Goal: Task Accomplishment & Management: Complete application form

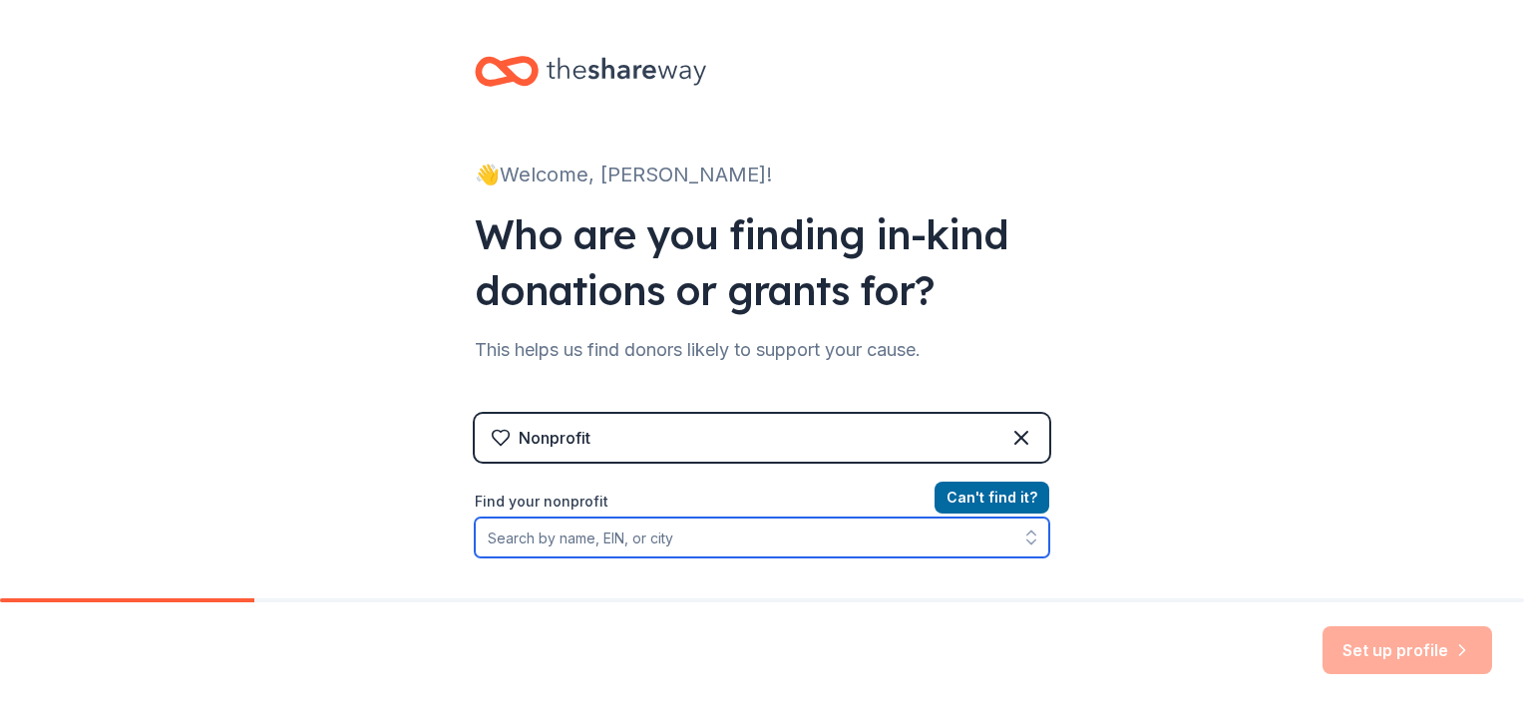
click at [836, 543] on input "Find your nonprofit" at bounding box center [762, 538] width 574 height 40
paste input "[US_EMPLOYER_IDENTIFICATION_NUMBER]"
type input "[US_EMPLOYER_IDENTIFICATION_NUMBER]"
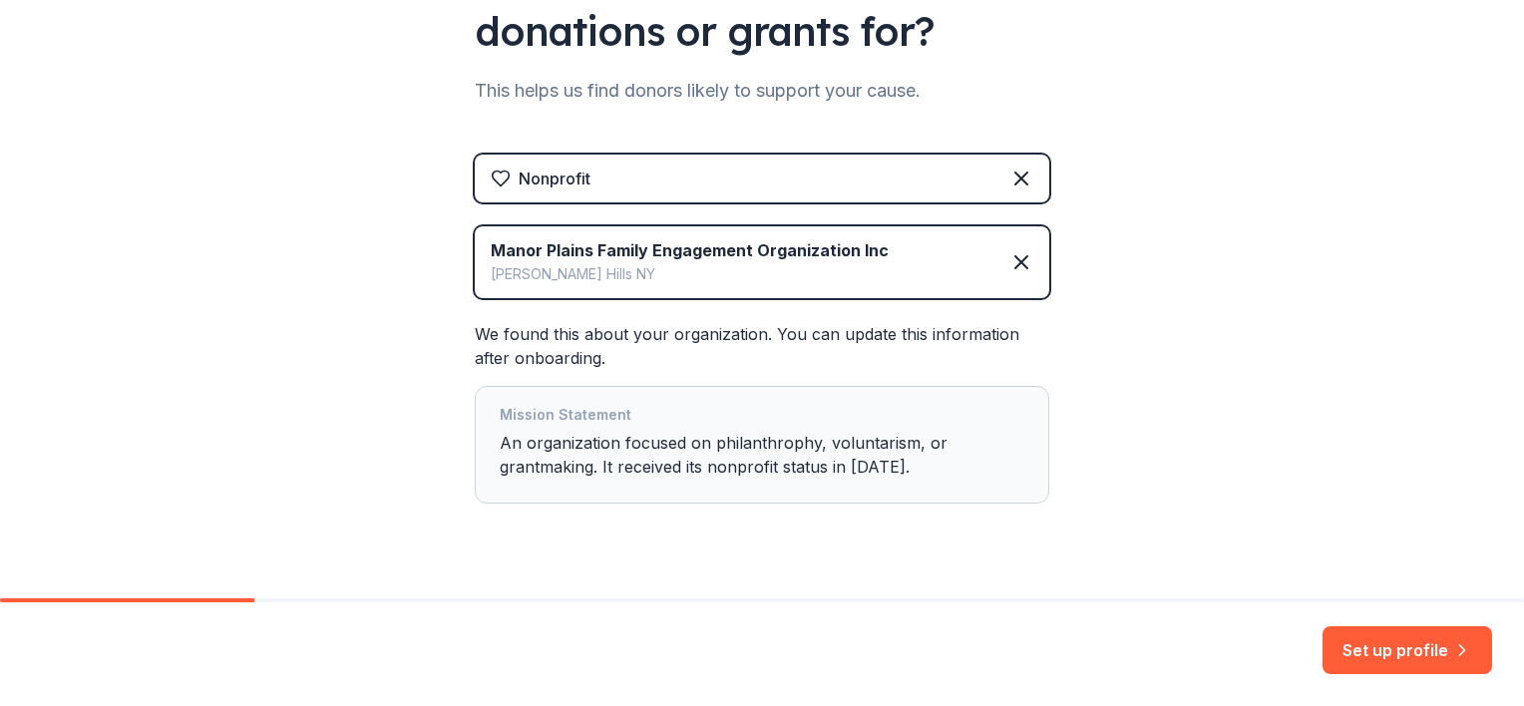
scroll to position [299, 0]
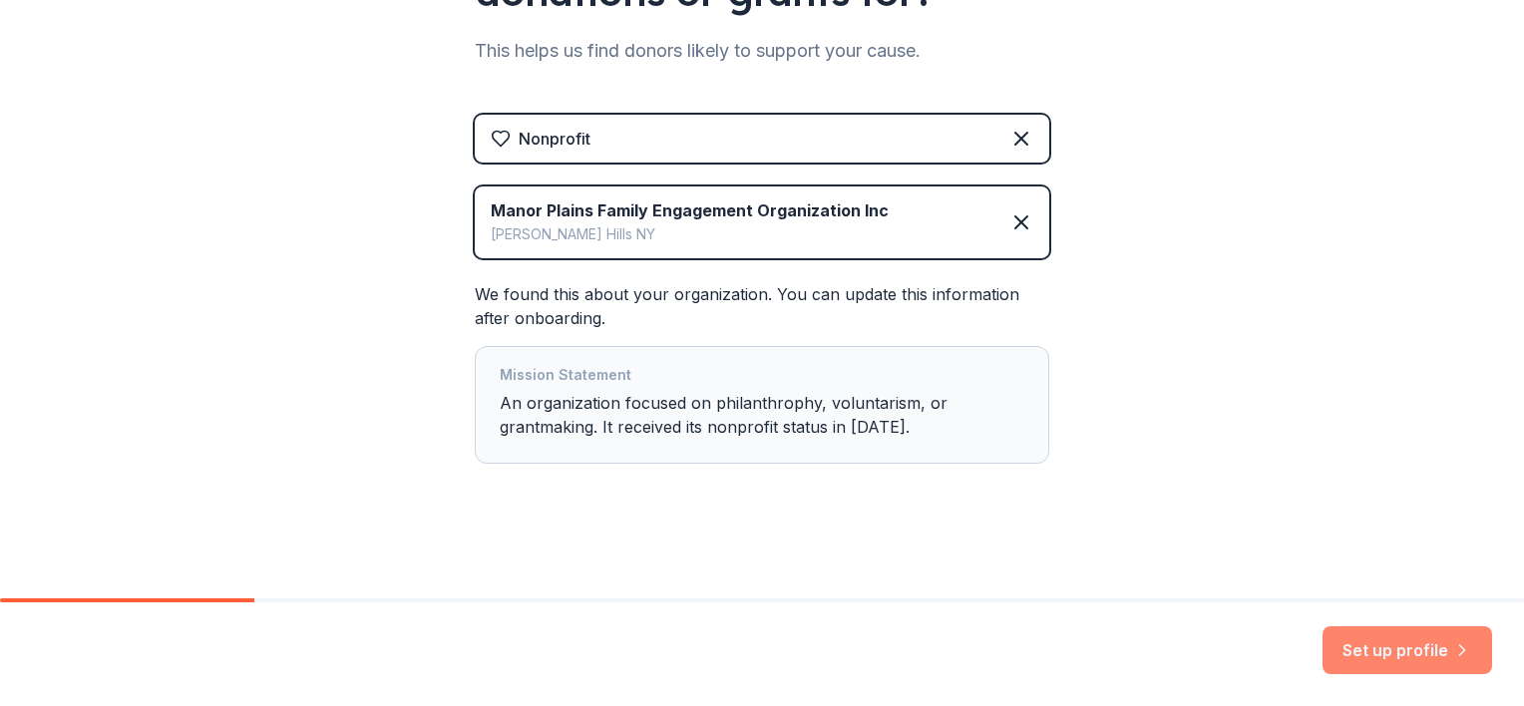
click at [1389, 657] on button "Set up profile" at bounding box center [1407, 650] width 170 height 48
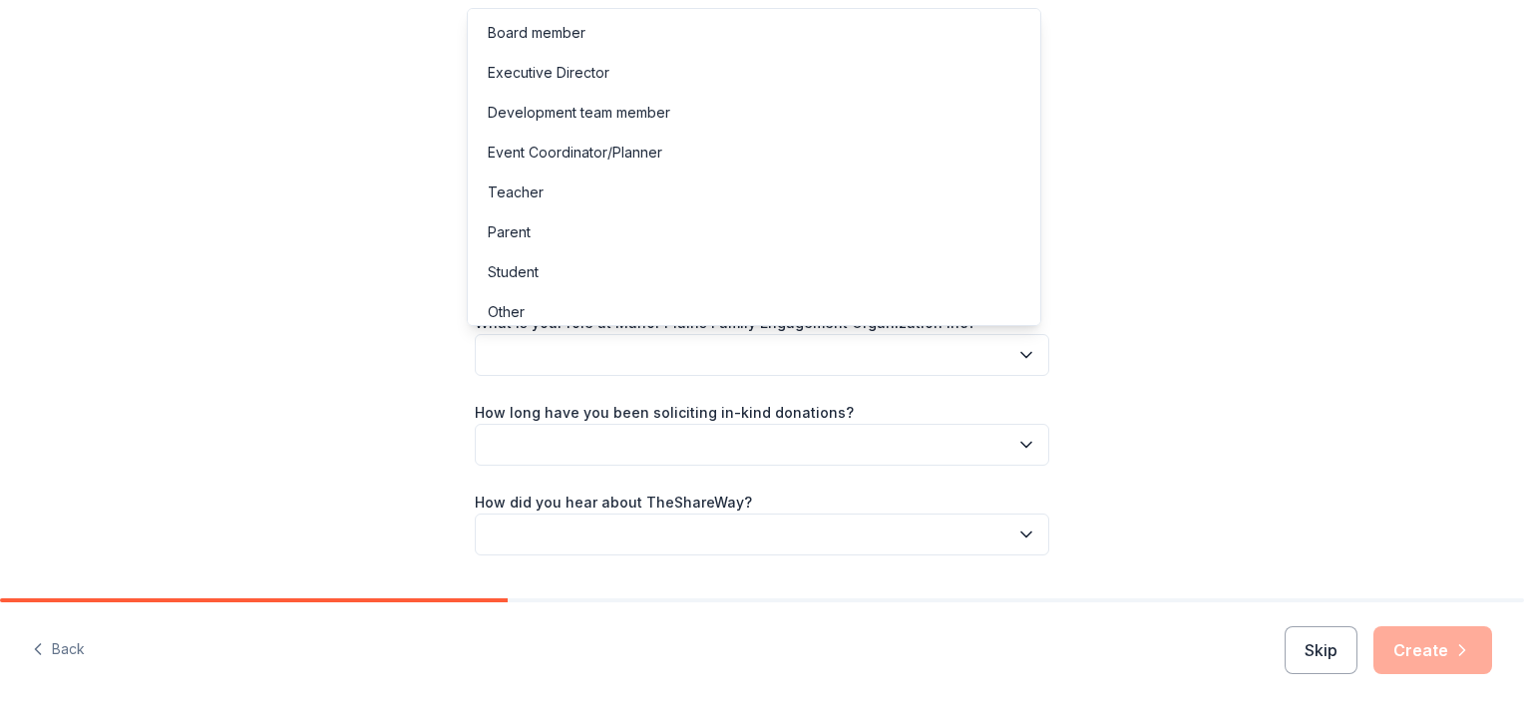
click at [1017, 369] on button "button" at bounding box center [762, 355] width 574 height 42
click at [793, 67] on div "Executive Director" at bounding box center [754, 73] width 564 height 40
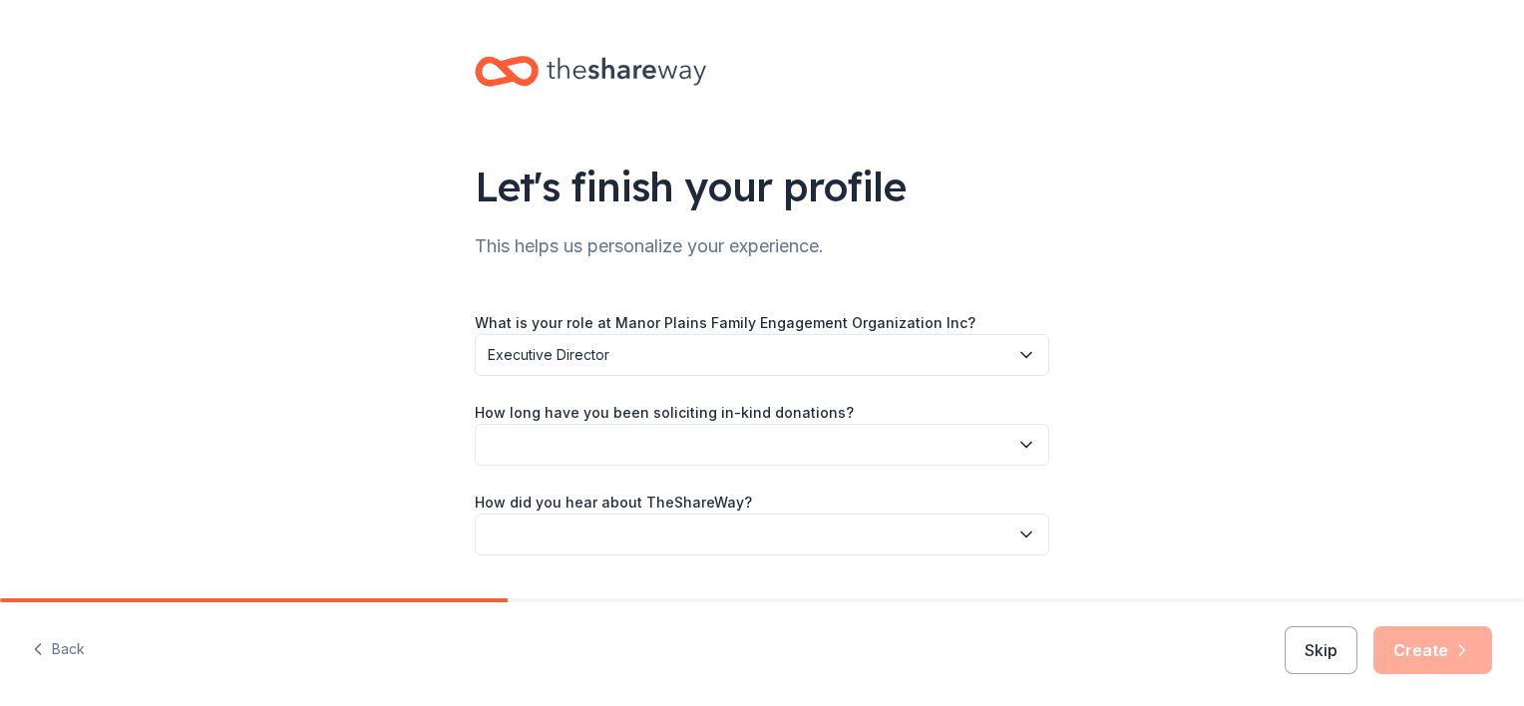
drag, startPoint x: 851, startPoint y: 444, endPoint x: 746, endPoint y: 432, distance: 105.4
click at [746, 432] on button "button" at bounding box center [762, 445] width 574 height 42
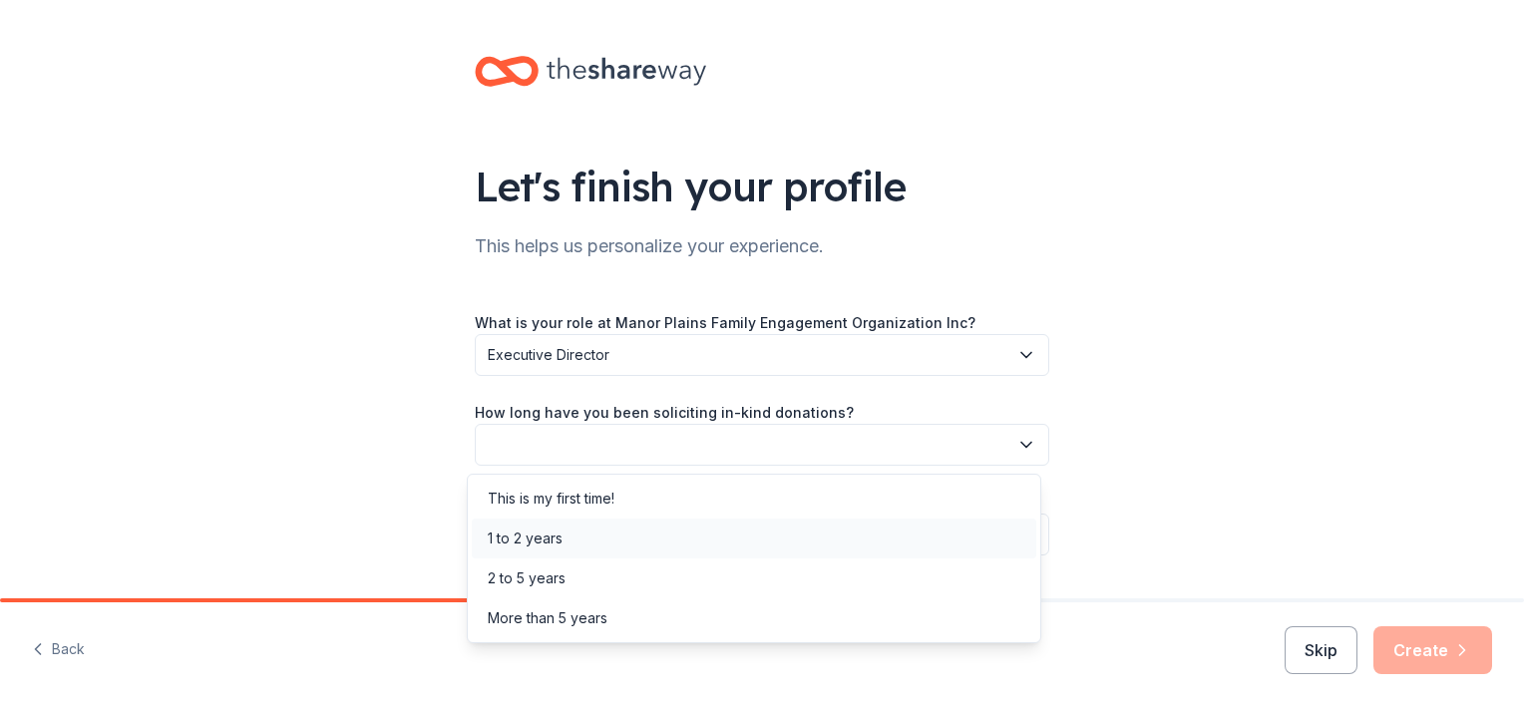
click at [654, 541] on div "1 to 2 years" at bounding box center [754, 539] width 564 height 40
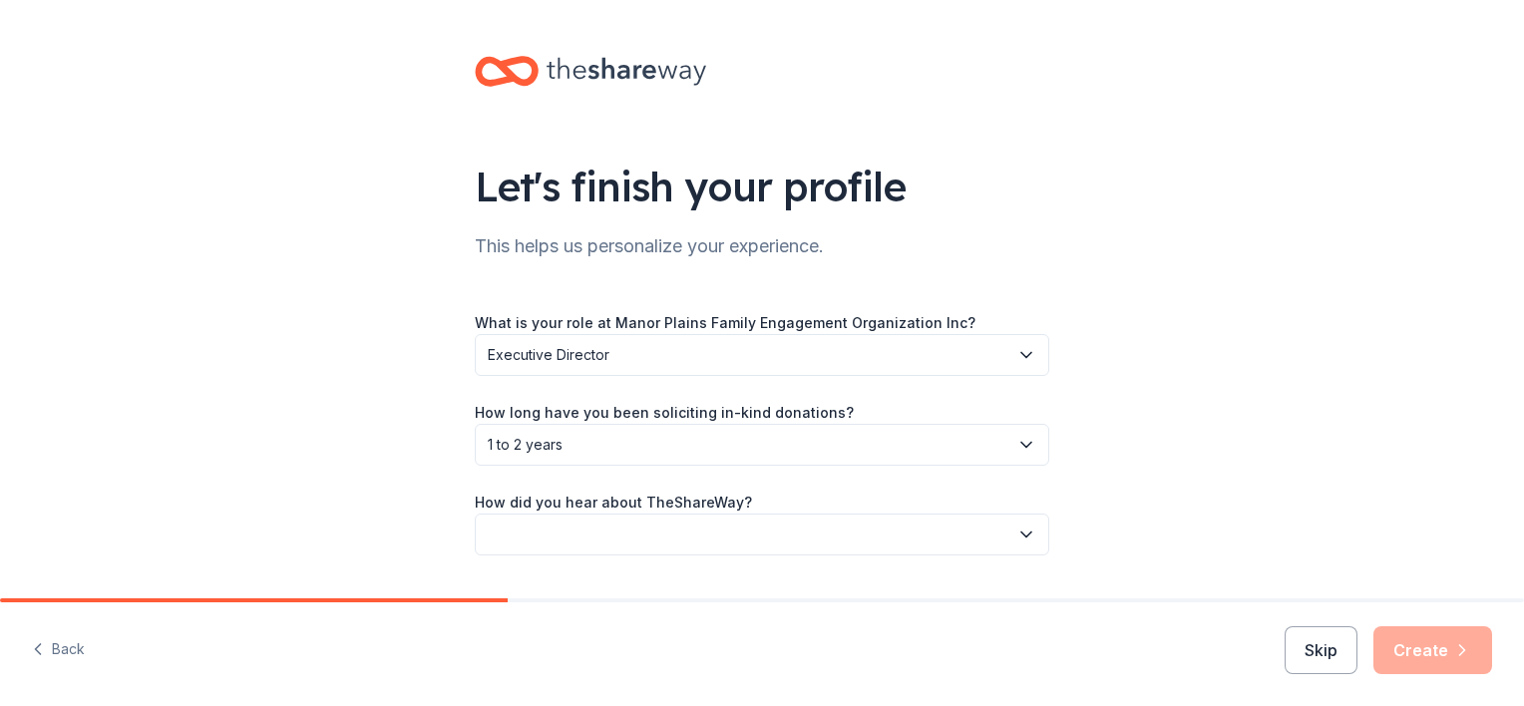
click at [714, 440] on span "1 to 2 years" at bounding box center [748, 445] width 521 height 24
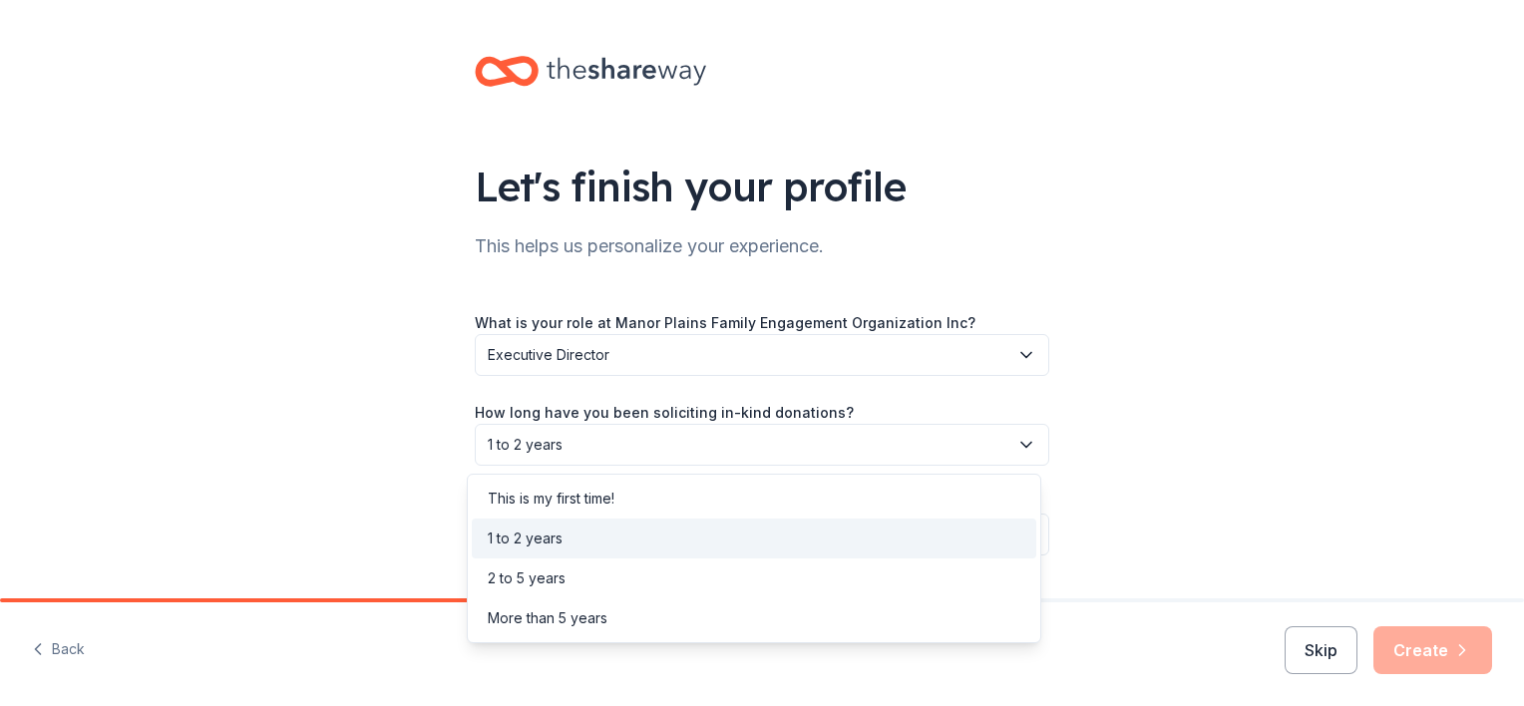
click at [711, 440] on span "1 to 2 years" at bounding box center [748, 445] width 521 height 24
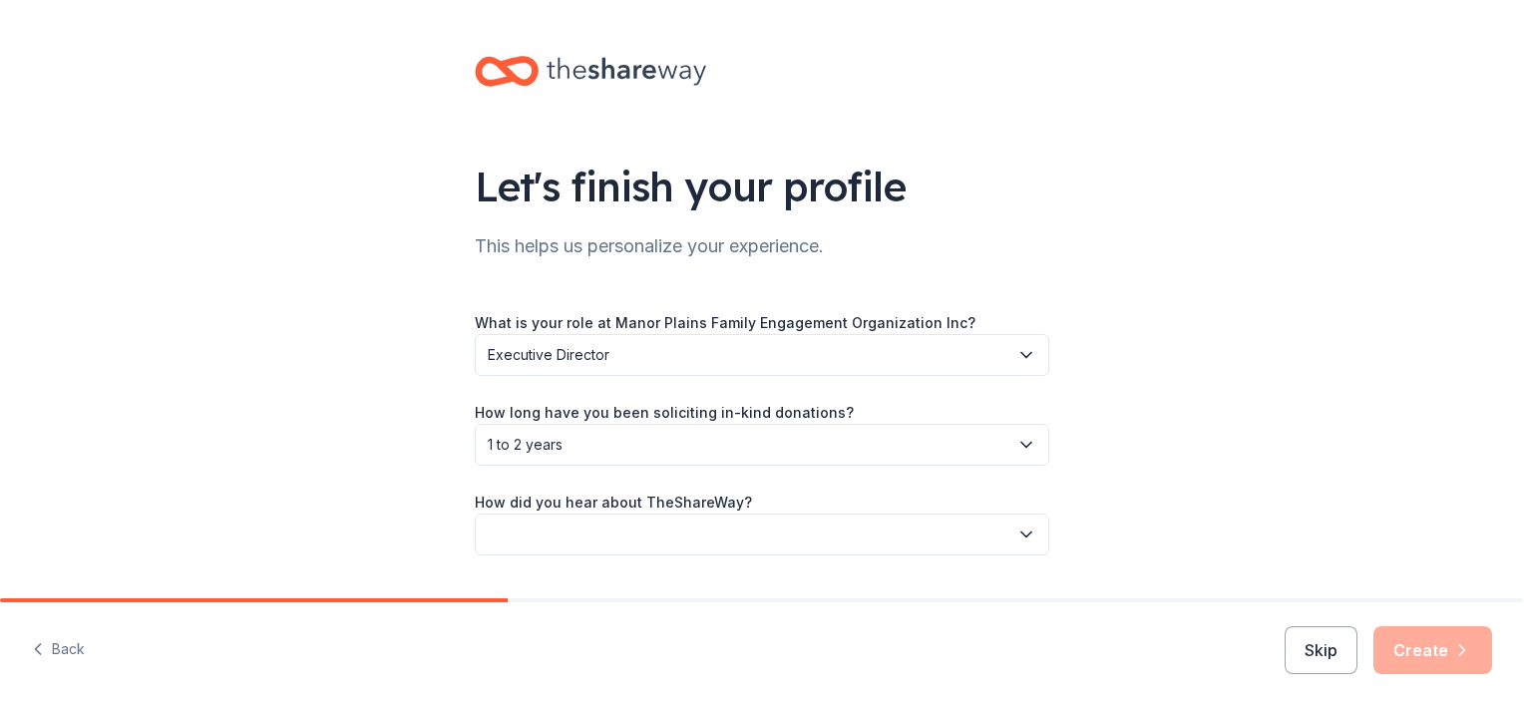
click at [714, 539] on button "button" at bounding box center [762, 535] width 574 height 42
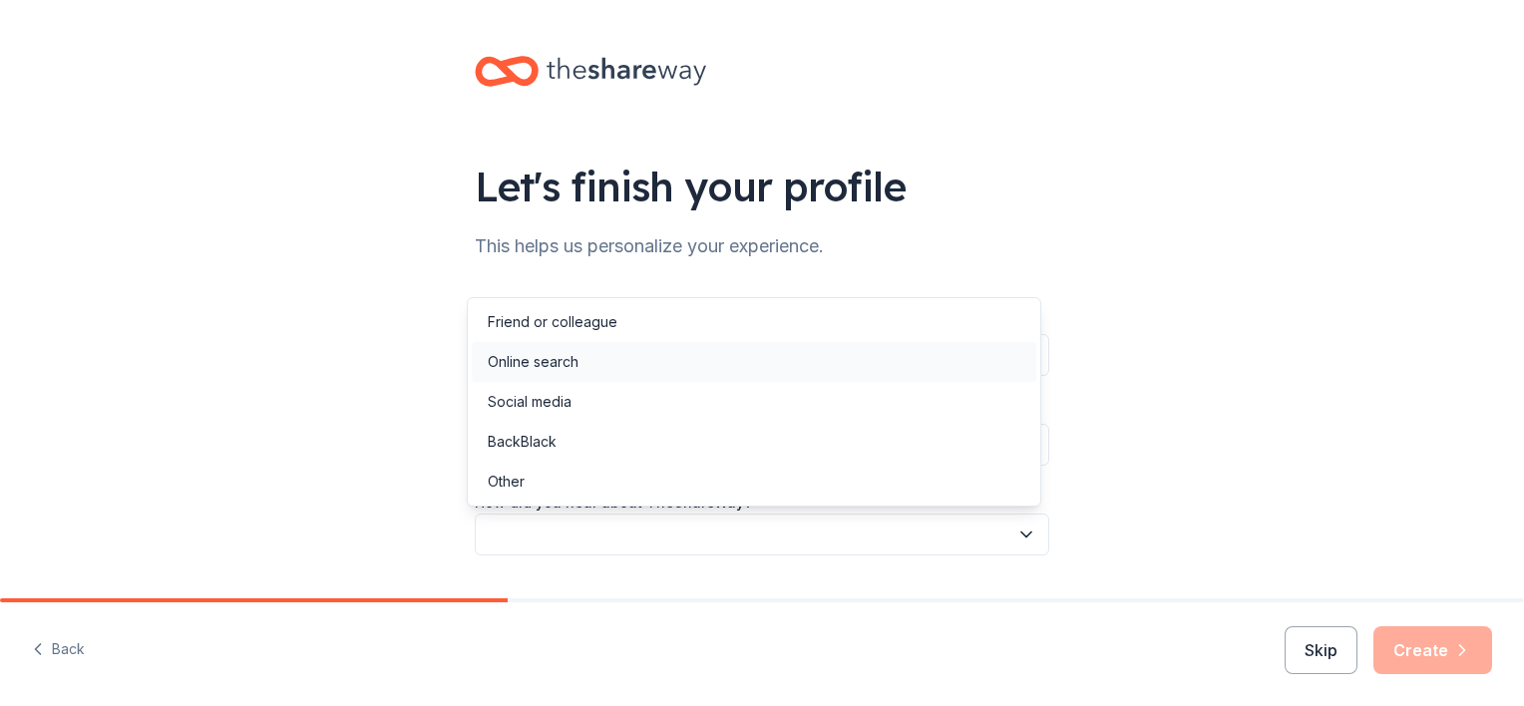
click at [601, 363] on div "Online search" at bounding box center [754, 362] width 564 height 40
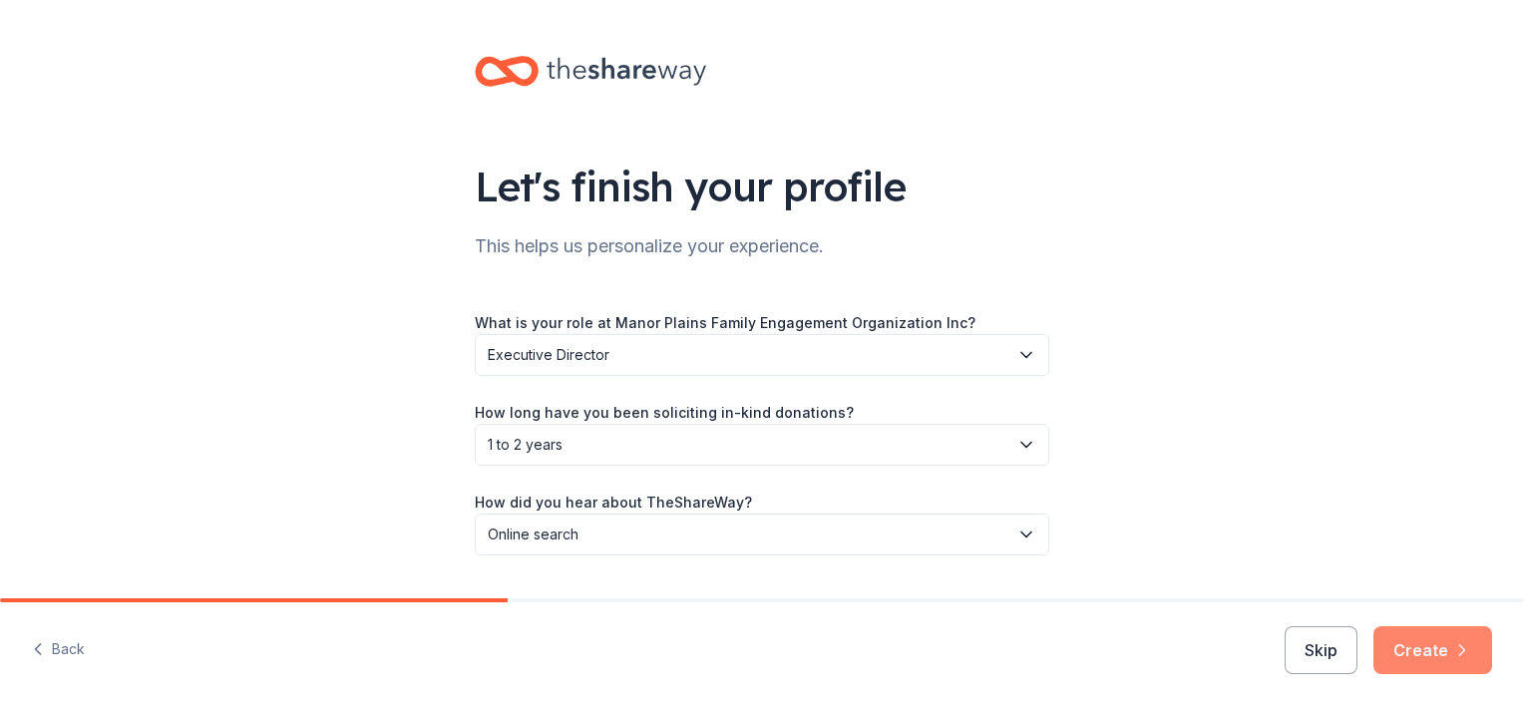
click at [1413, 644] on button "Create" at bounding box center [1432, 650] width 119 height 48
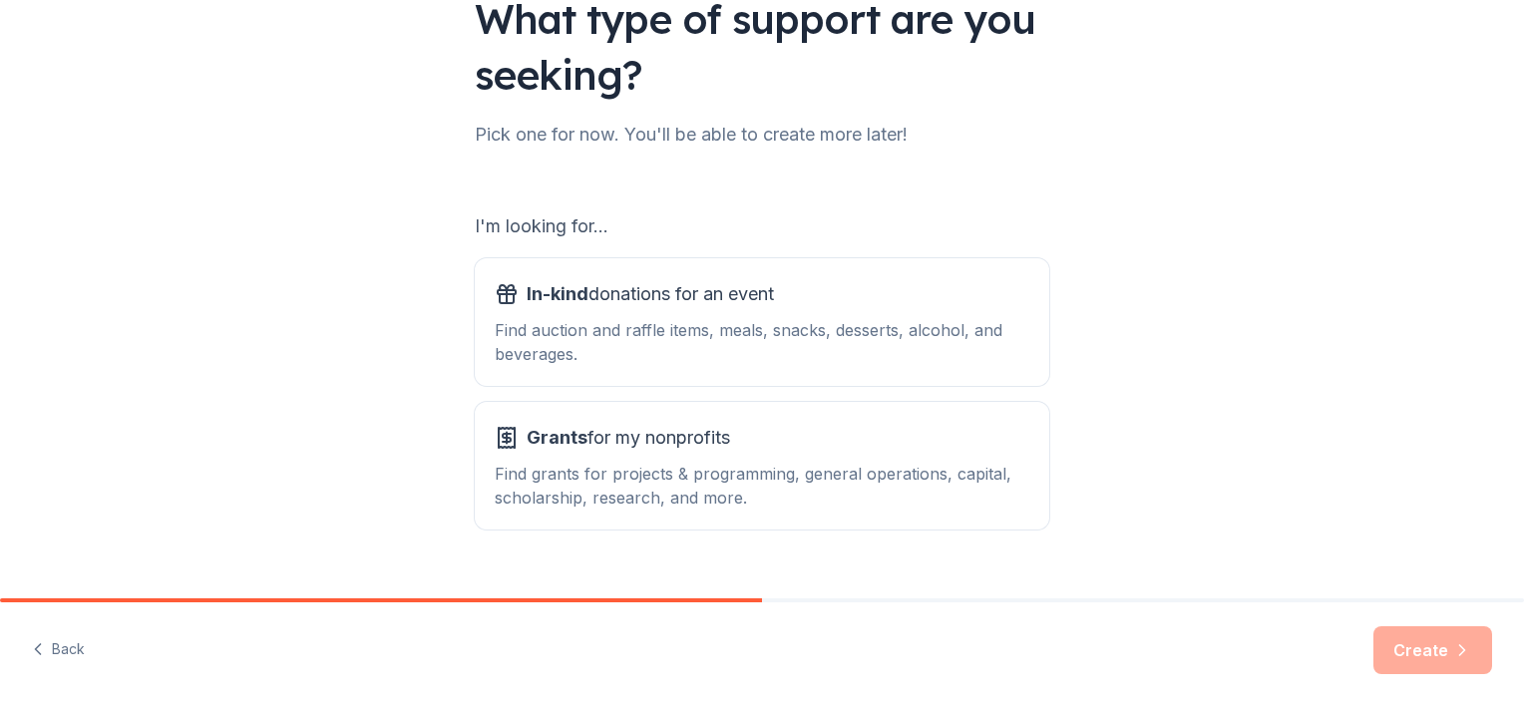
scroll to position [187, 0]
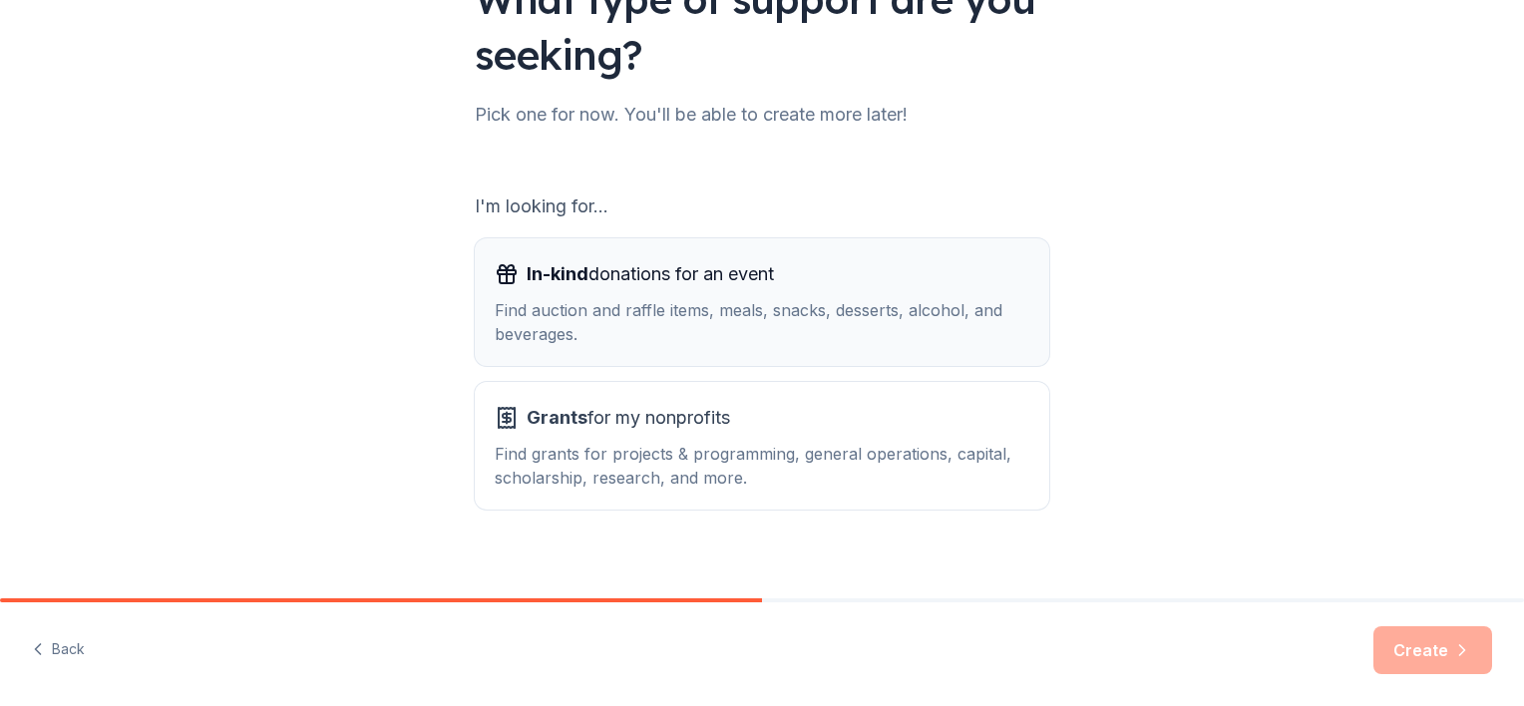
click at [950, 335] on div "Find auction and raffle items, meals, snacks, desserts, alcohol, and beverages." at bounding box center [762, 322] width 535 height 48
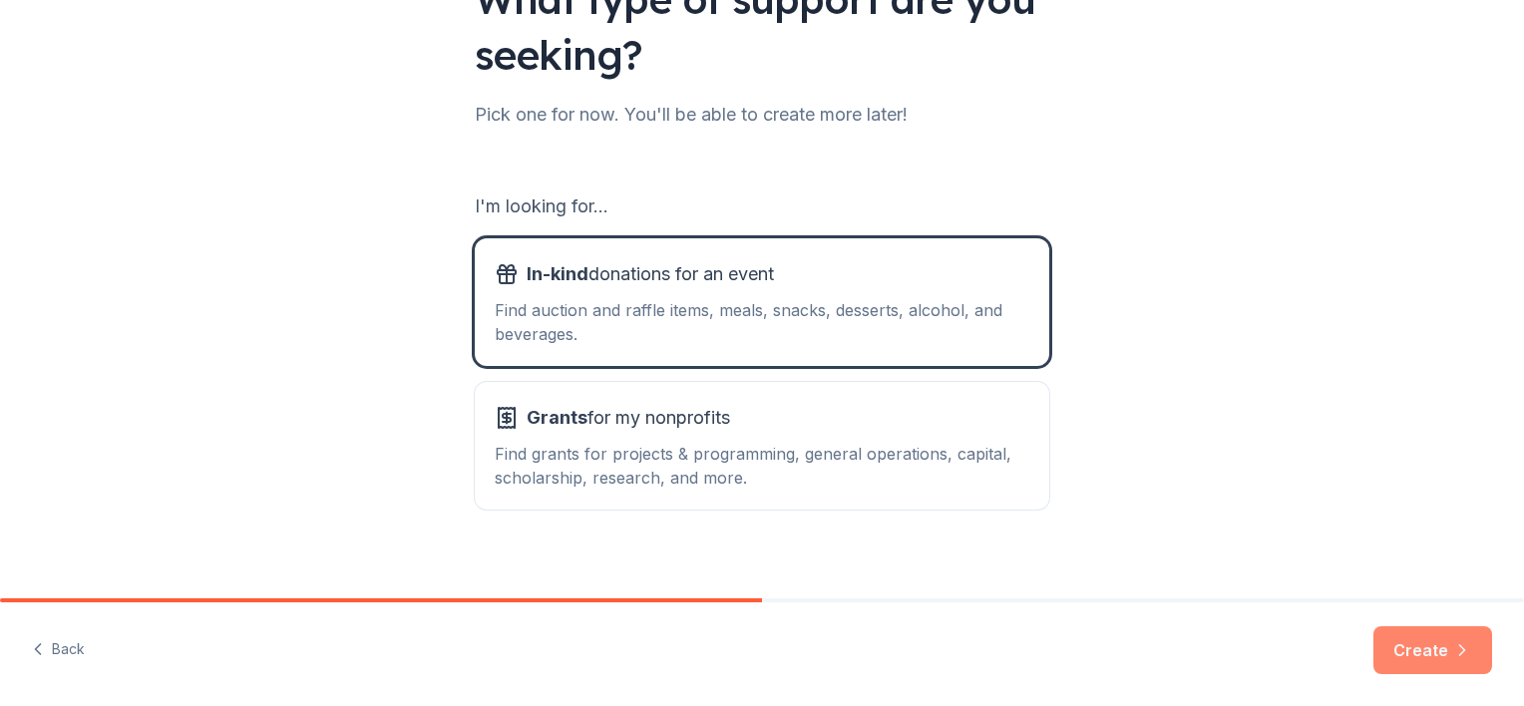
click at [1427, 660] on button "Create" at bounding box center [1432, 650] width 119 height 48
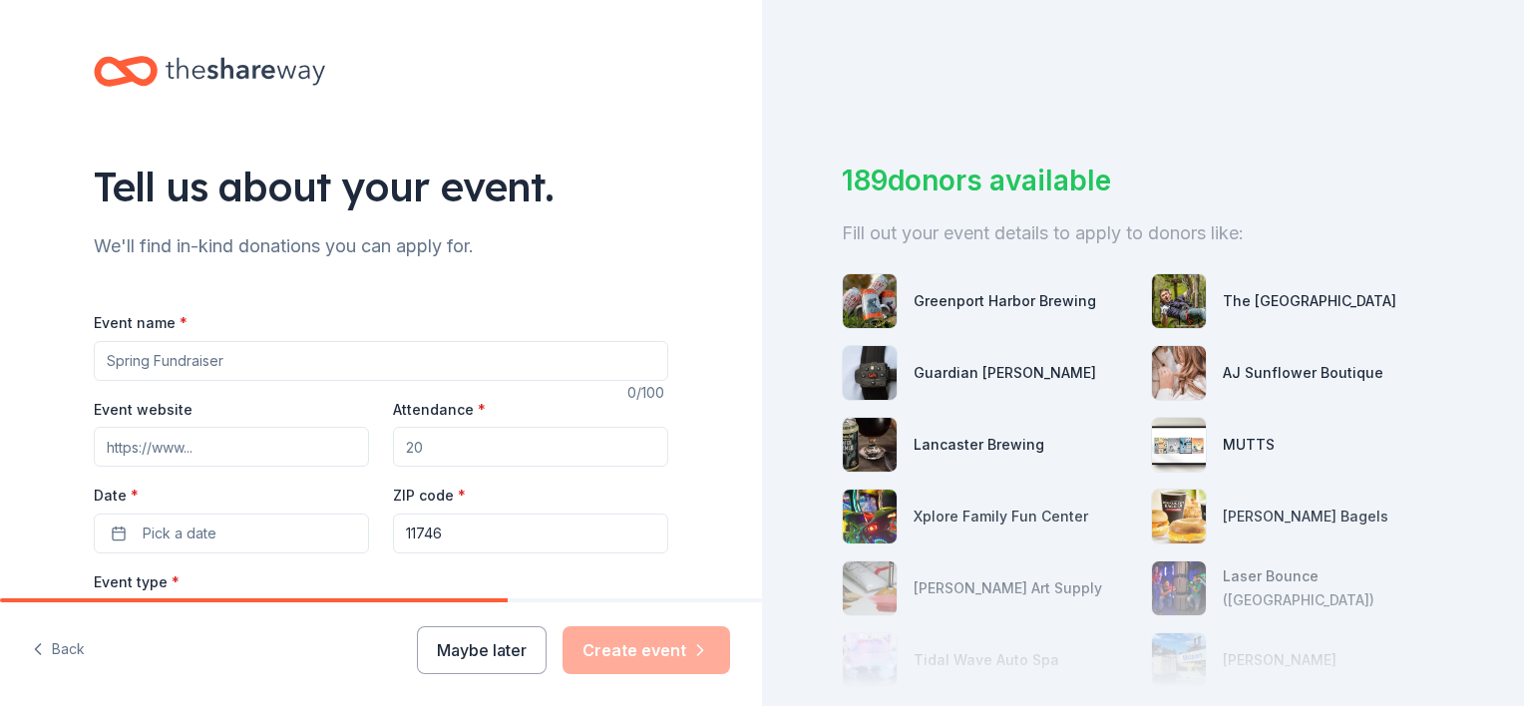
click at [444, 359] on input "Event name *" at bounding box center [381, 361] width 574 height 40
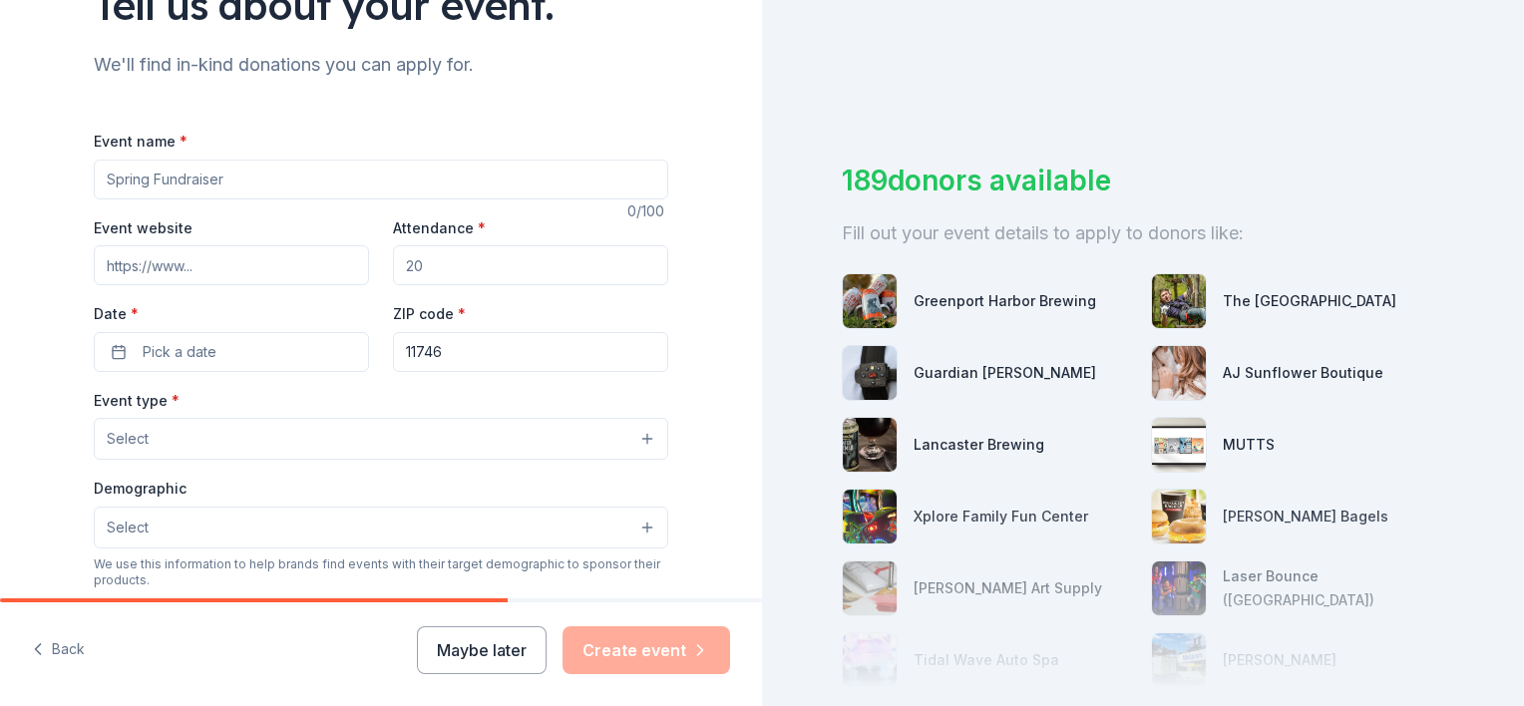
scroll to position [203, 0]
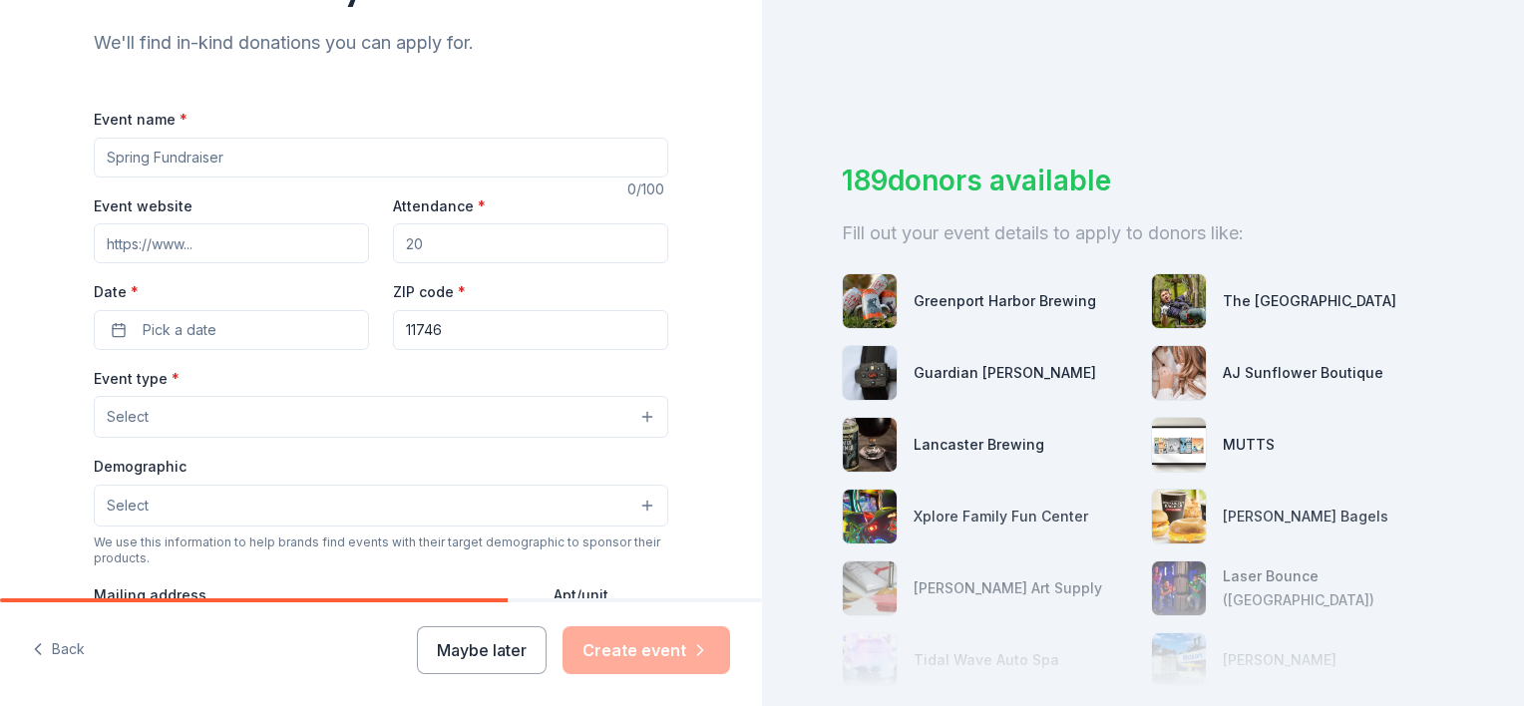
drag, startPoint x: 458, startPoint y: 247, endPoint x: 427, endPoint y: 247, distance: 30.9
click at [427, 247] on input "Attendance *" at bounding box center [530, 243] width 275 height 40
drag, startPoint x: 427, startPoint y: 244, endPoint x: 382, endPoint y: 243, distance: 44.9
click at [382, 243] on div "Event website Attendance * Date * Pick a date ZIP code * 11746" at bounding box center [381, 271] width 574 height 157
type input "200"
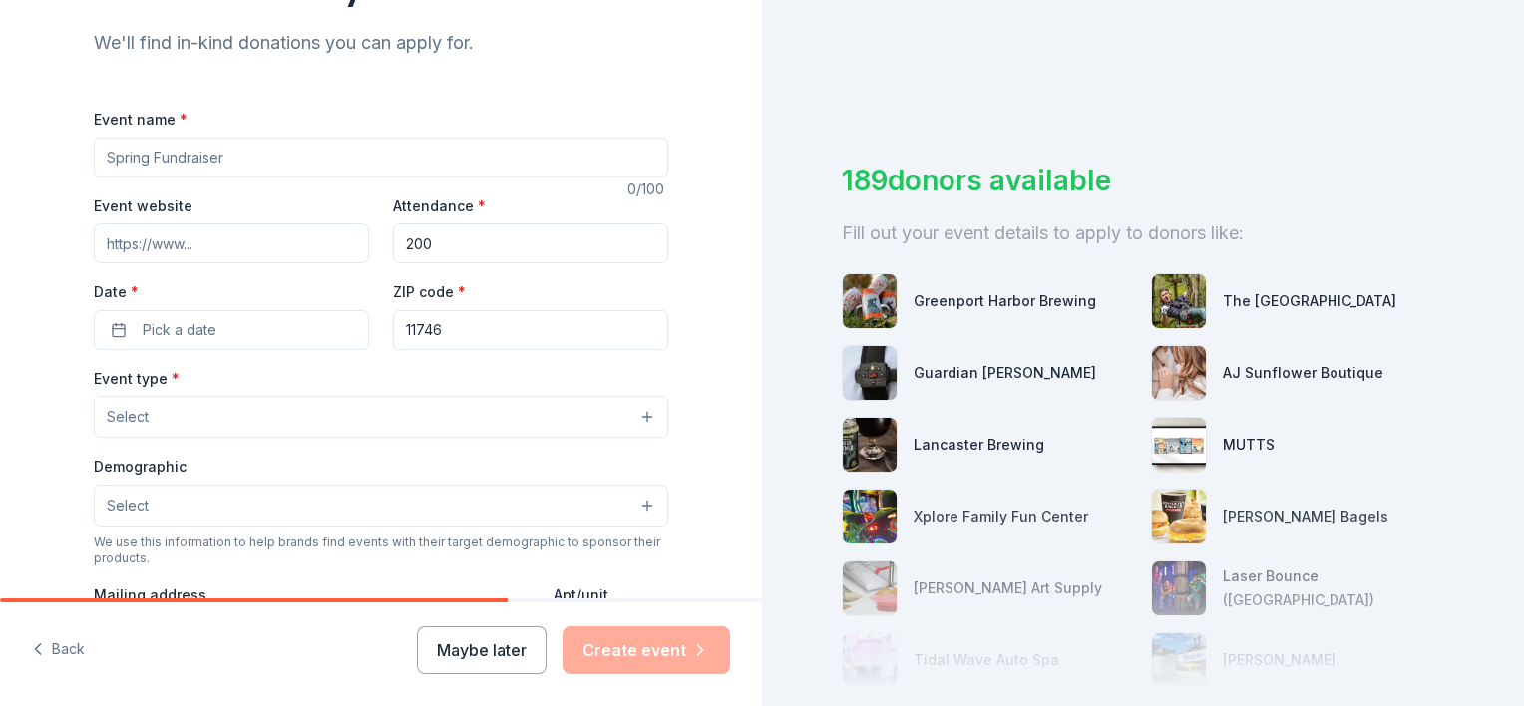
click at [168, 168] on input "Event name *" at bounding box center [381, 158] width 574 height 40
type input "Winter Wonderland of Giving"
click at [239, 235] on input "Event website" at bounding box center [231, 243] width 275 height 40
paste input "[URL][DOMAIN_NAME]"
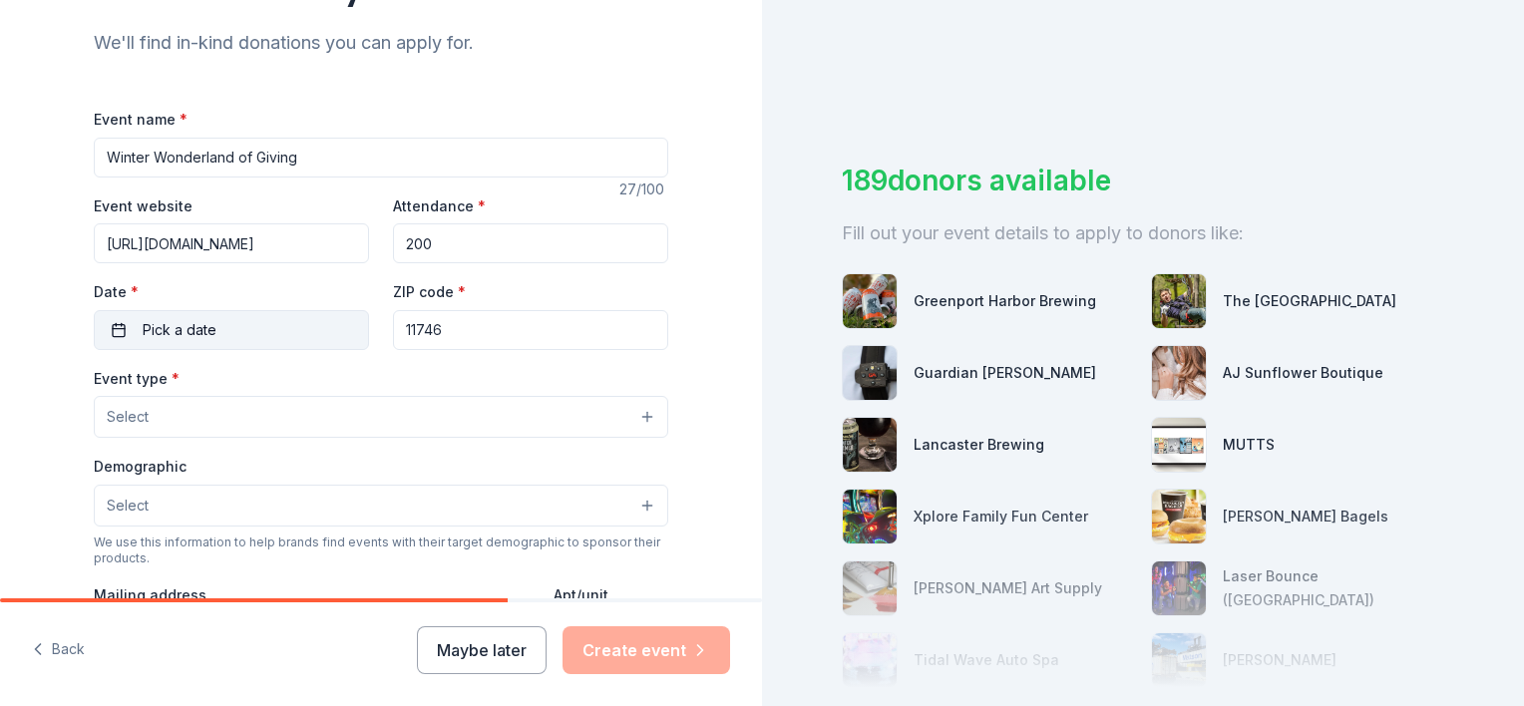
type input "[URL][DOMAIN_NAME]"
click at [287, 323] on button "Pick a date" at bounding box center [231, 330] width 275 height 40
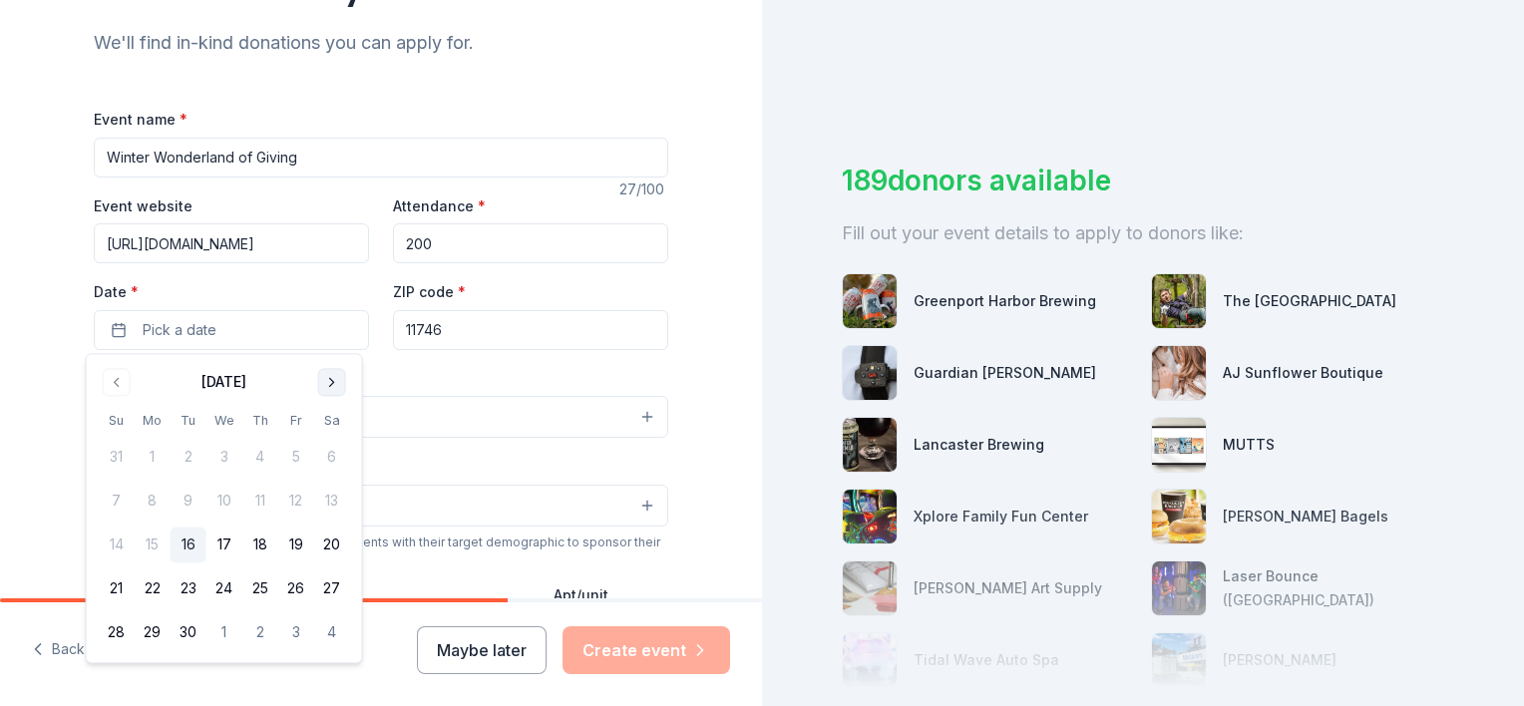
click at [341, 381] on button "Go to next month" at bounding box center [332, 382] width 28 height 28
click at [144, 492] on button "8" at bounding box center [153, 502] width 36 height 36
click at [474, 381] on div "Event type * Select" at bounding box center [381, 402] width 574 height 73
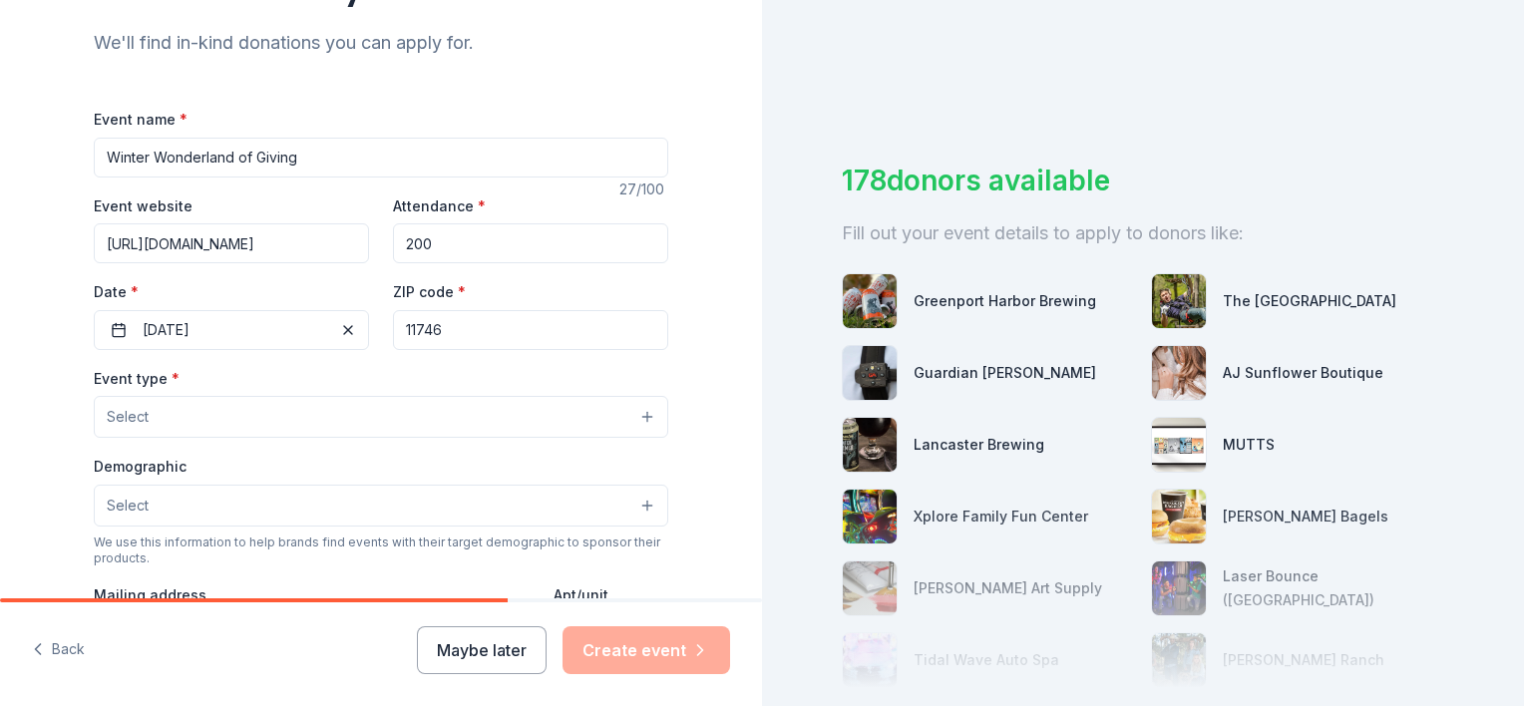
click at [468, 323] on input "11746" at bounding box center [530, 330] width 275 height 40
click at [290, 415] on button "Select" at bounding box center [381, 417] width 574 height 42
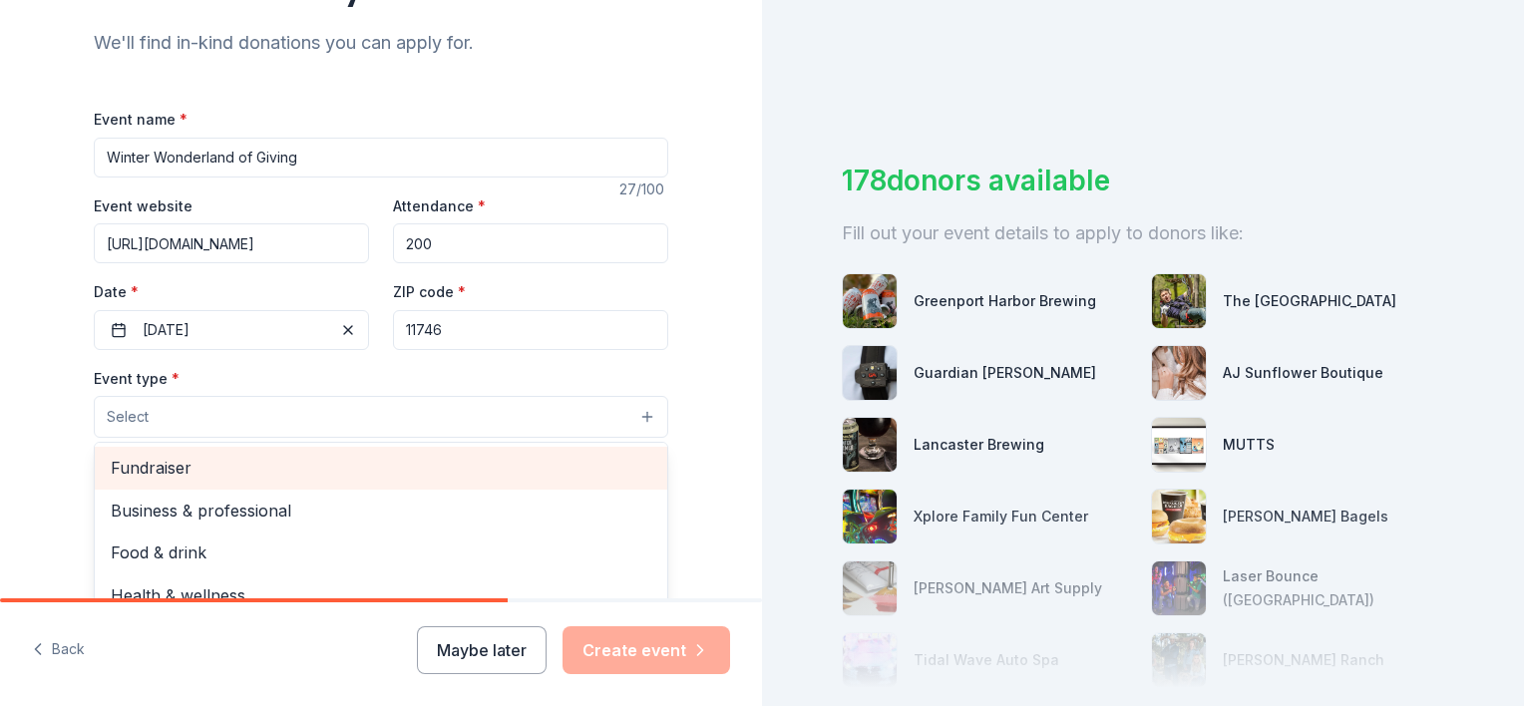
click at [273, 464] on span "Fundraiser" at bounding box center [381, 468] width 541 height 26
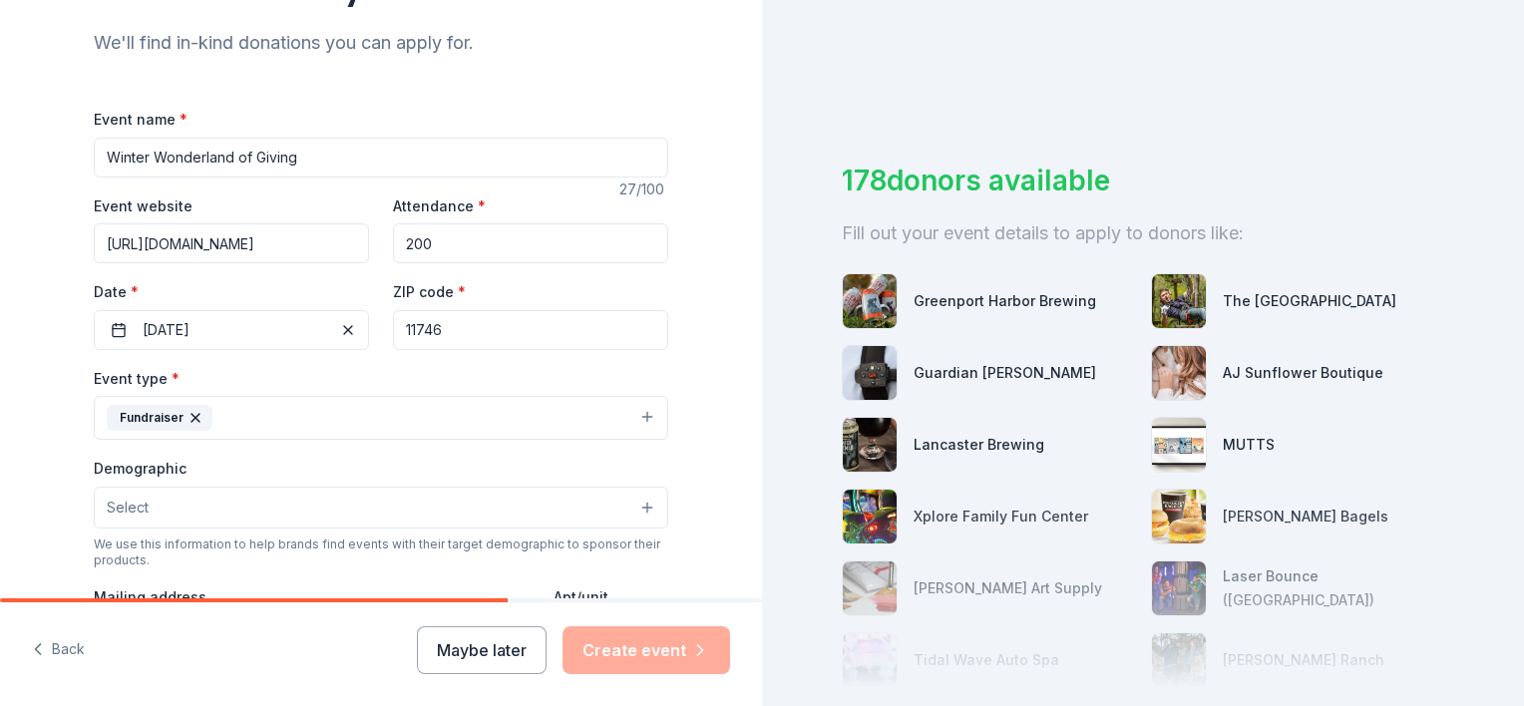
click at [288, 415] on button "Fundraiser" at bounding box center [381, 418] width 574 height 44
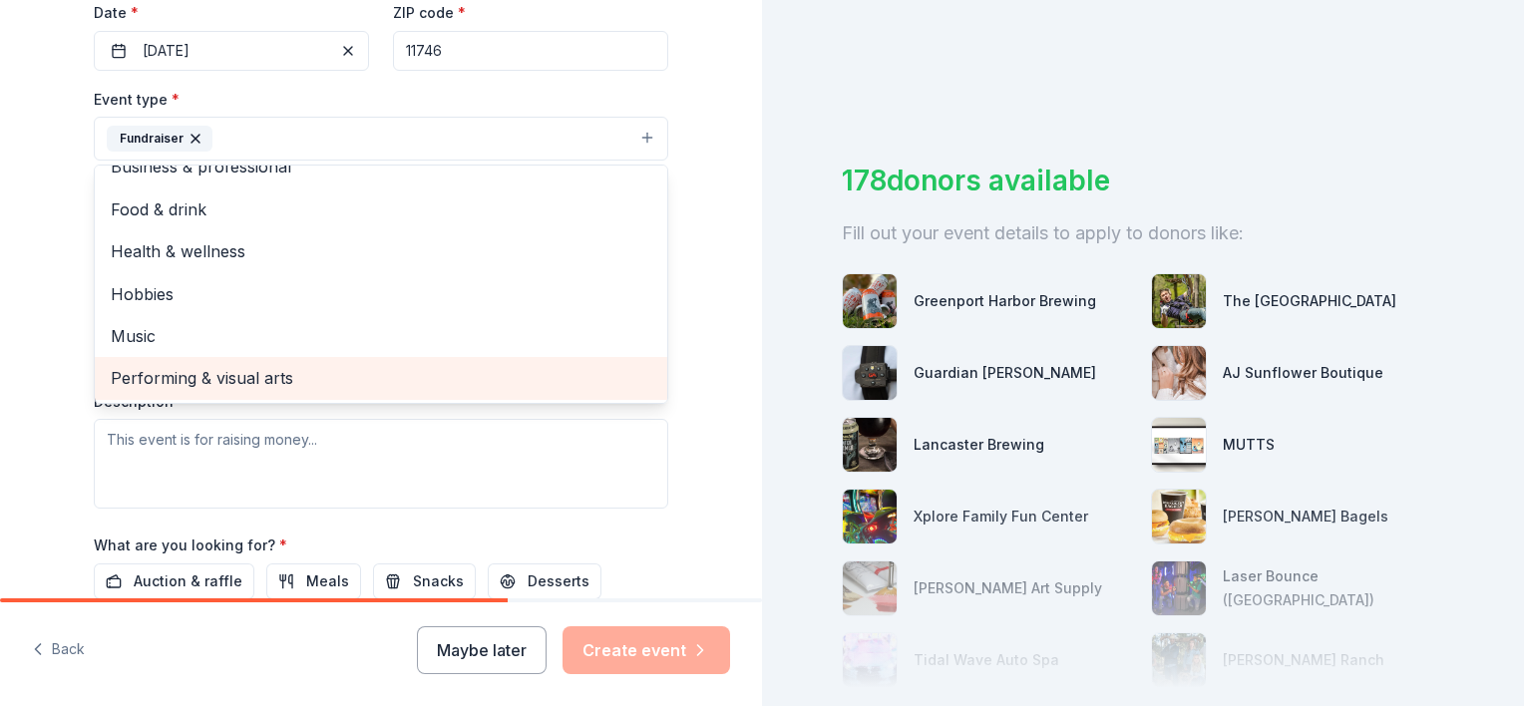
scroll to position [0, 0]
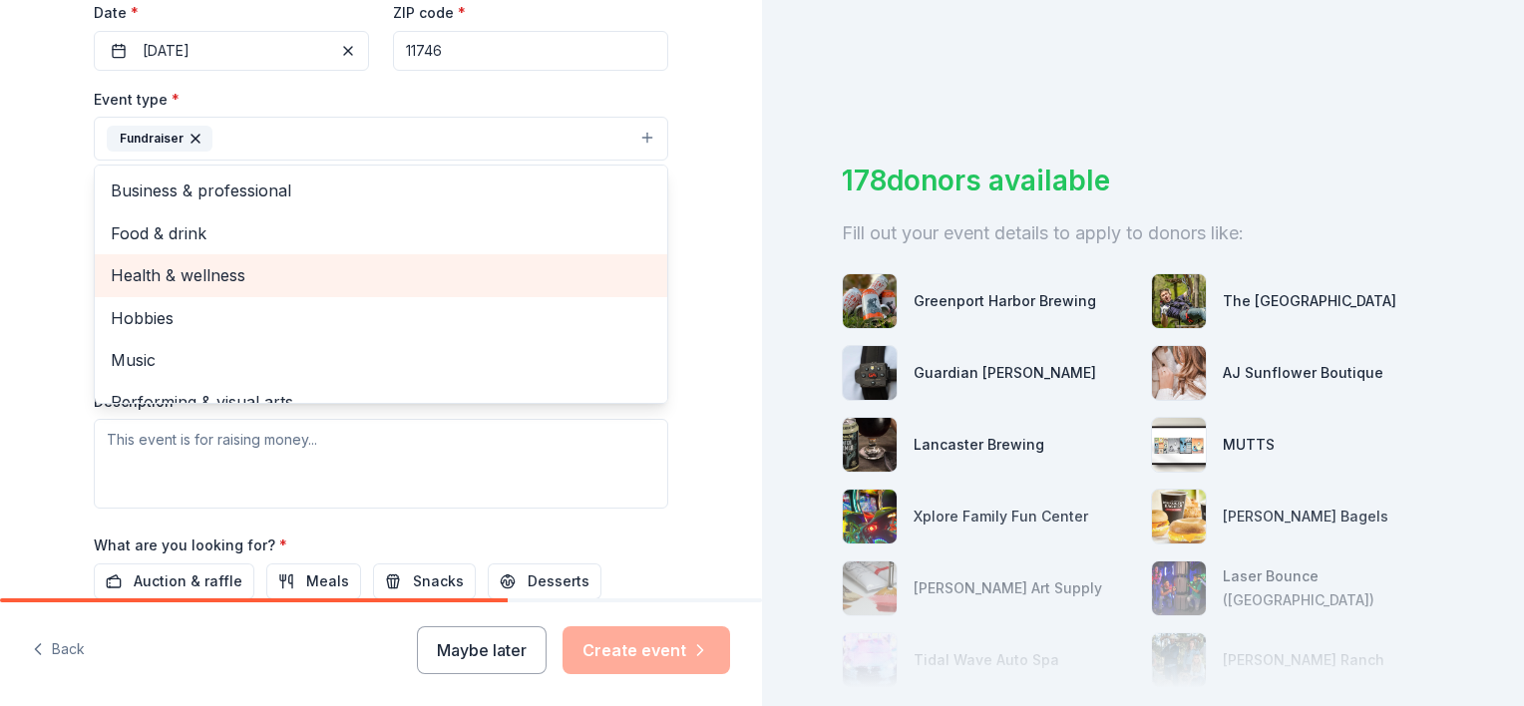
click at [249, 273] on span "Health & wellness" at bounding box center [381, 275] width 541 height 26
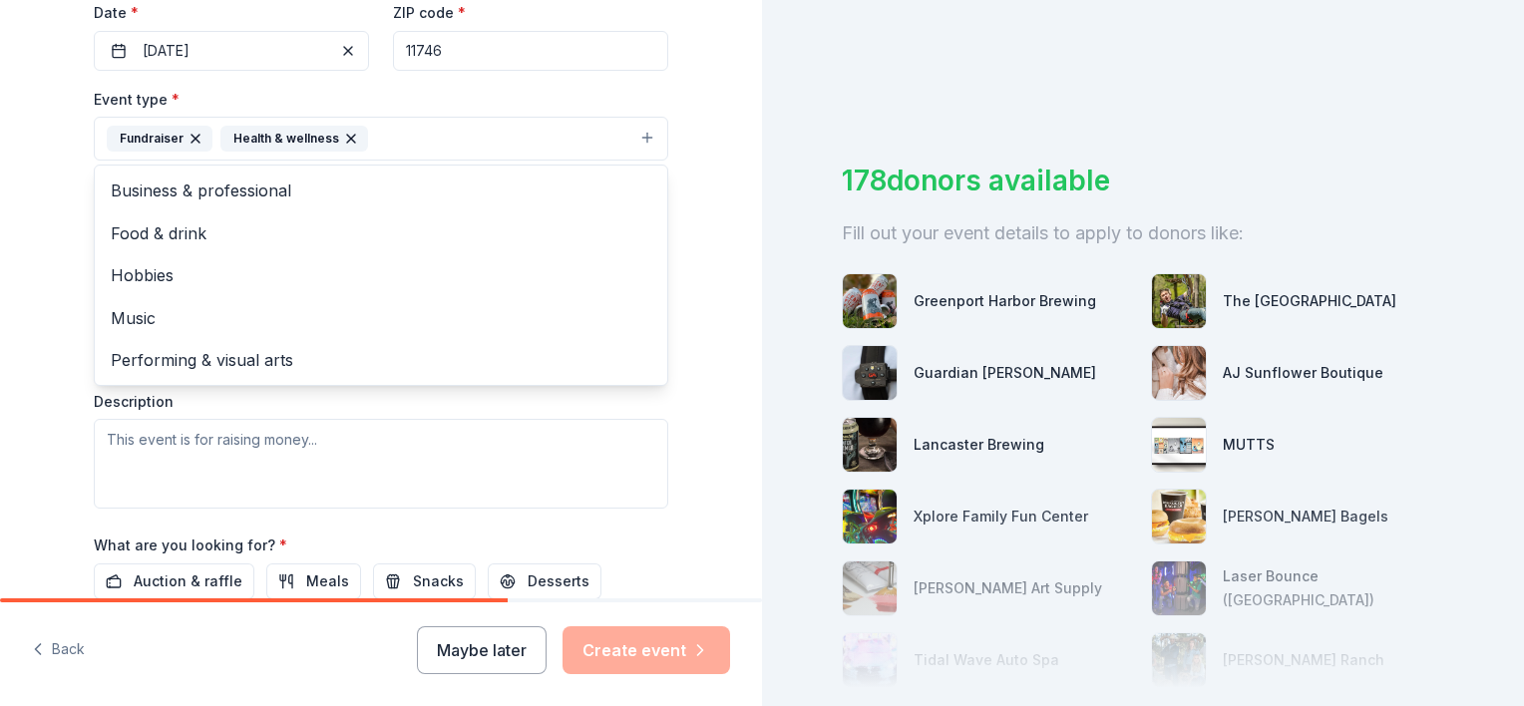
click at [392, 420] on div "Event type * Fundraiser Health & wellness Business & professional Food & drink …" at bounding box center [381, 298] width 574 height 422
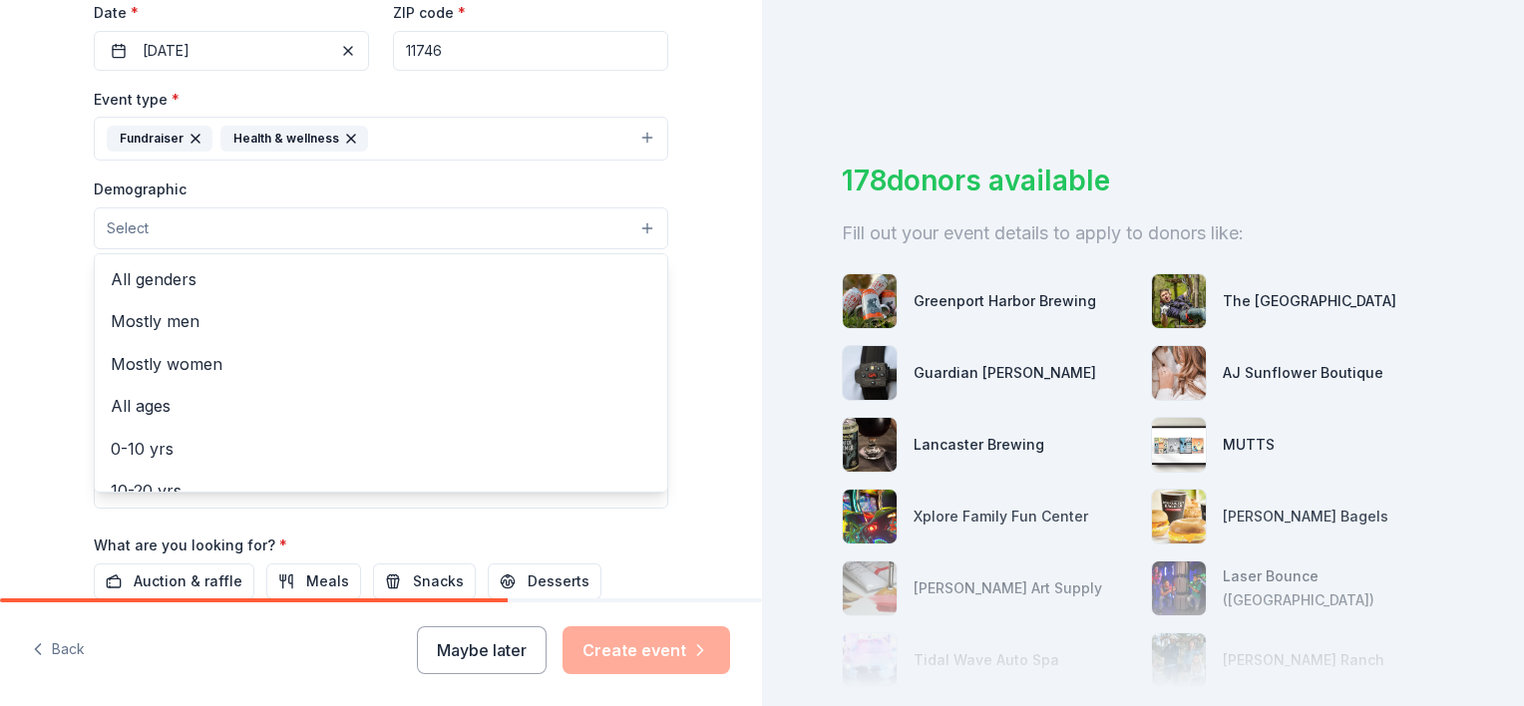
click at [289, 220] on button "Select" at bounding box center [381, 228] width 574 height 42
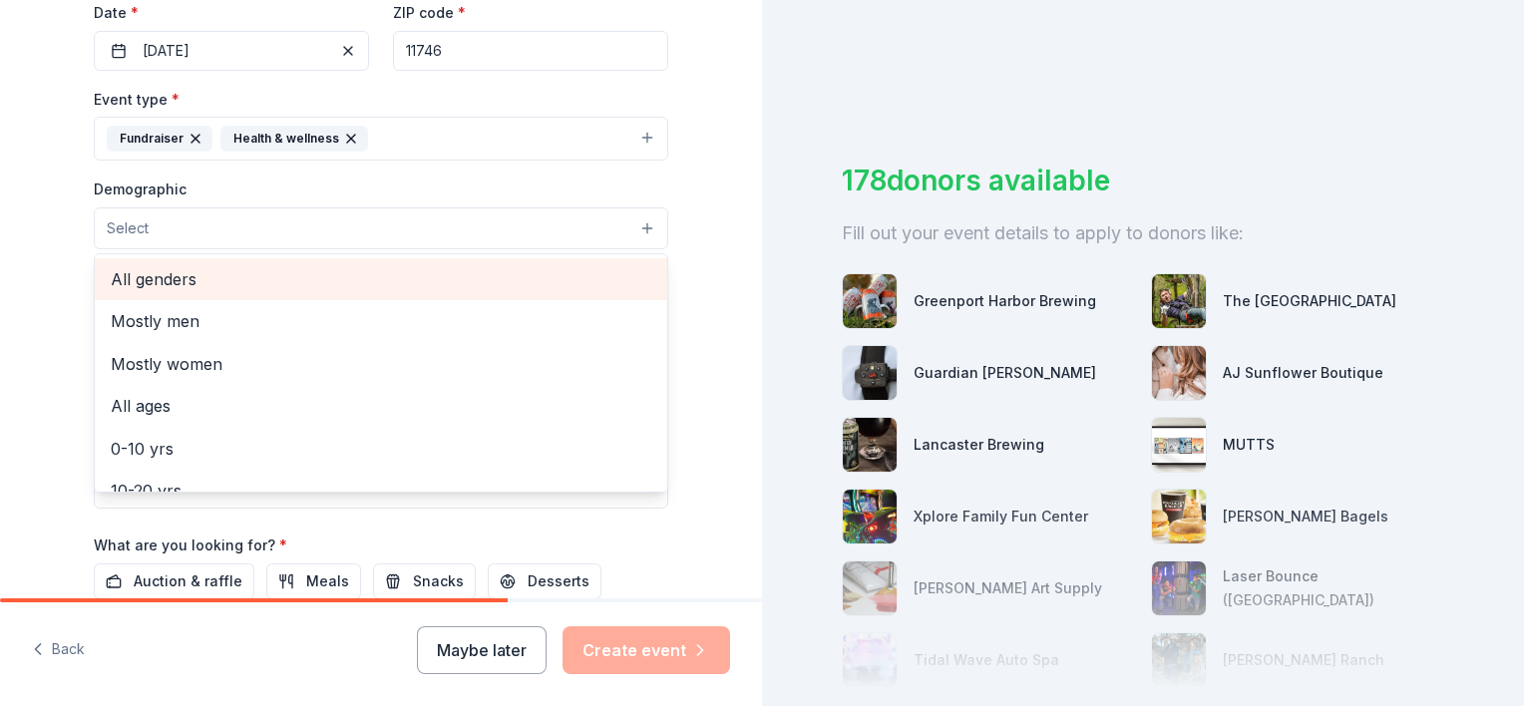
click at [247, 275] on span "All genders" at bounding box center [381, 279] width 541 height 26
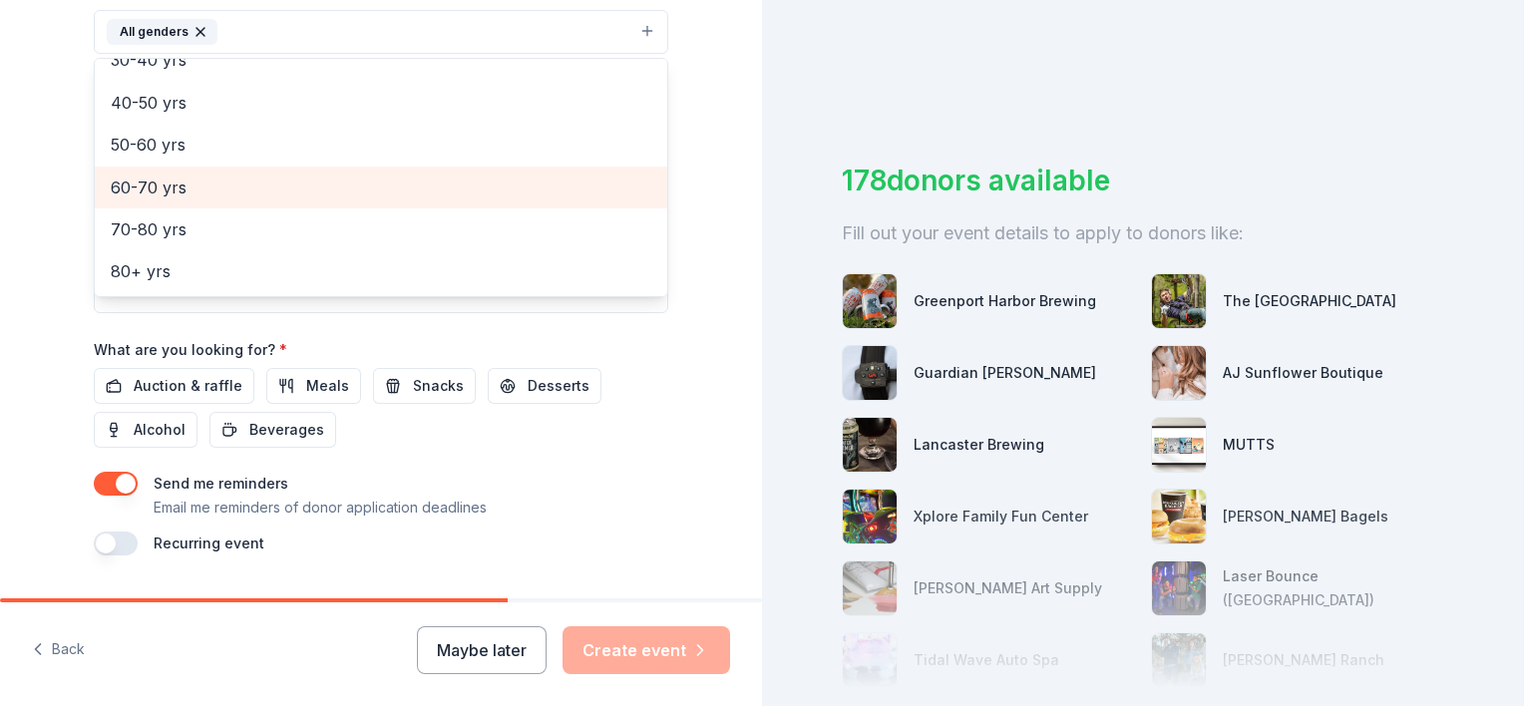
scroll to position [688, 0]
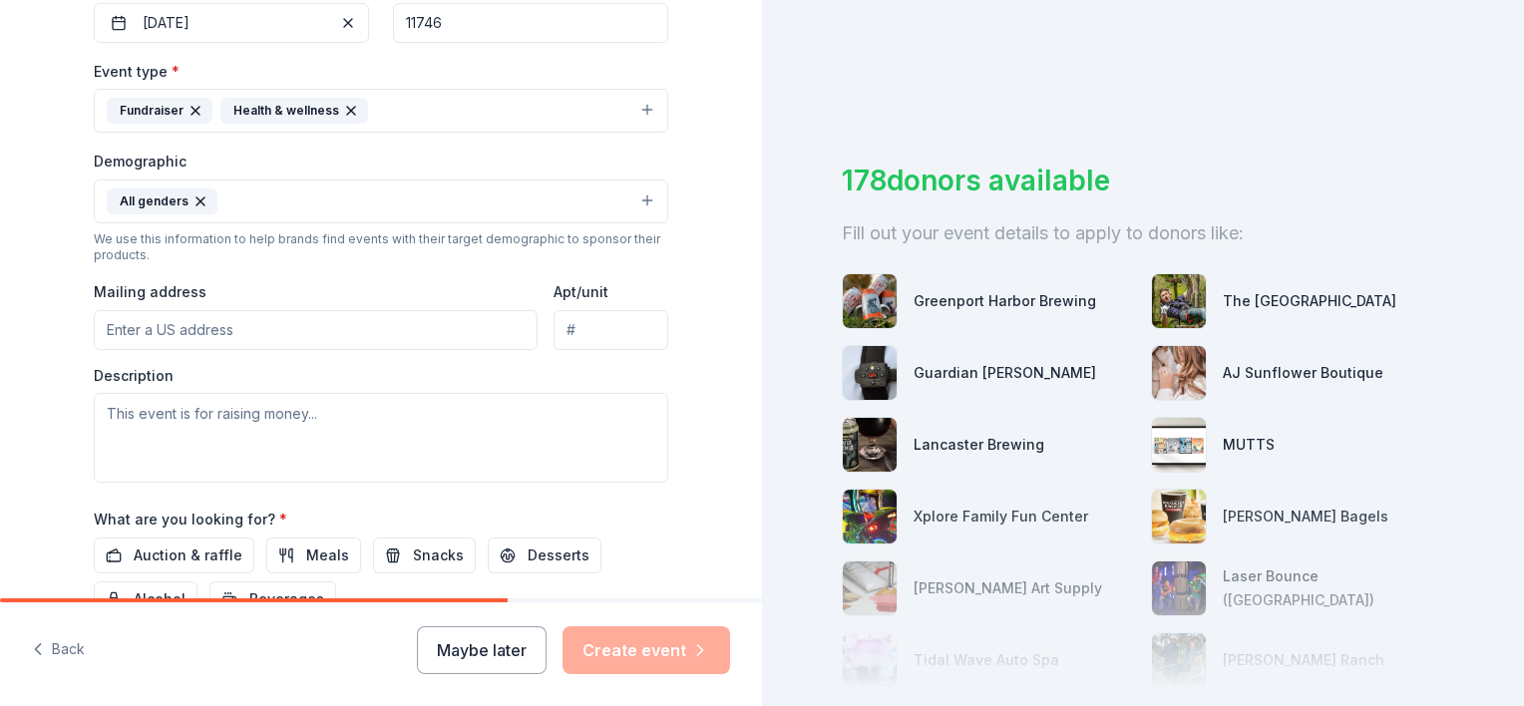
scroll to position [507, 0]
click at [281, 215] on button "All genders" at bounding box center [381, 206] width 574 height 44
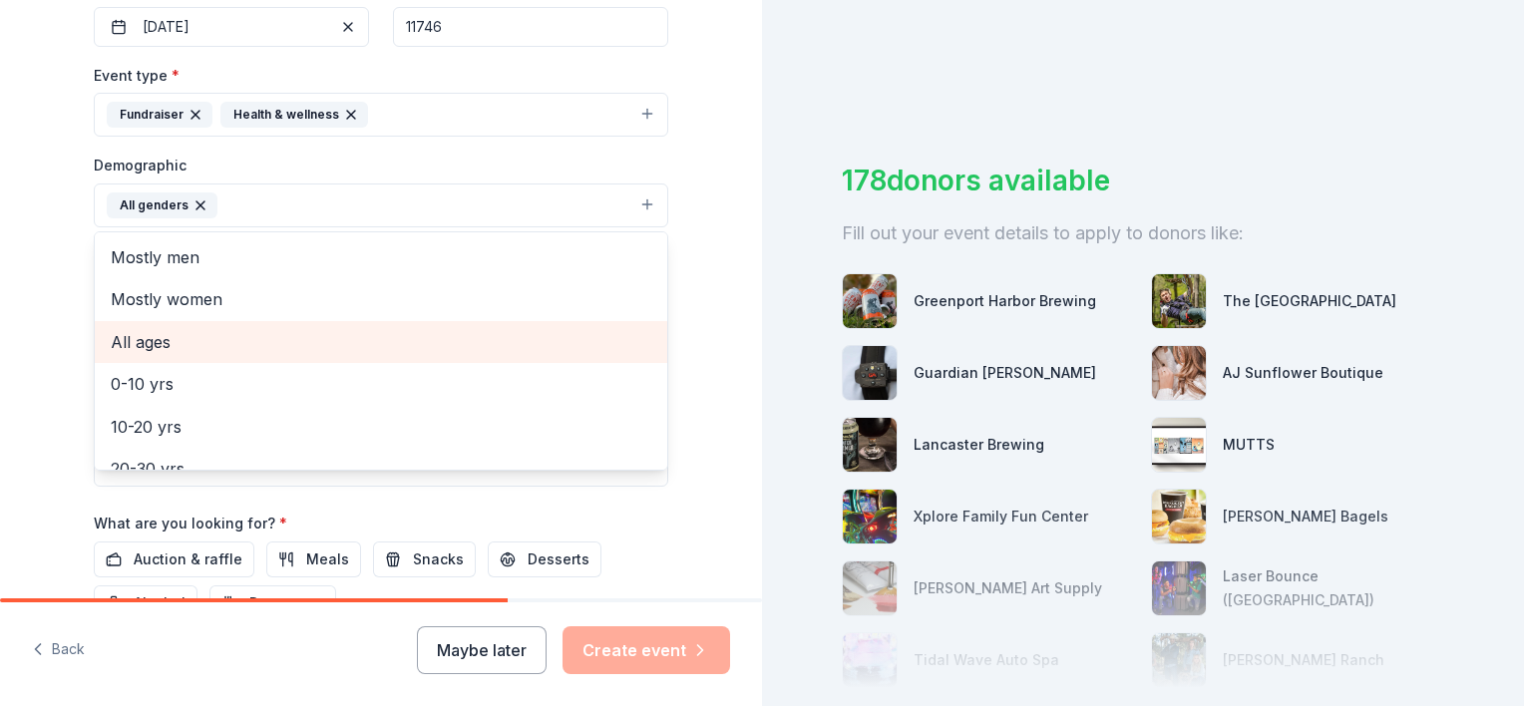
click at [187, 331] on span "All ages" at bounding box center [381, 342] width 541 height 26
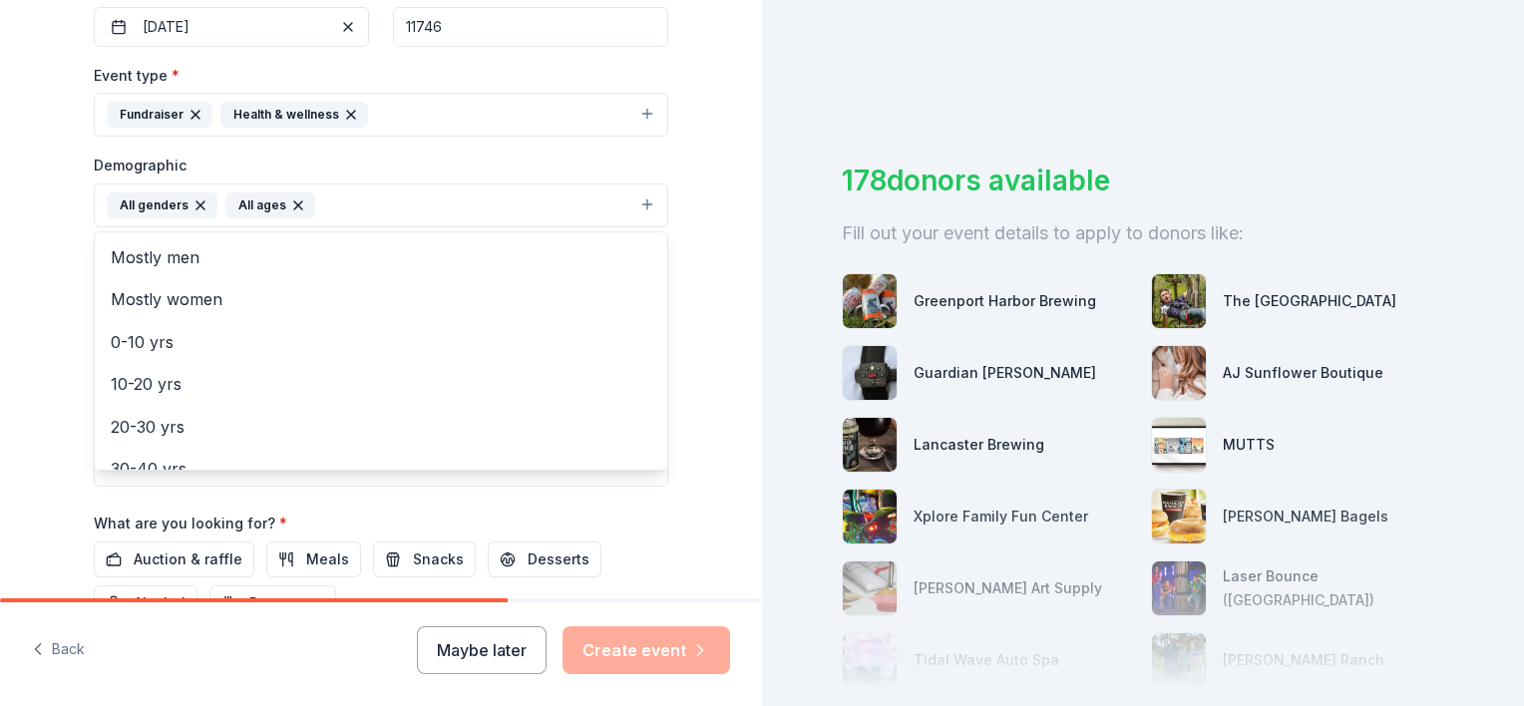
click at [730, 363] on div "Tell us about your event. We'll find in-kind donations you can apply for. Event…" at bounding box center [381, 158] width 762 height 1331
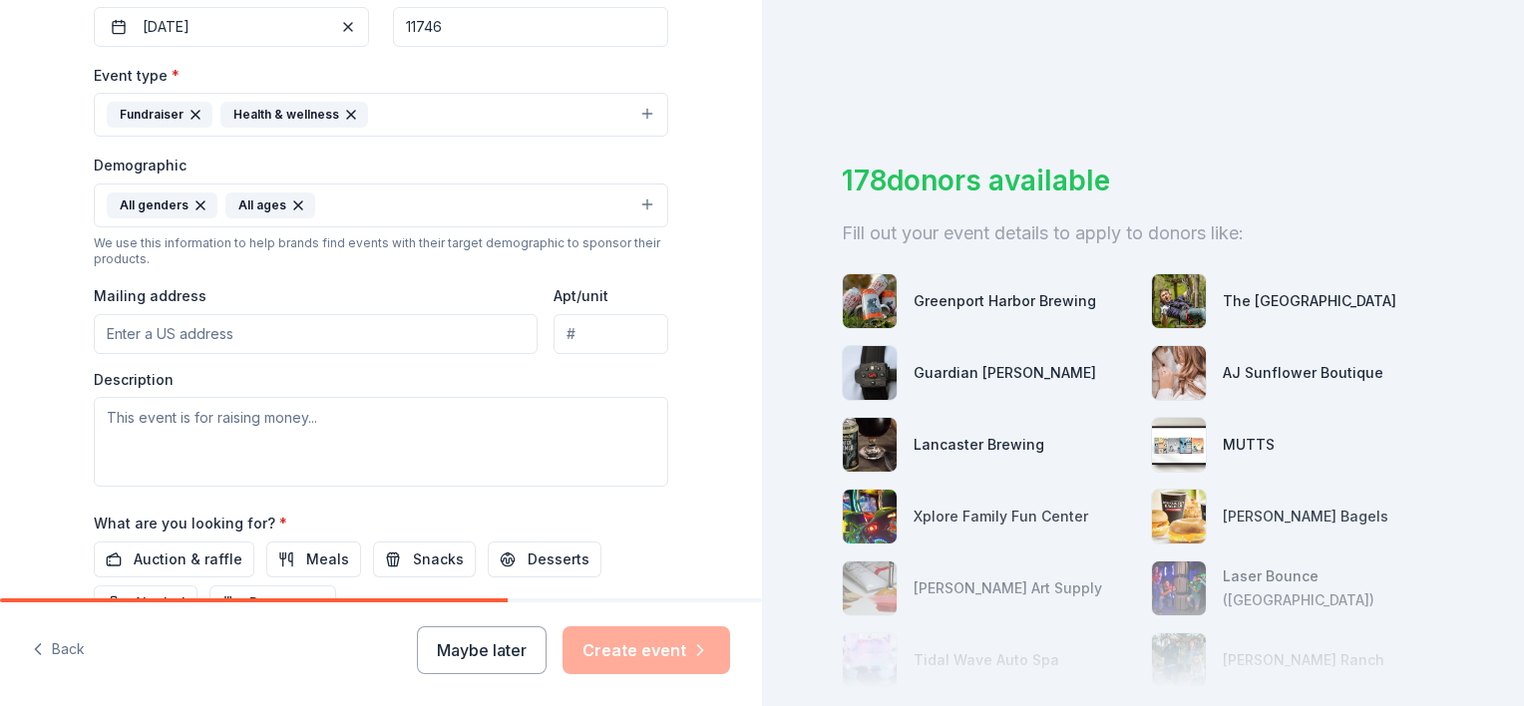
click at [405, 333] on input "Mailing address" at bounding box center [316, 334] width 444 height 40
type input "[STREET_ADDRESS]. [PERSON_NAME][GEOGRAPHIC_DATA]. [US_STATE] 11746"
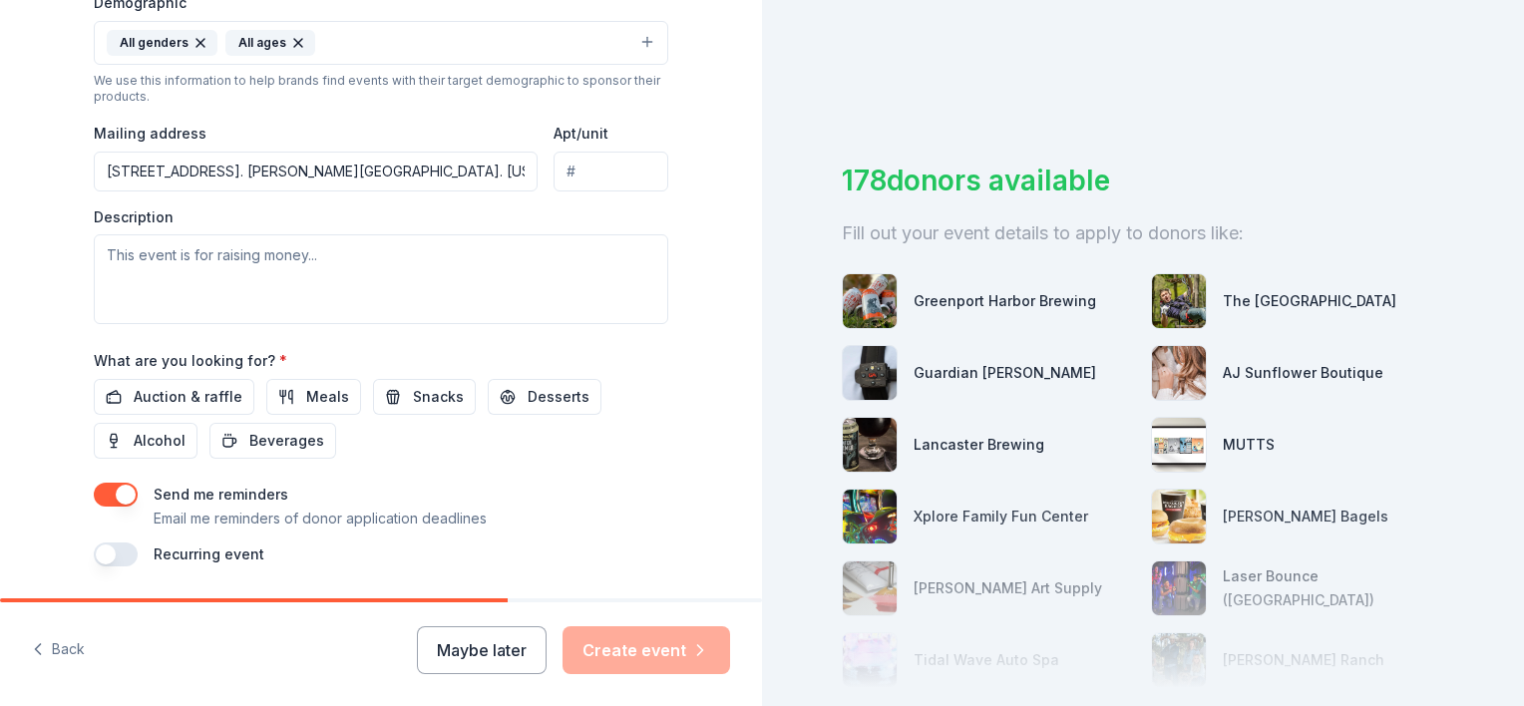
scroll to position [681, 0]
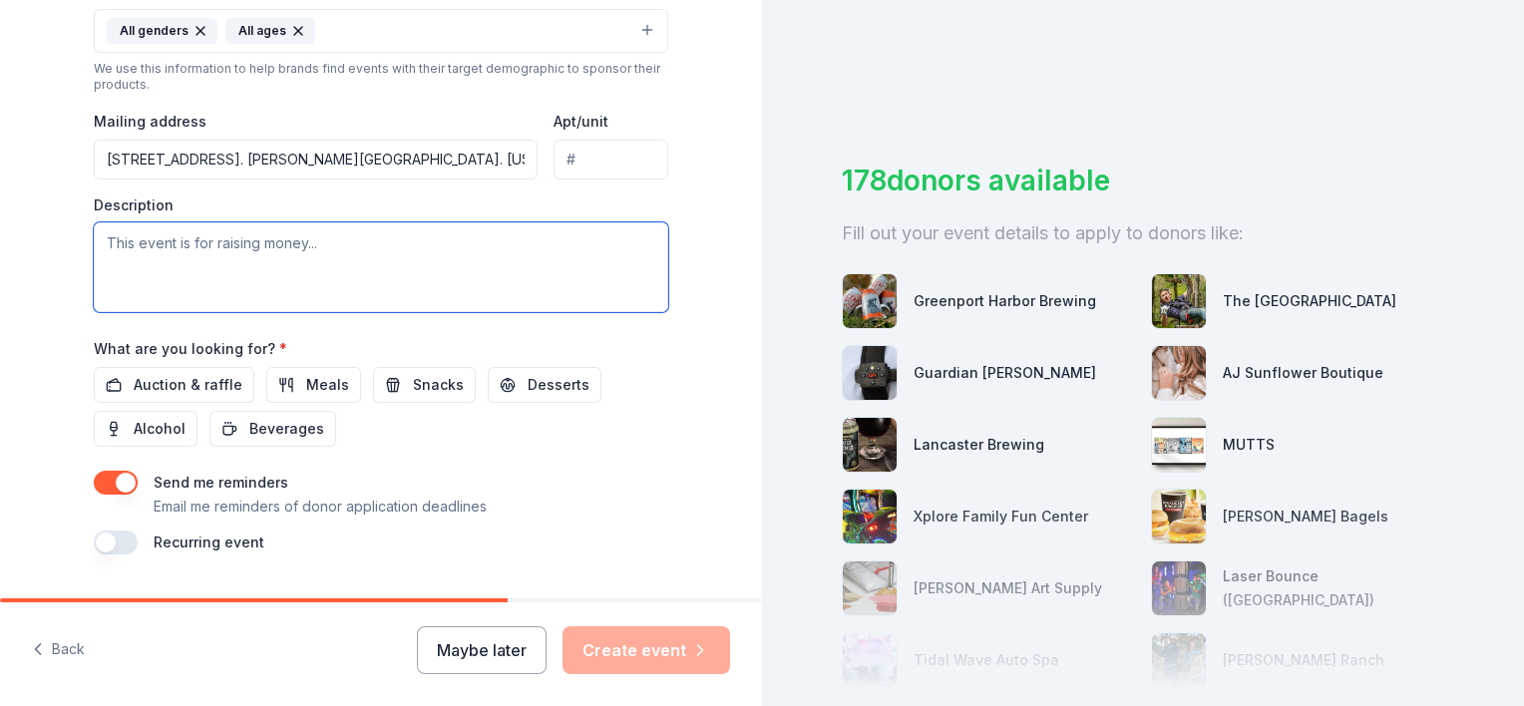
click at [485, 267] on textarea at bounding box center [381, 267] width 574 height 90
paste textarea "The Manor Plains FEO is a 501(c)(3) nonprofit organization, and our mission is …"
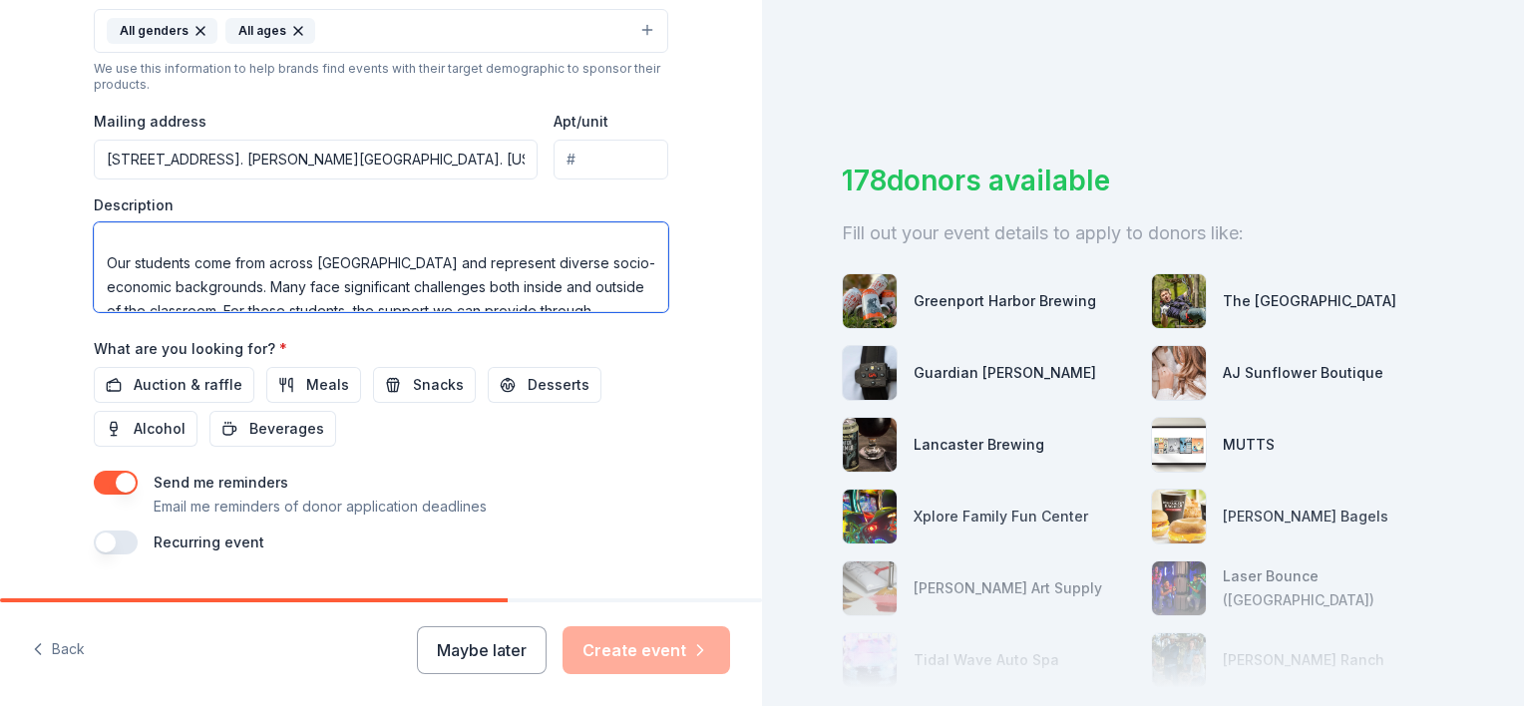
scroll to position [148, 0]
drag, startPoint x: 310, startPoint y: 262, endPoint x: 406, endPoint y: 268, distance: 95.9
click at [406, 268] on textarea "The Manor Plains FEO is a 501(c)(3) nonprofit organization, and our mission is …" at bounding box center [381, 267] width 574 height 90
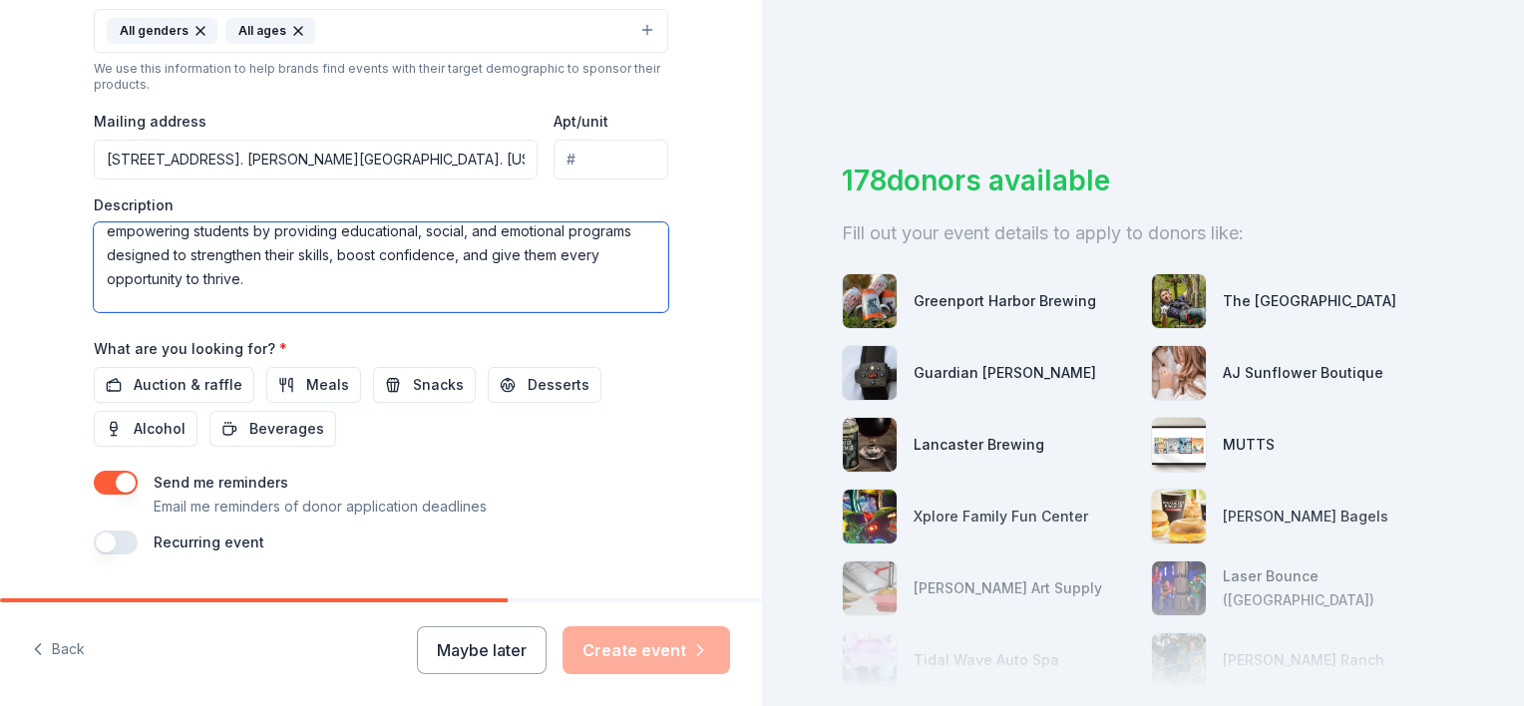
scroll to position [132, 0]
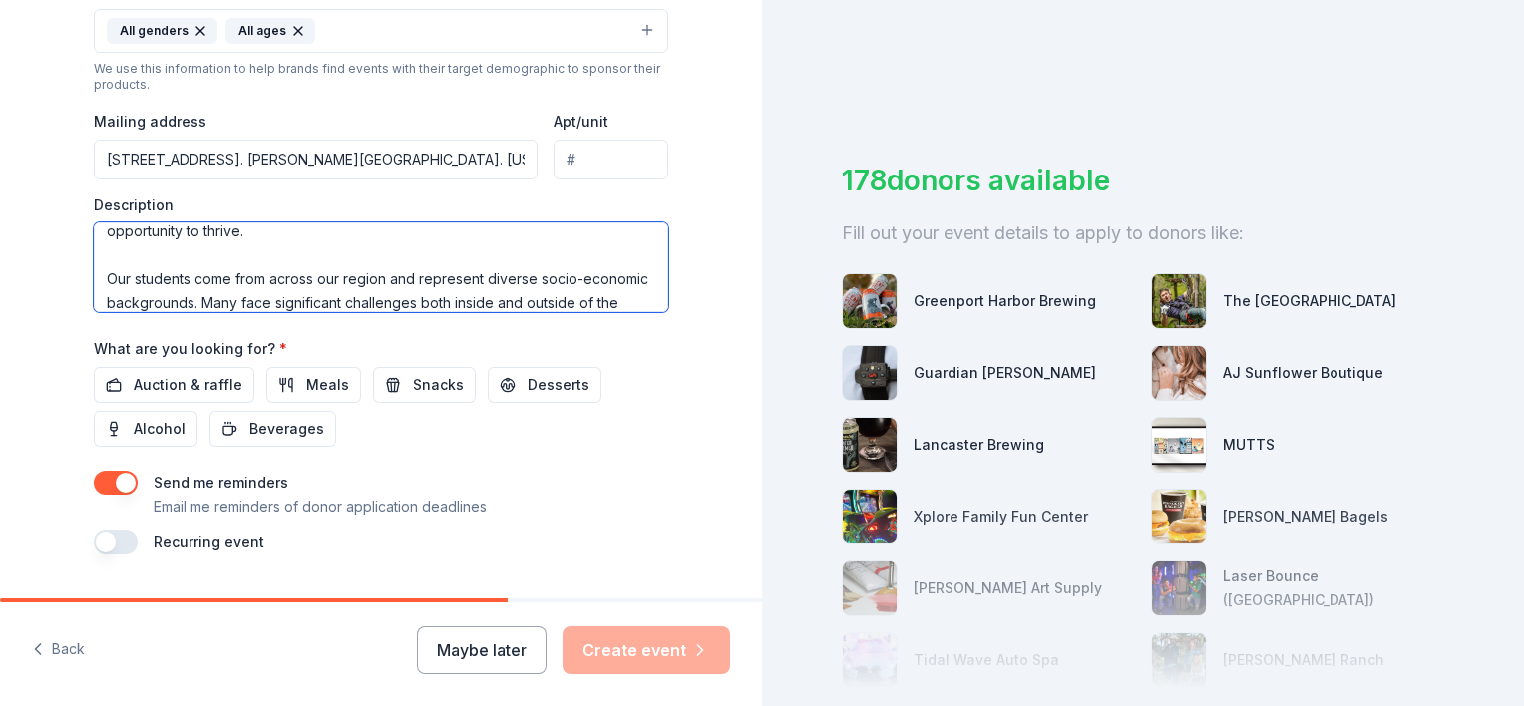
click at [102, 277] on textarea "The Manor Plains FEO is a 501(c)(3) nonprofit organization, and our mission is …" at bounding box center [381, 267] width 574 height 90
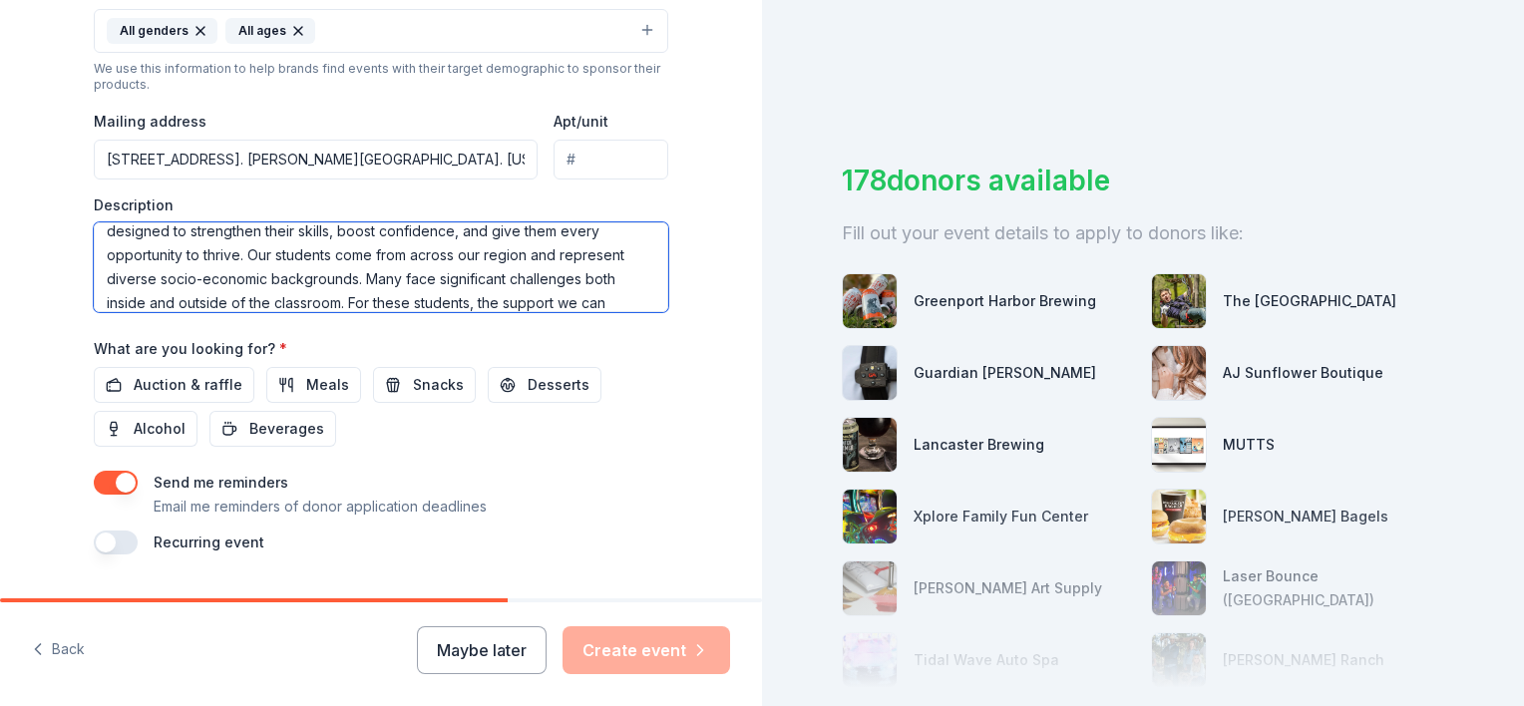
scroll to position [697, 0]
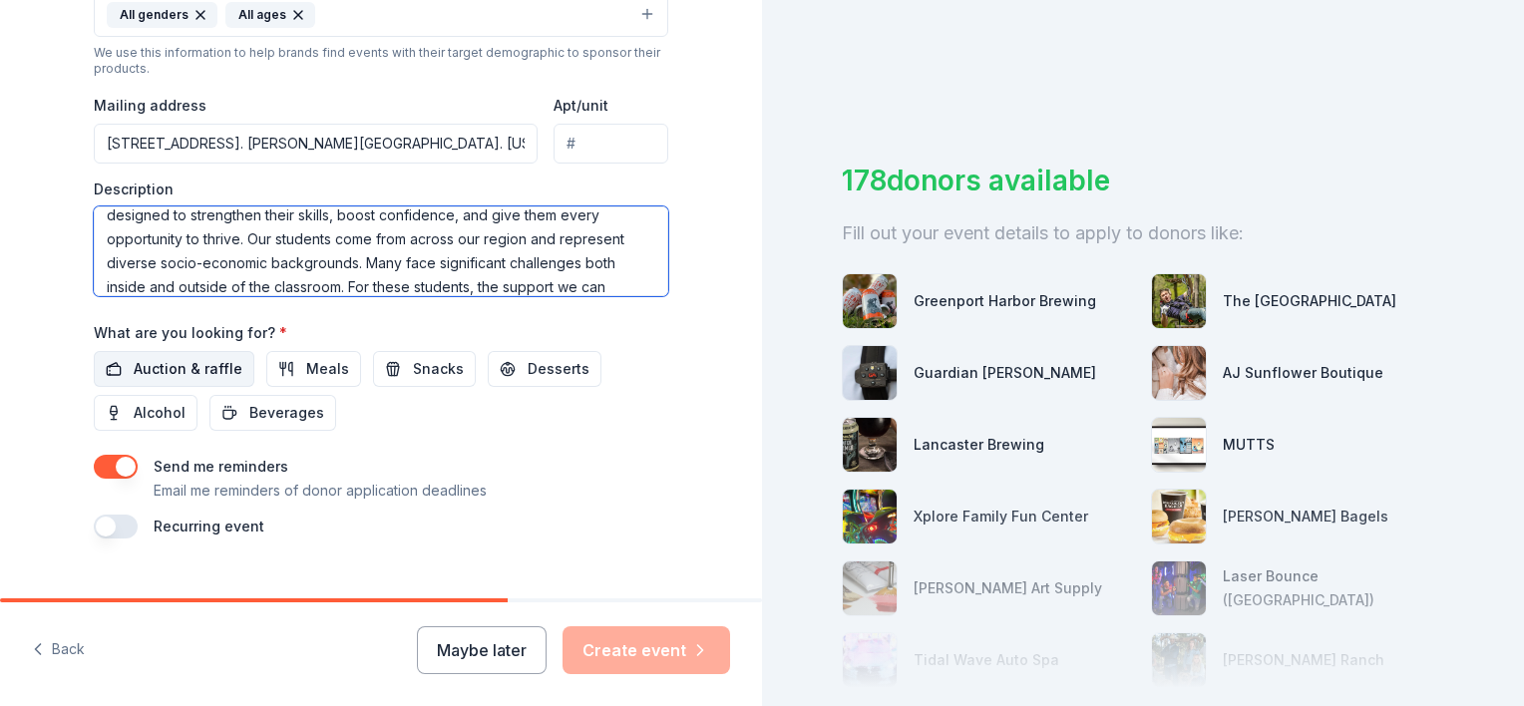
type textarea "The Manor Plains FEO is a 501(c)(3) nonprofit organization, and our mission is …"
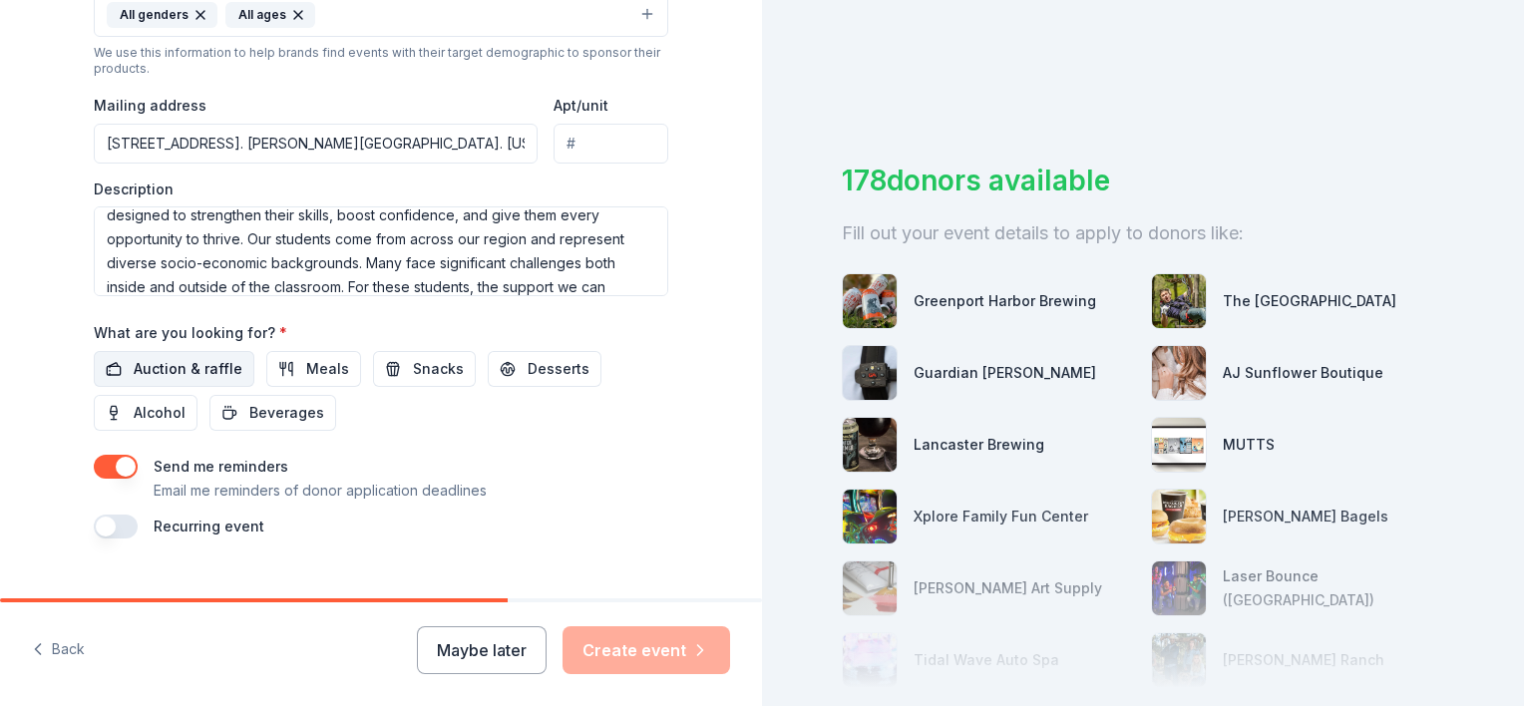
click at [220, 373] on span "Auction & raffle" at bounding box center [188, 369] width 109 height 24
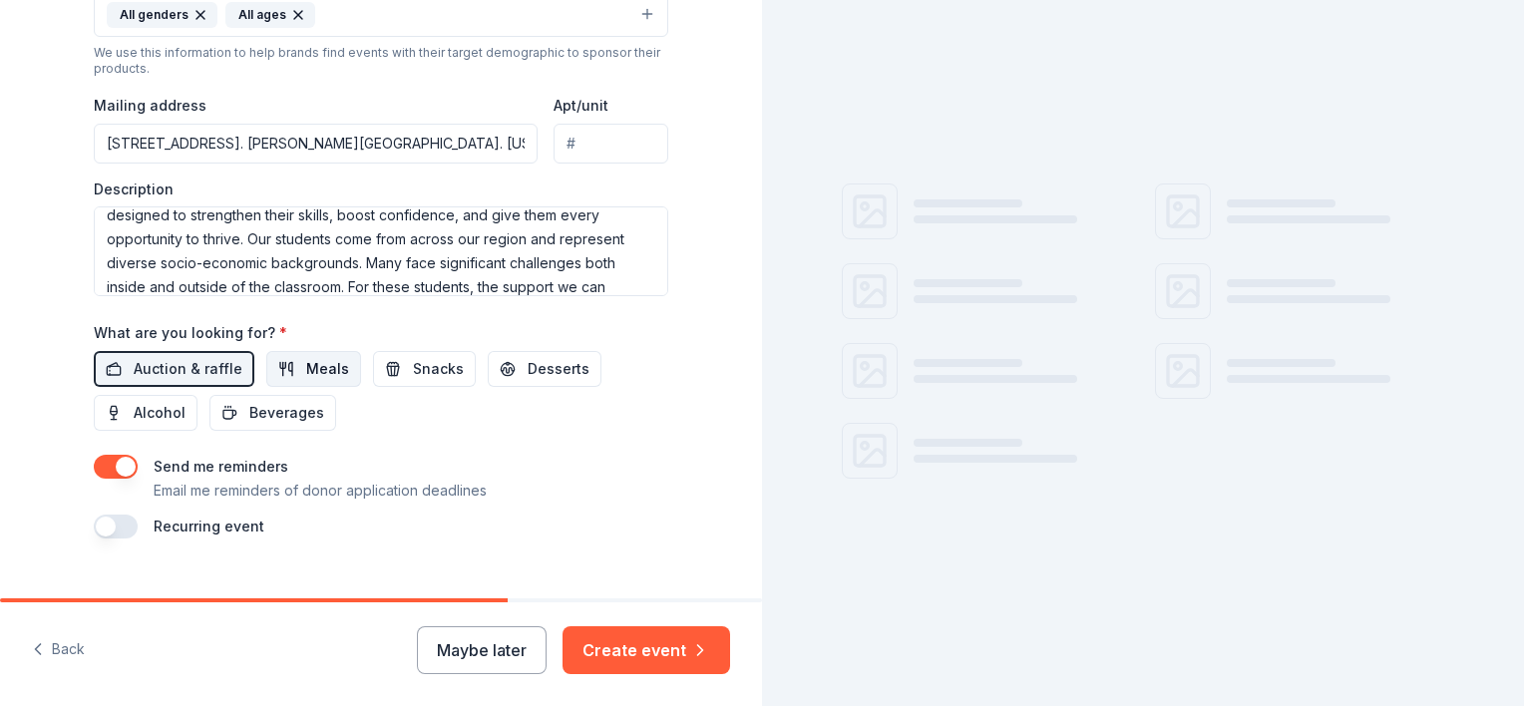
click at [306, 366] on span "Meals" at bounding box center [327, 369] width 43 height 24
click at [413, 375] on span "Snacks" at bounding box center [438, 369] width 51 height 24
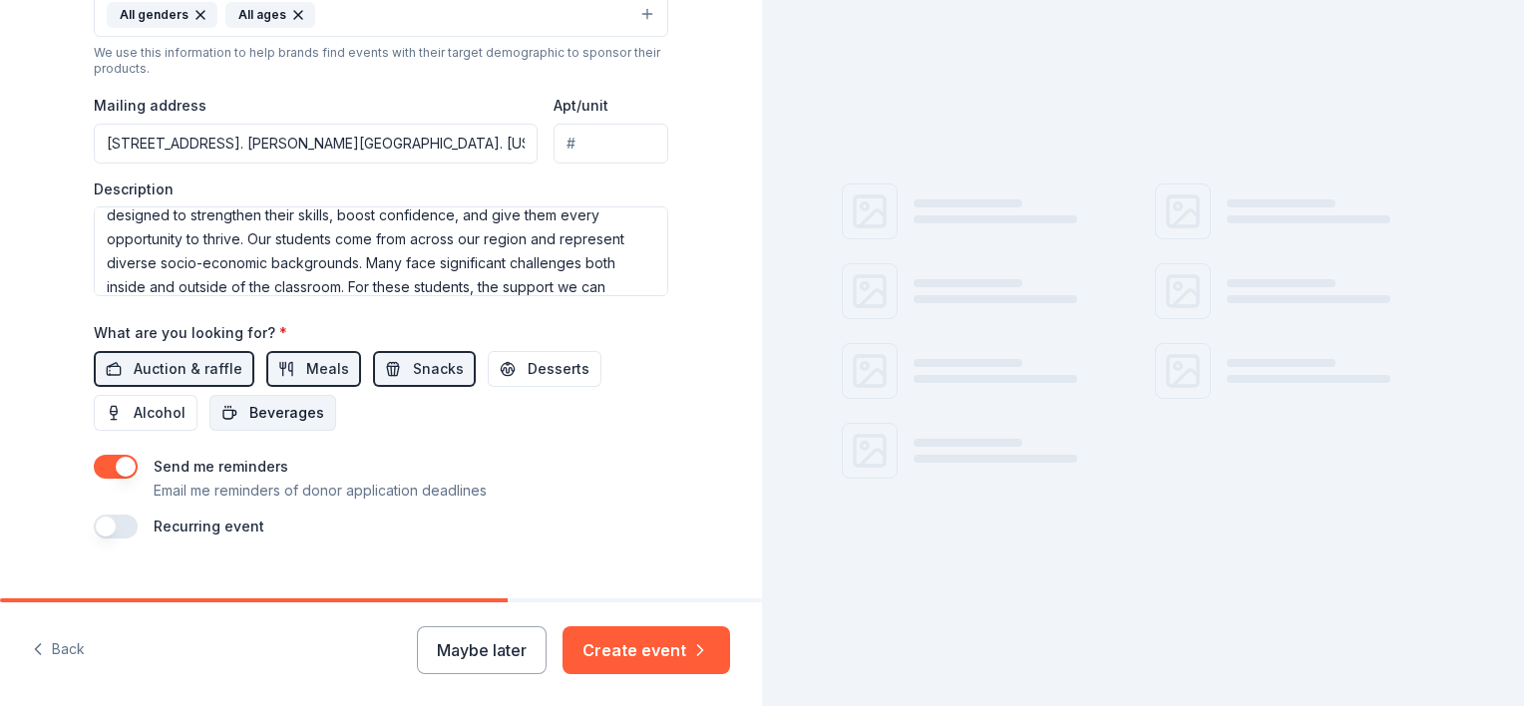
click at [293, 409] on span "Beverages" at bounding box center [286, 413] width 75 height 24
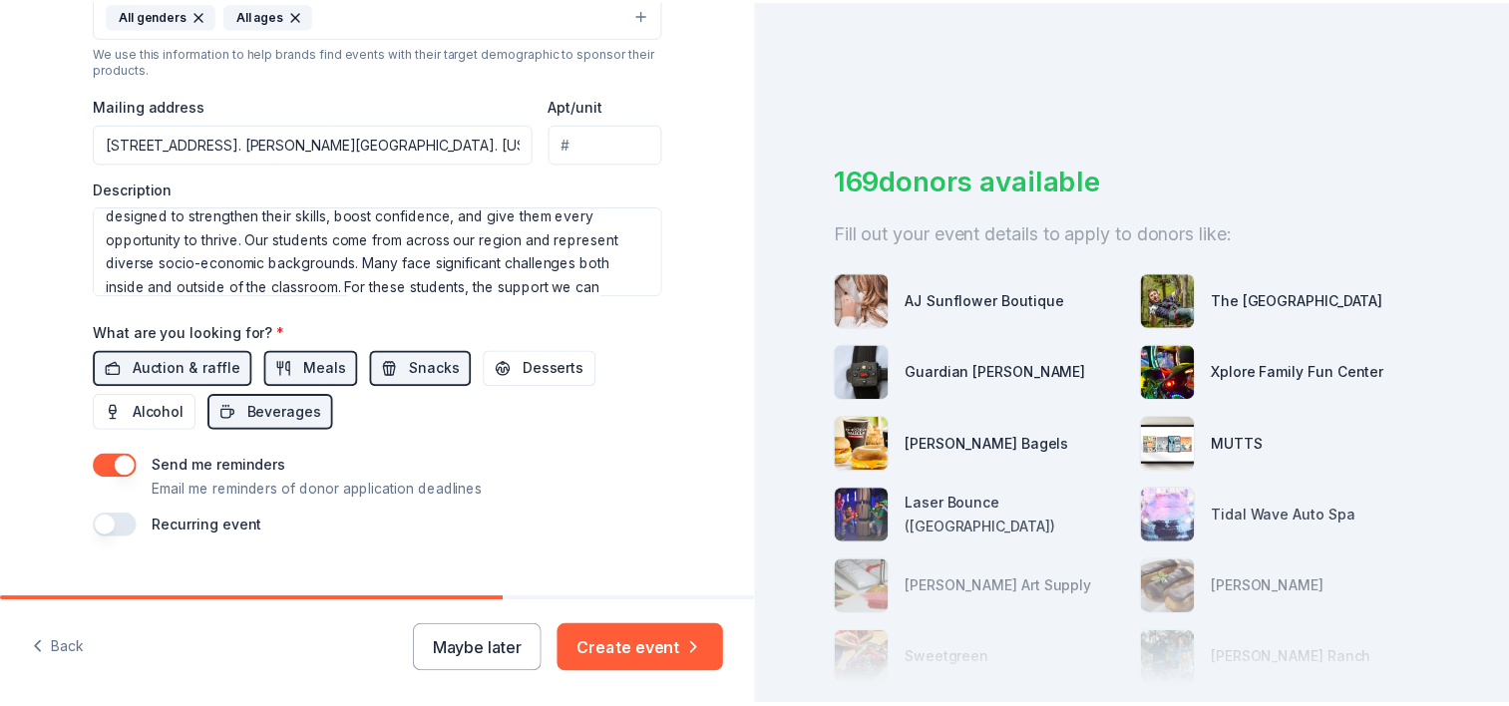
scroll to position [732, 0]
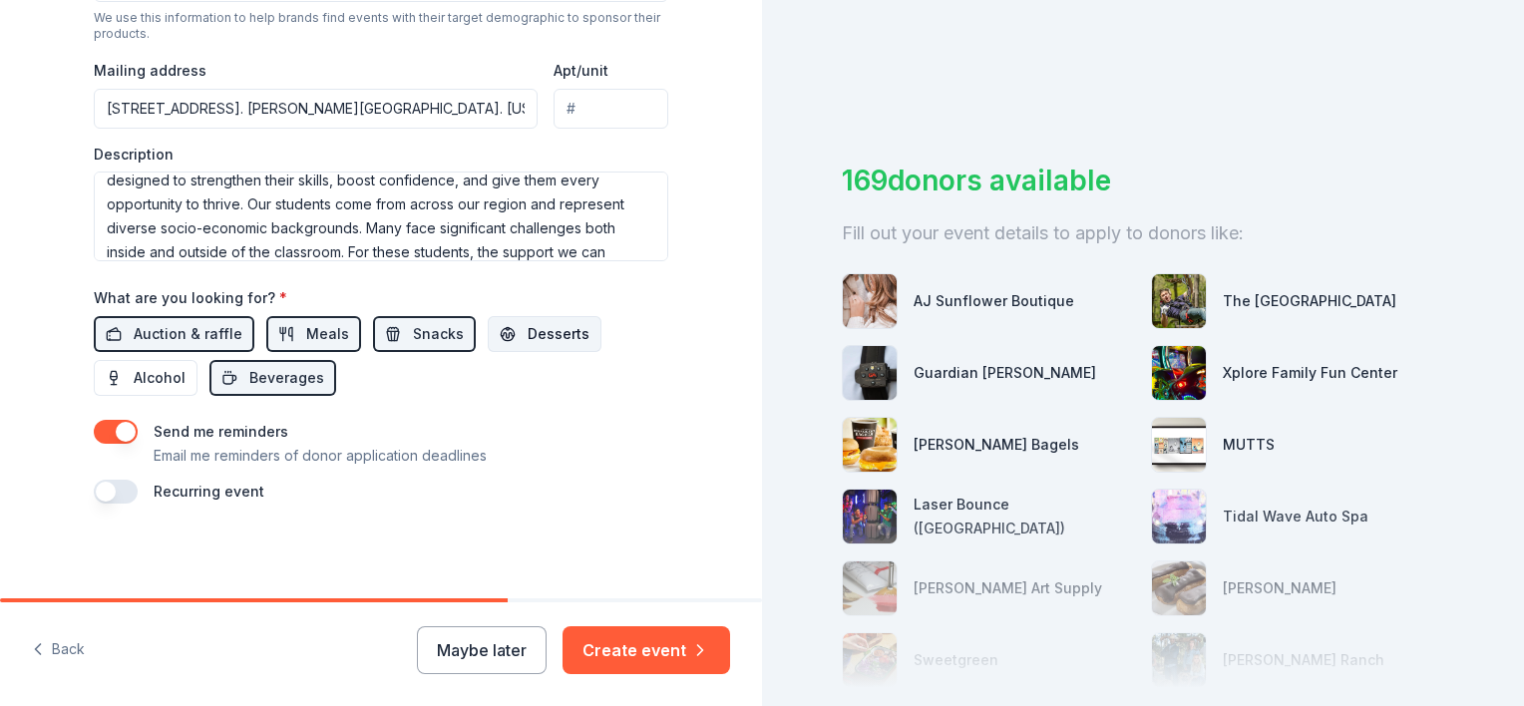
click at [545, 333] on span "Desserts" at bounding box center [559, 334] width 62 height 24
click at [653, 649] on button "Create event" at bounding box center [646, 650] width 168 height 48
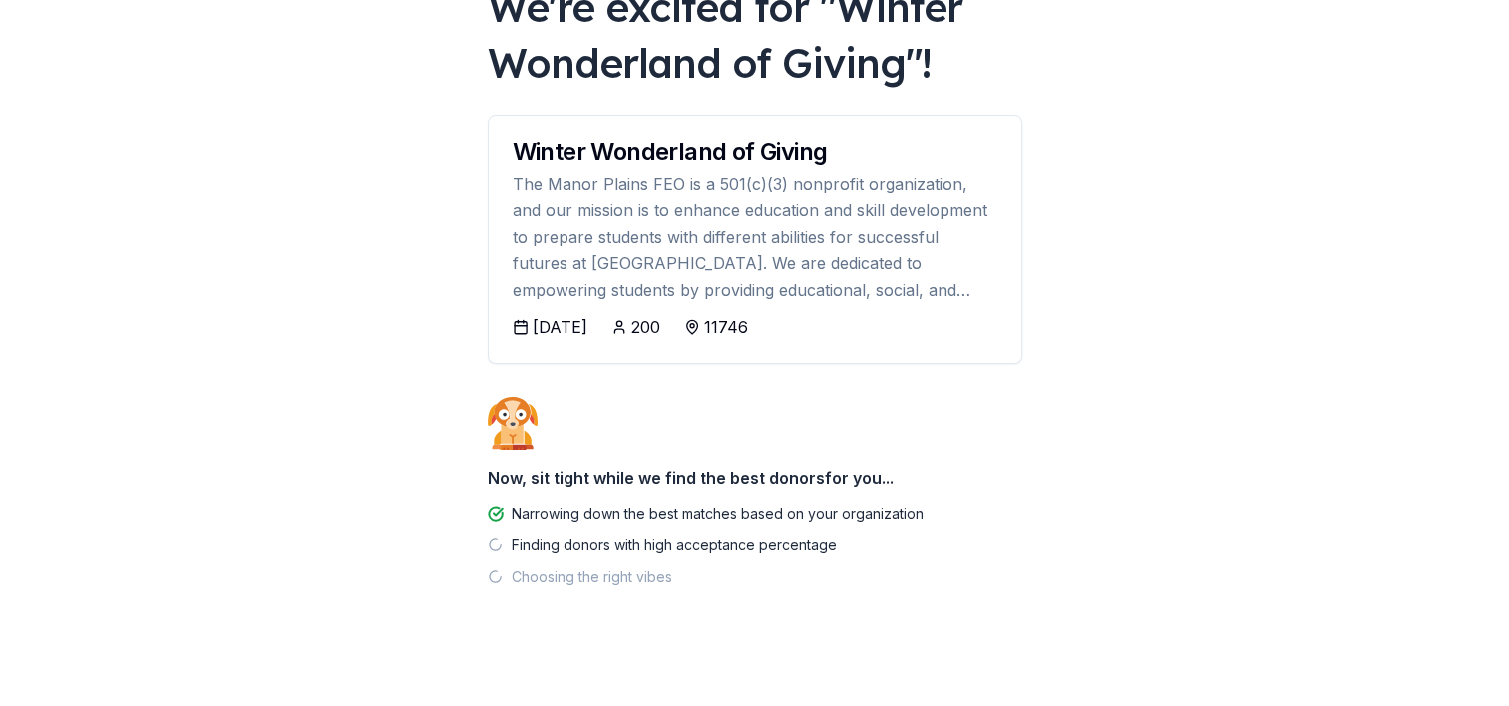
scroll to position [163, 0]
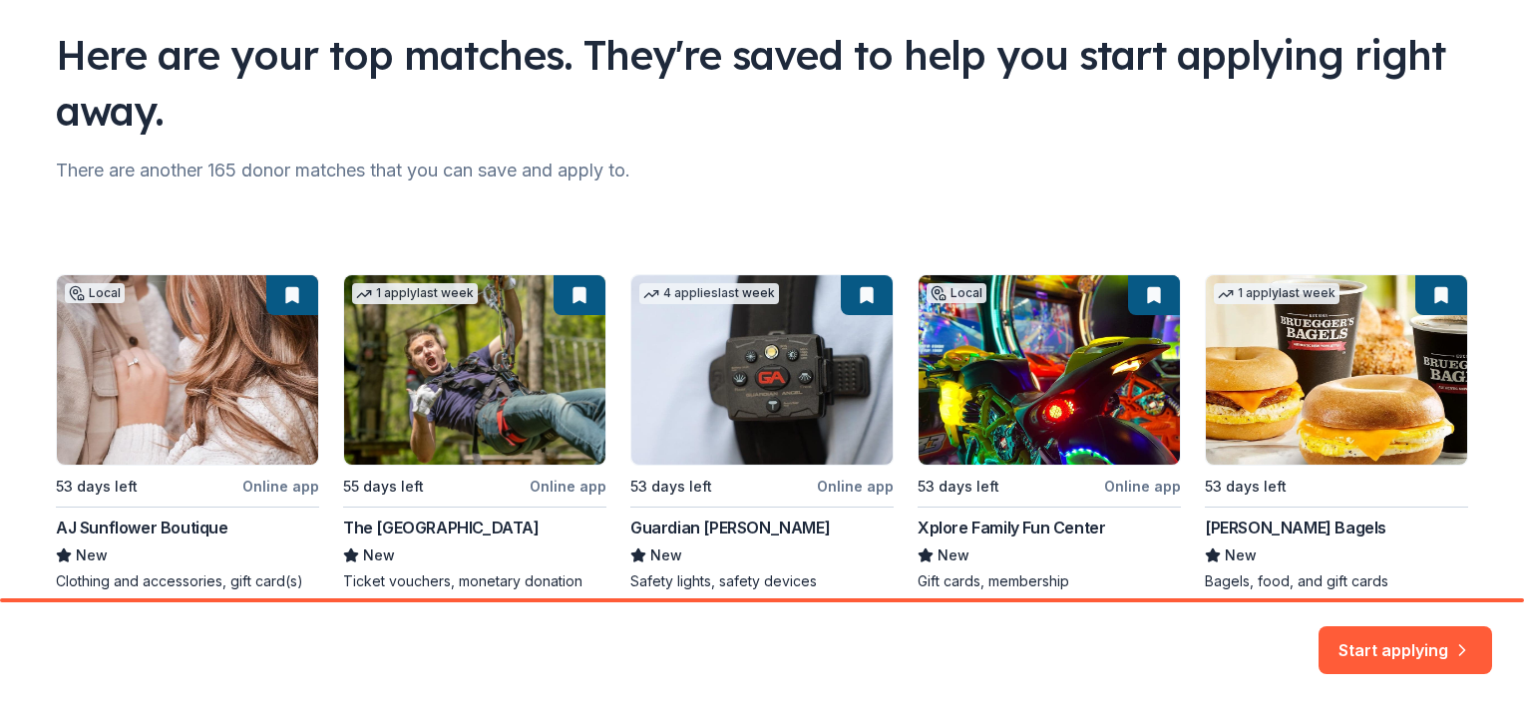
scroll to position [219, 0]
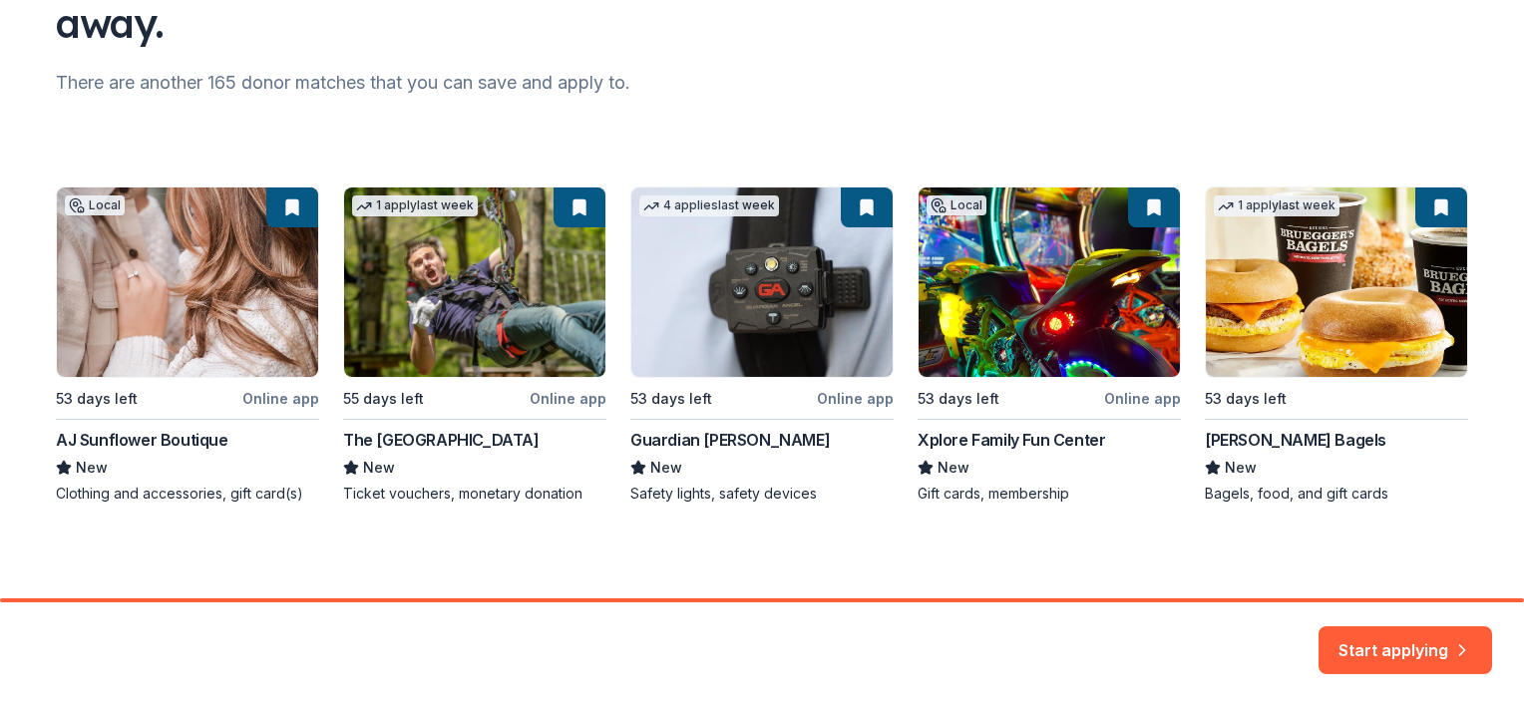
click at [750, 313] on div "Local 53 days left Online app AJ Sunflower Boutique New Clothing and accessorie…" at bounding box center [762, 345] width 1412 height 317
click at [743, 439] on div "Local 53 days left Online app AJ Sunflower Boutique New Clothing and accessorie…" at bounding box center [762, 345] width 1412 height 317
click at [1386, 662] on button "Start applying" at bounding box center [1405, 638] width 174 height 48
click at [1380, 648] on div "Start applying" at bounding box center [1405, 650] width 174 height 48
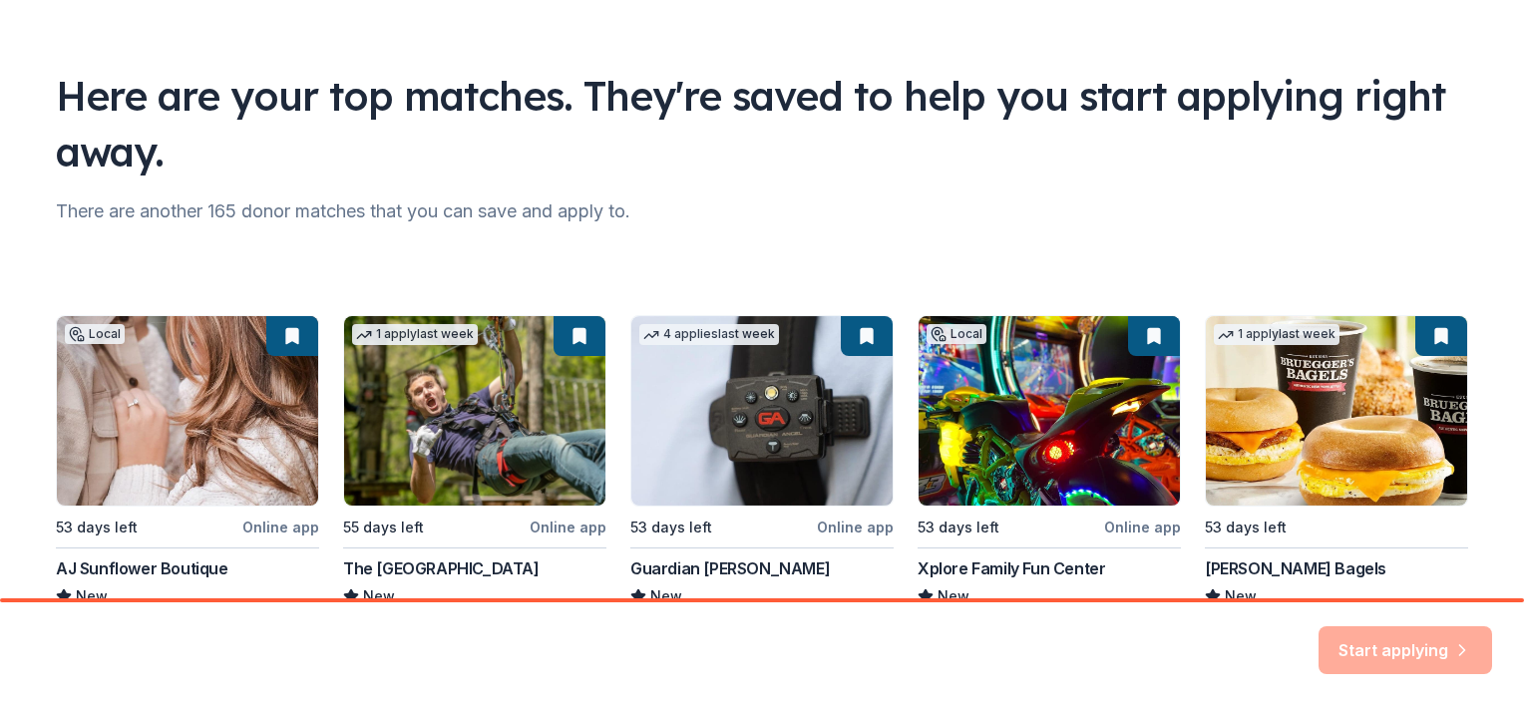
scroll to position [203, 0]
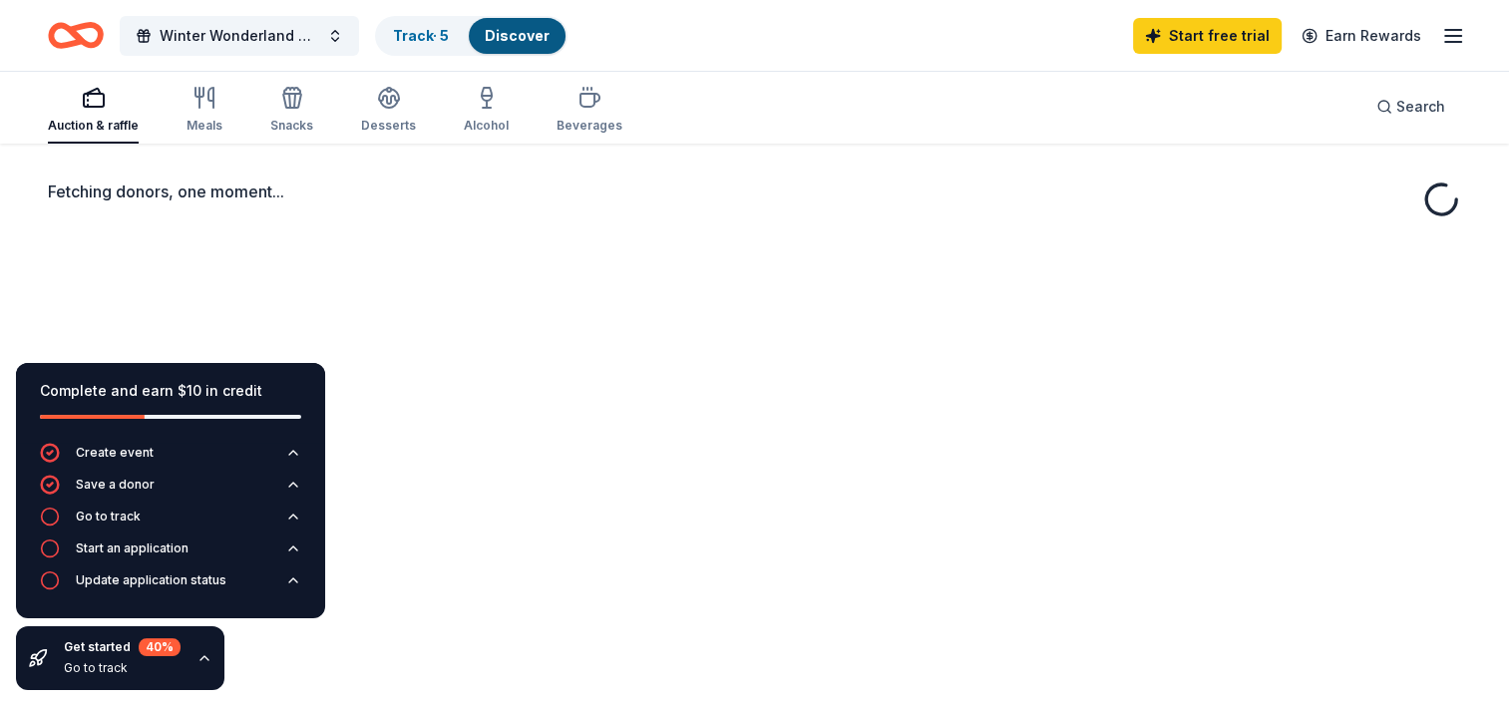
scroll to position [78, 0]
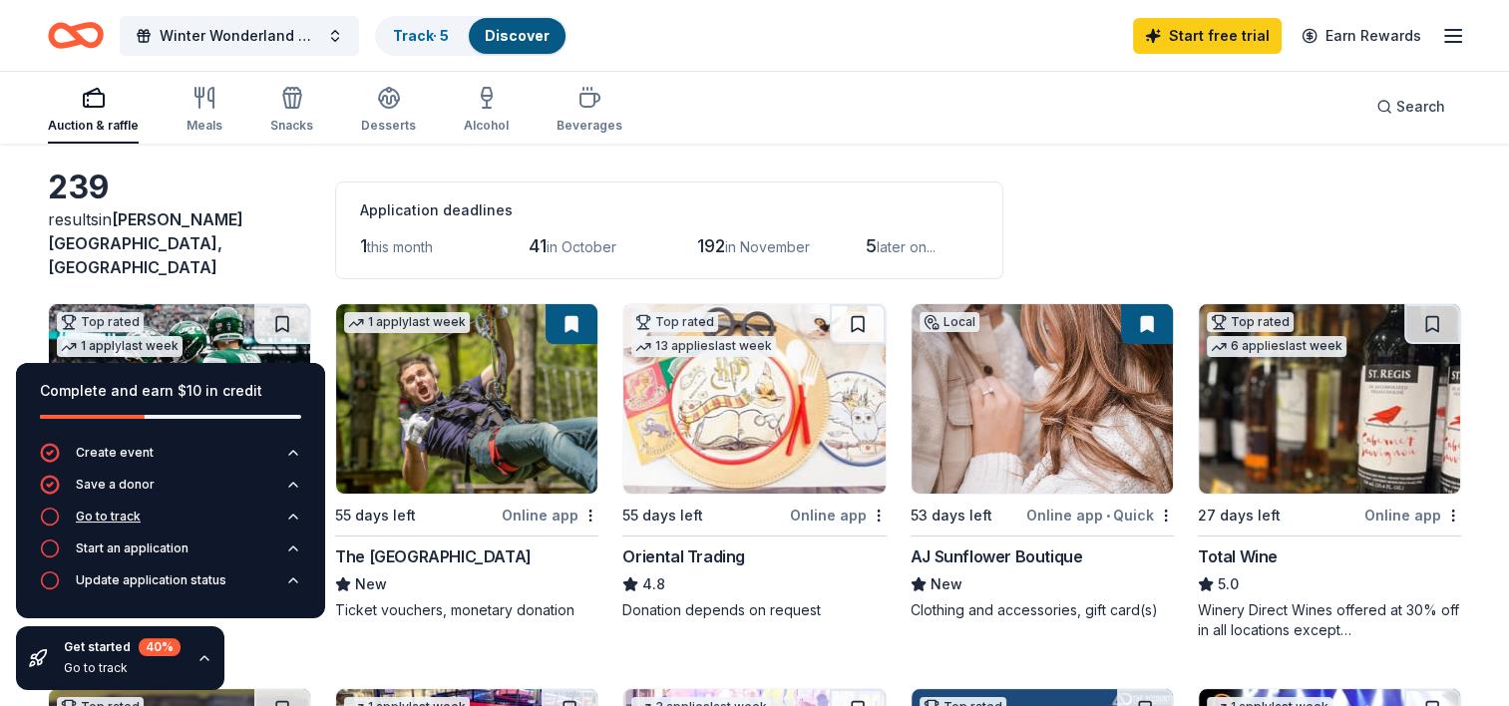
click at [124, 519] on div "Go to track" at bounding box center [108, 517] width 65 height 16
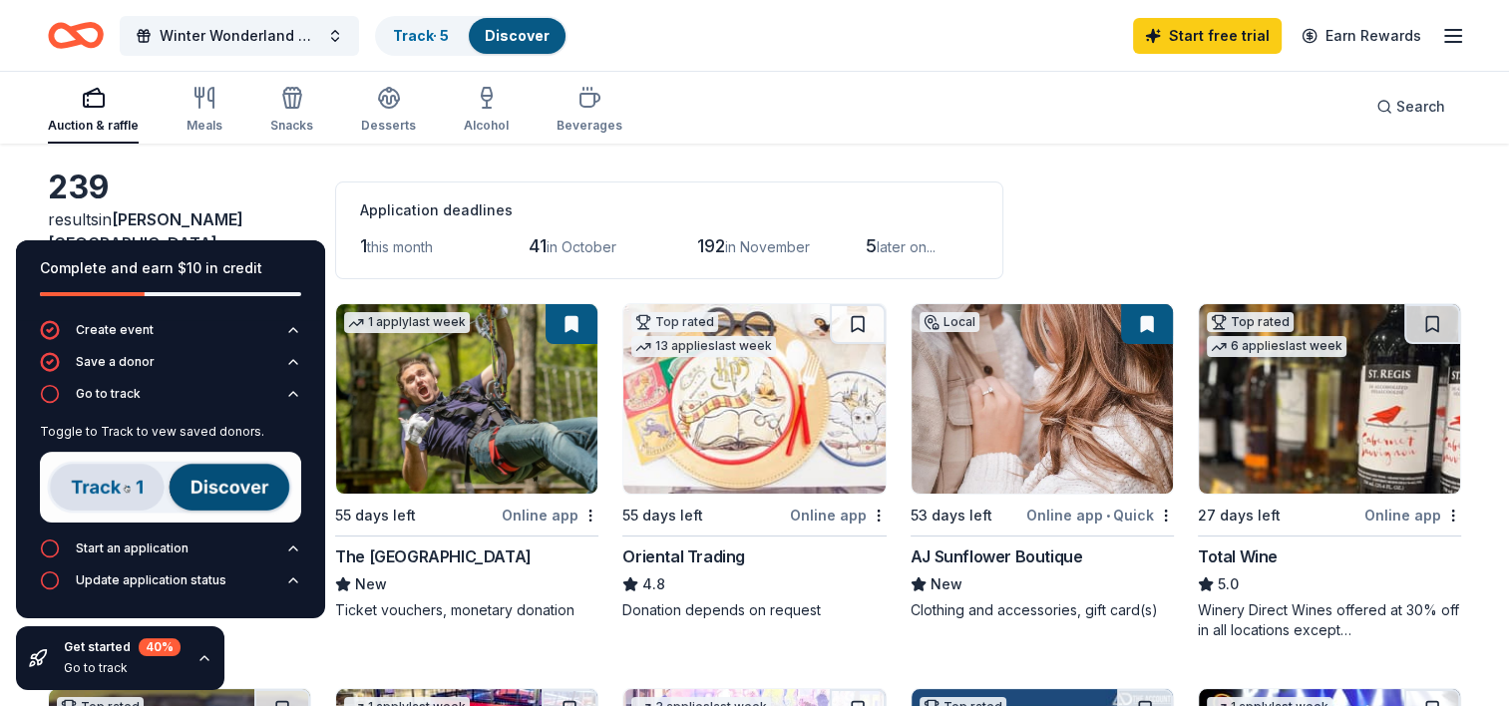
click at [219, 488] on img at bounding box center [170, 487] width 261 height 71
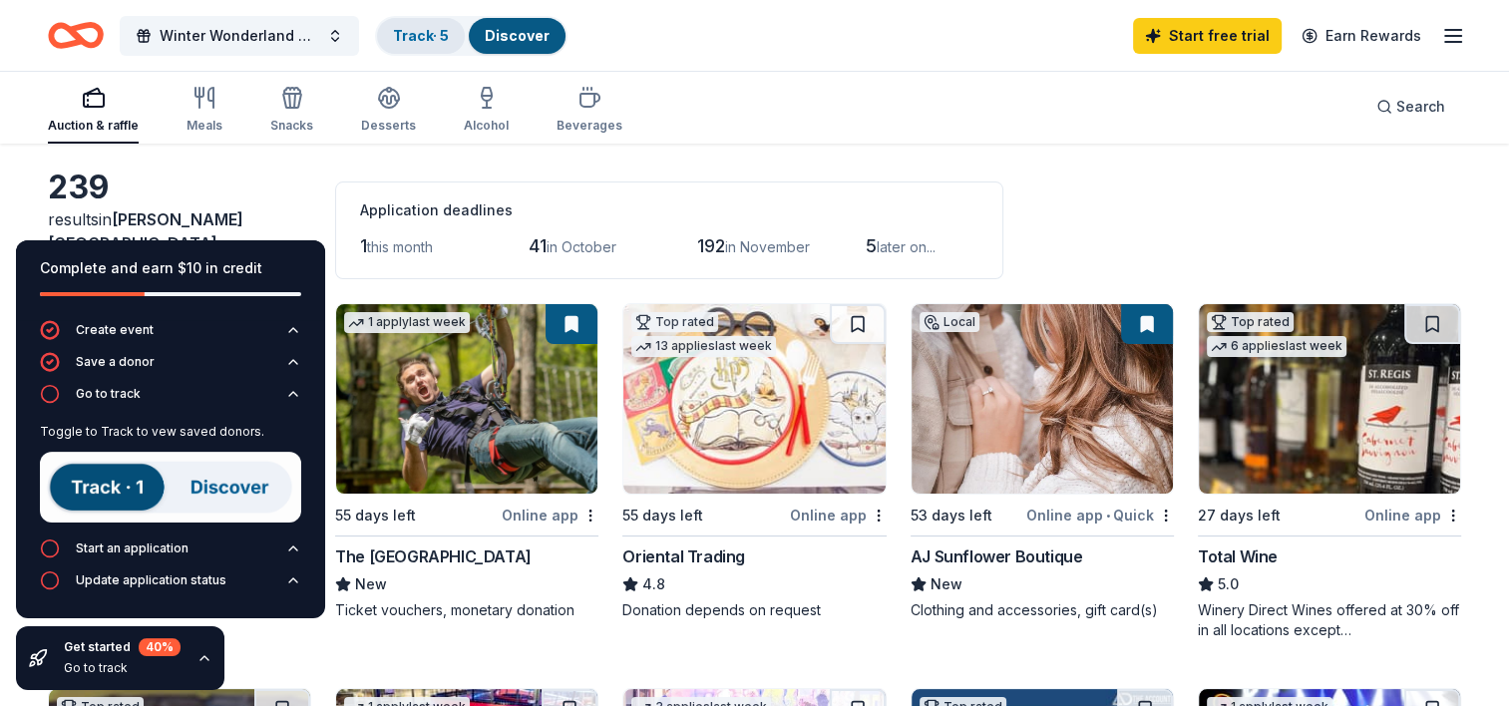
click at [427, 32] on link "Track · 5" at bounding box center [421, 35] width 56 height 17
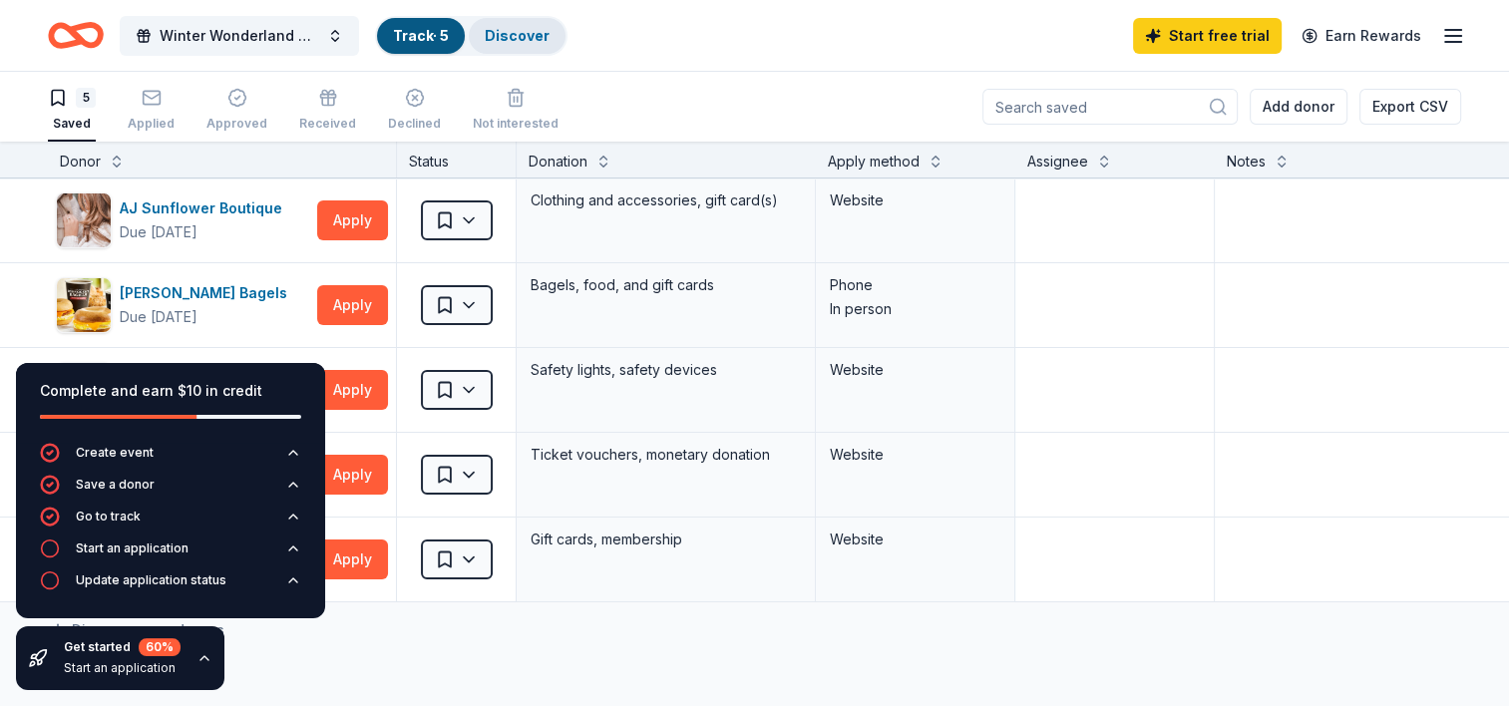
click at [526, 40] on link "Discover" at bounding box center [517, 35] width 65 height 17
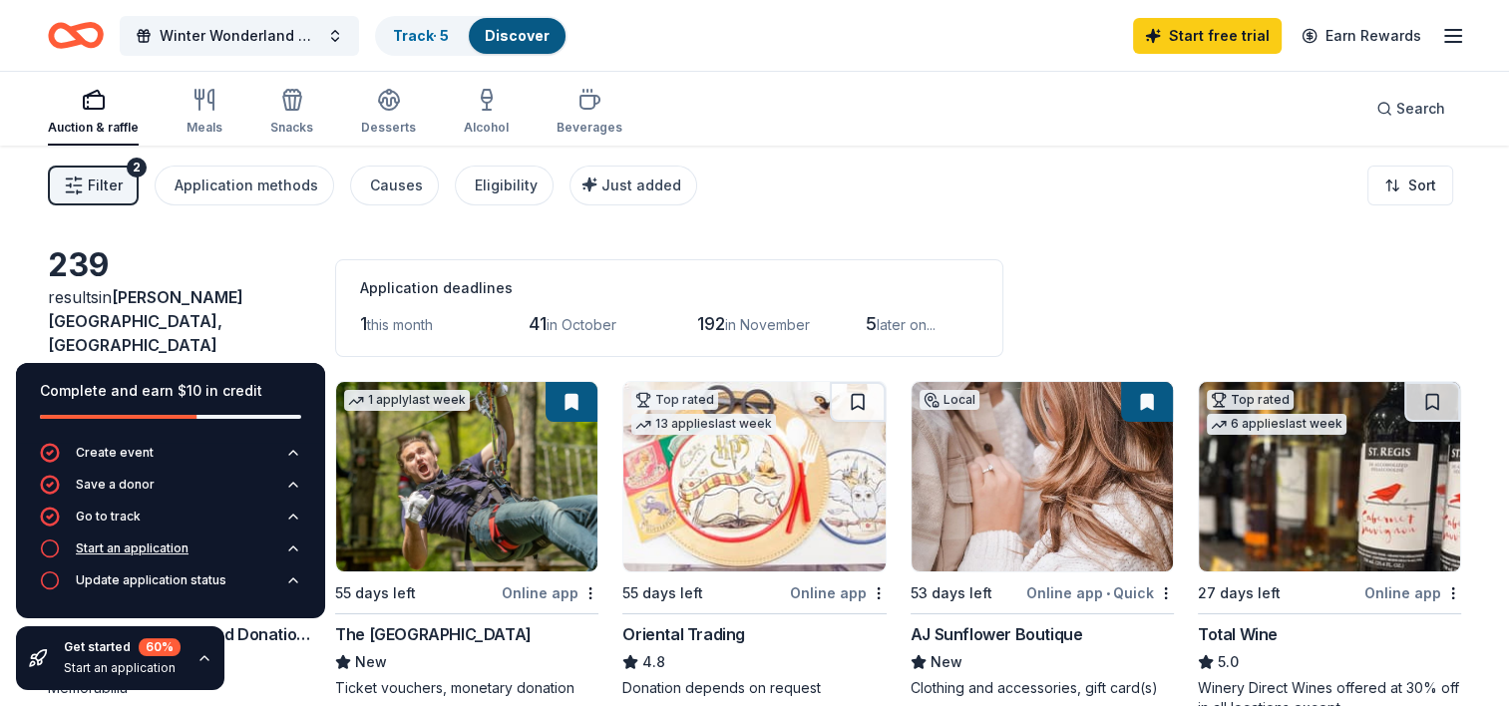
click at [140, 548] on div "Start an application" at bounding box center [132, 549] width 113 height 16
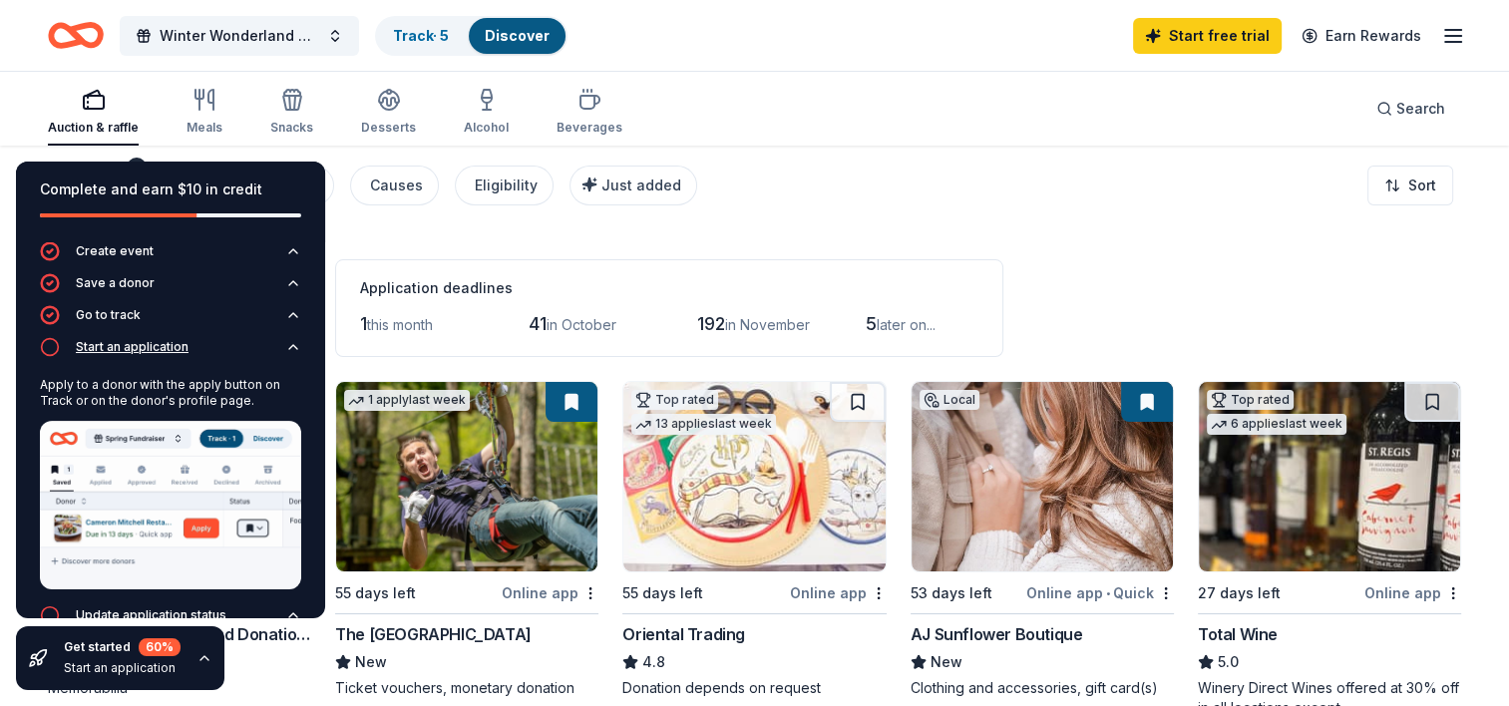
click at [140, 355] on div "Start an application" at bounding box center [114, 347] width 149 height 20
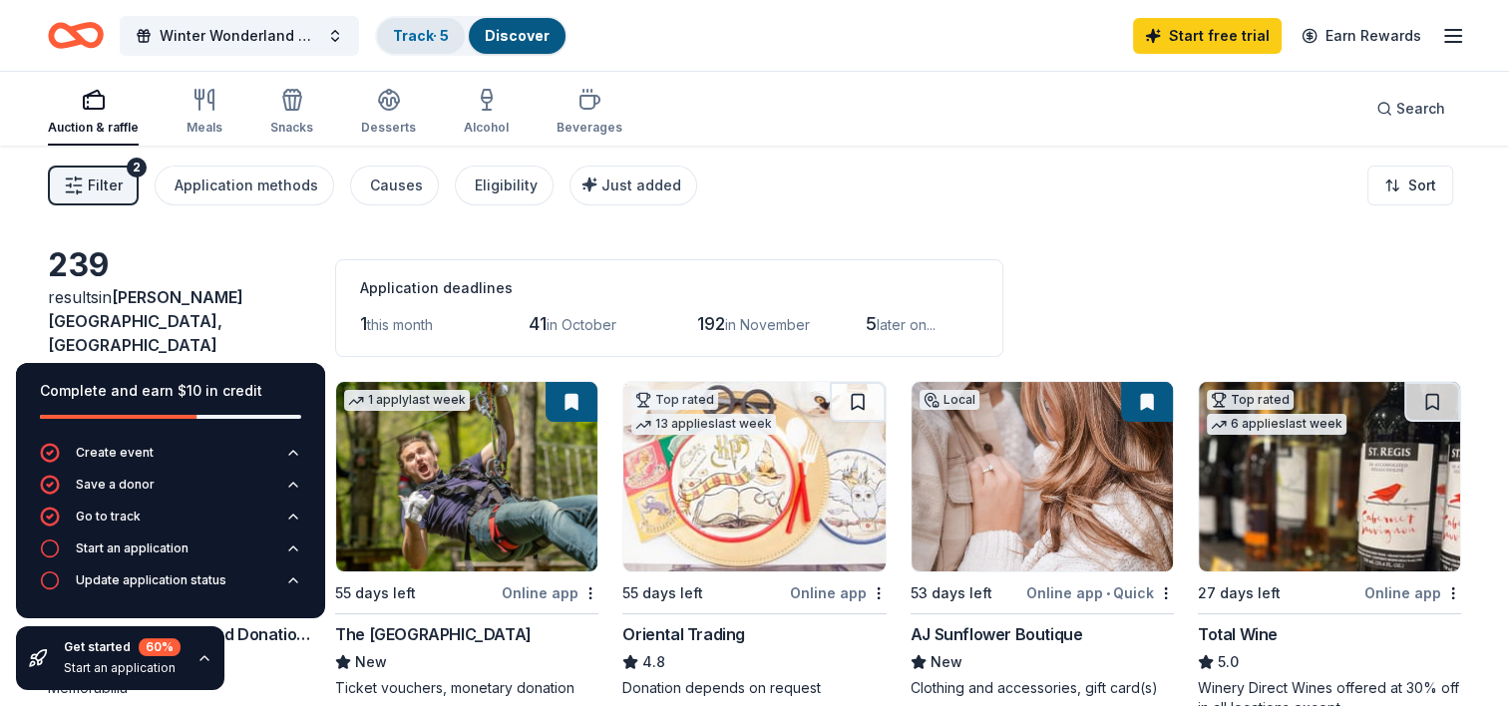
click at [419, 36] on link "Track · 5" at bounding box center [421, 35] width 56 height 17
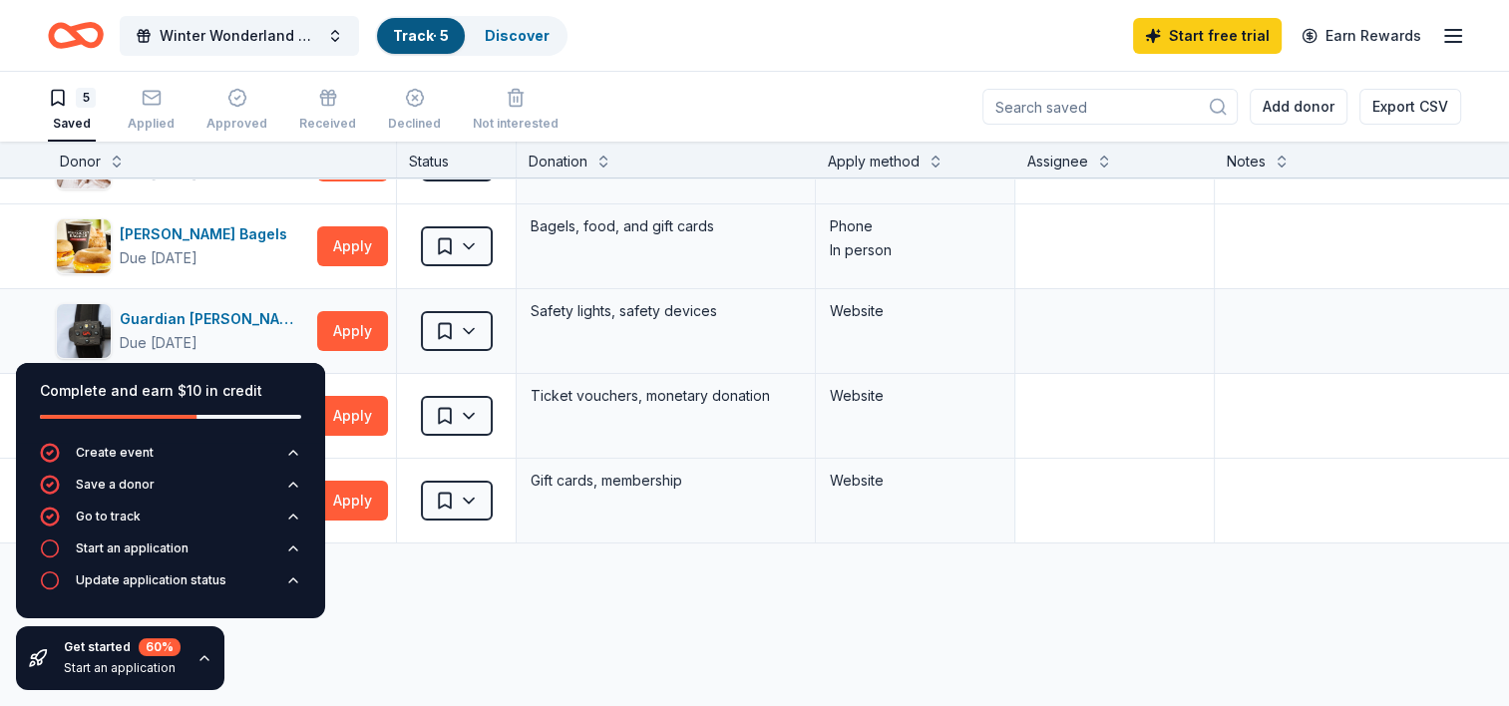
scroll to position [55, 0]
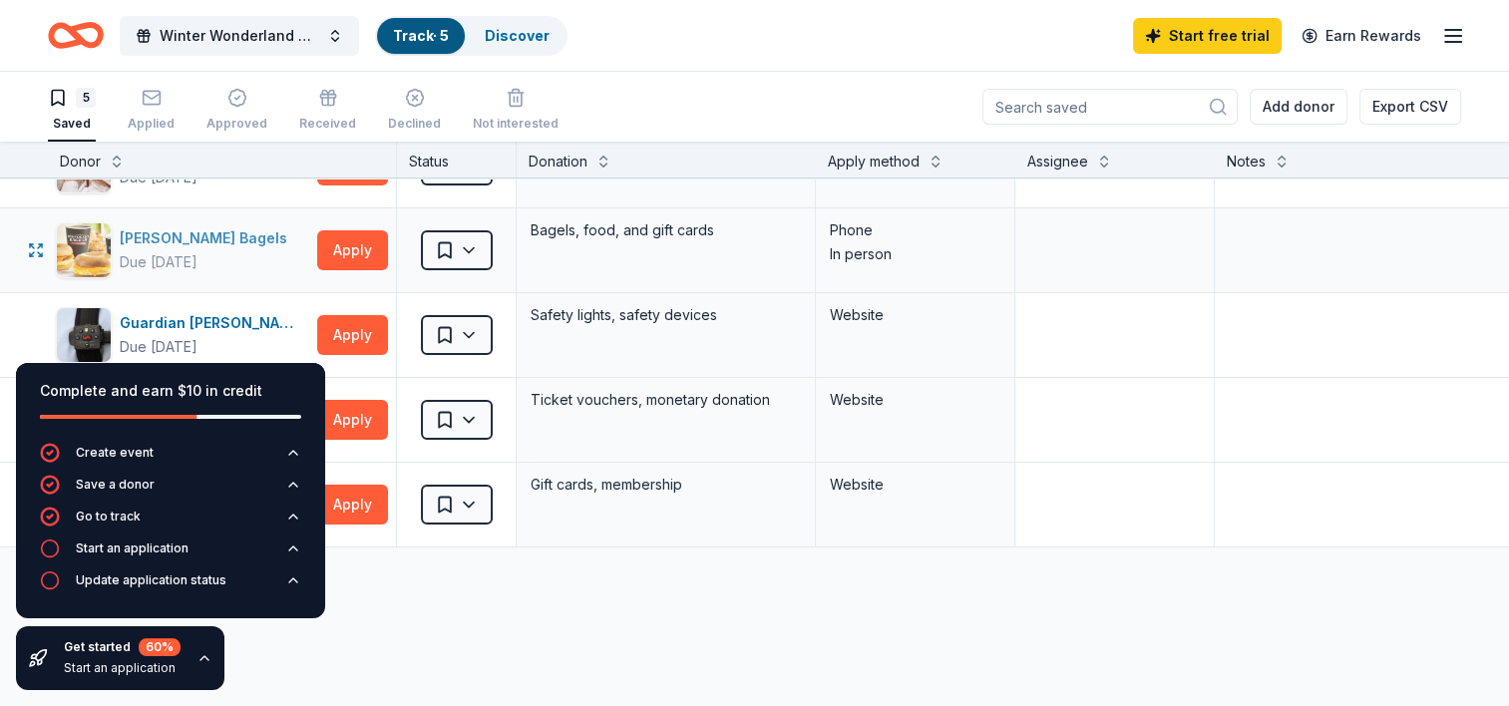
click at [195, 238] on div "[PERSON_NAME] Bagels" at bounding box center [208, 238] width 176 height 24
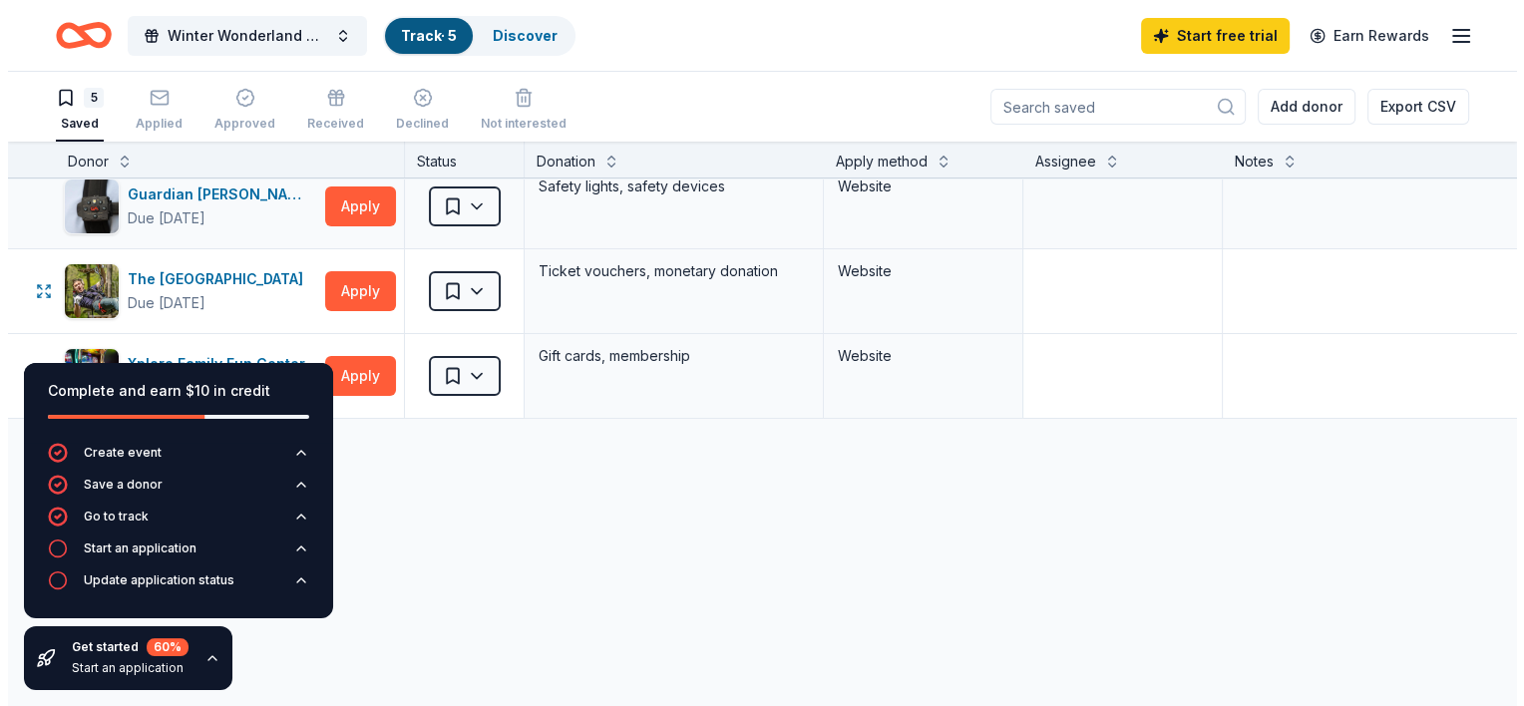
scroll to position [149, 0]
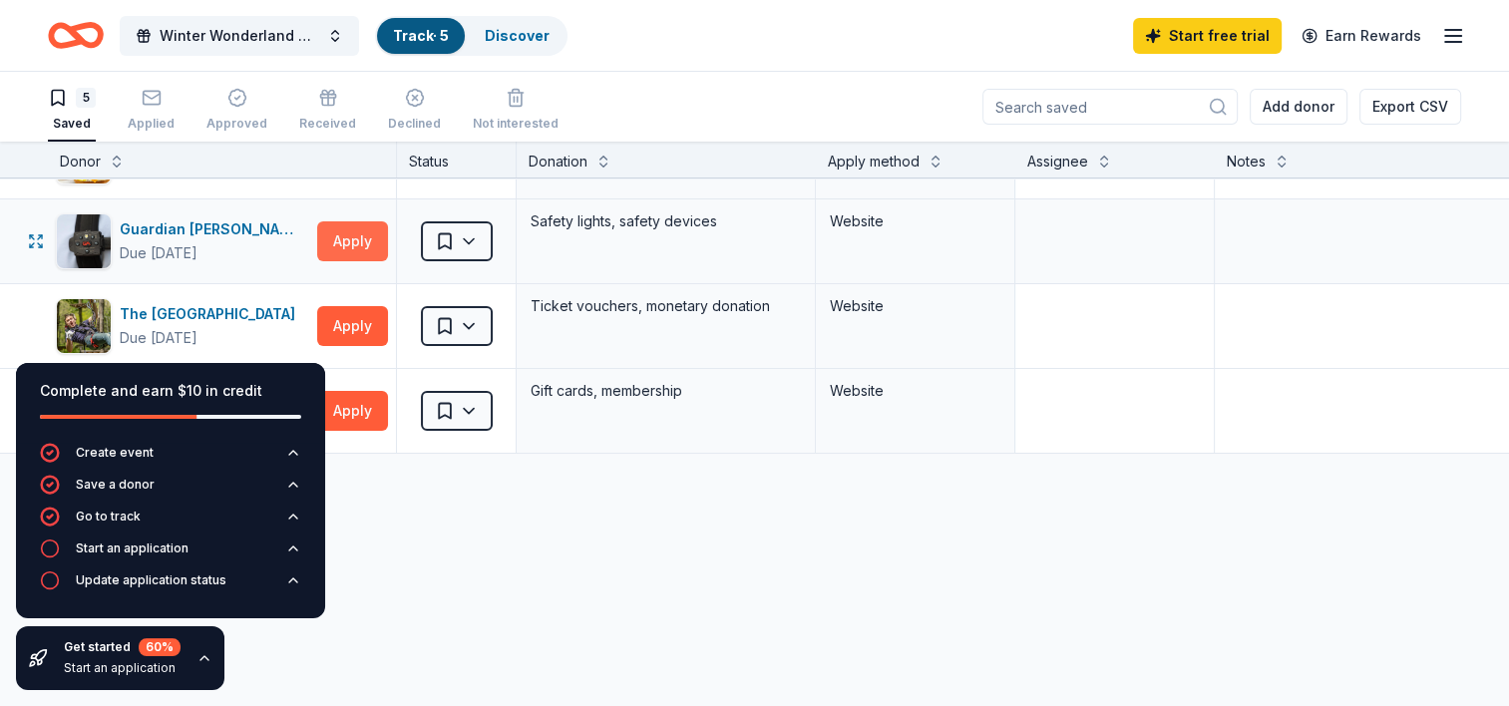
click at [367, 247] on button "Apply" at bounding box center [352, 241] width 71 height 40
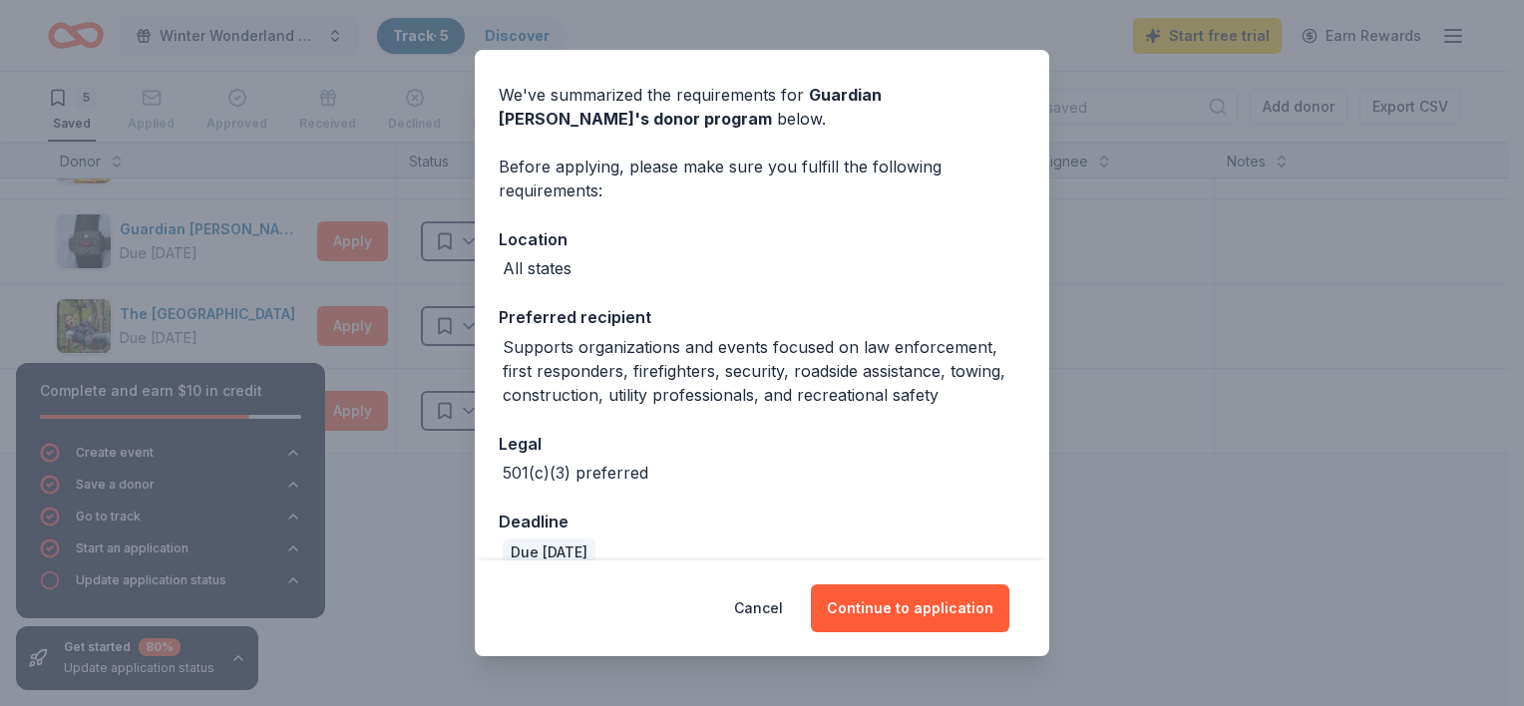
scroll to position [93, 0]
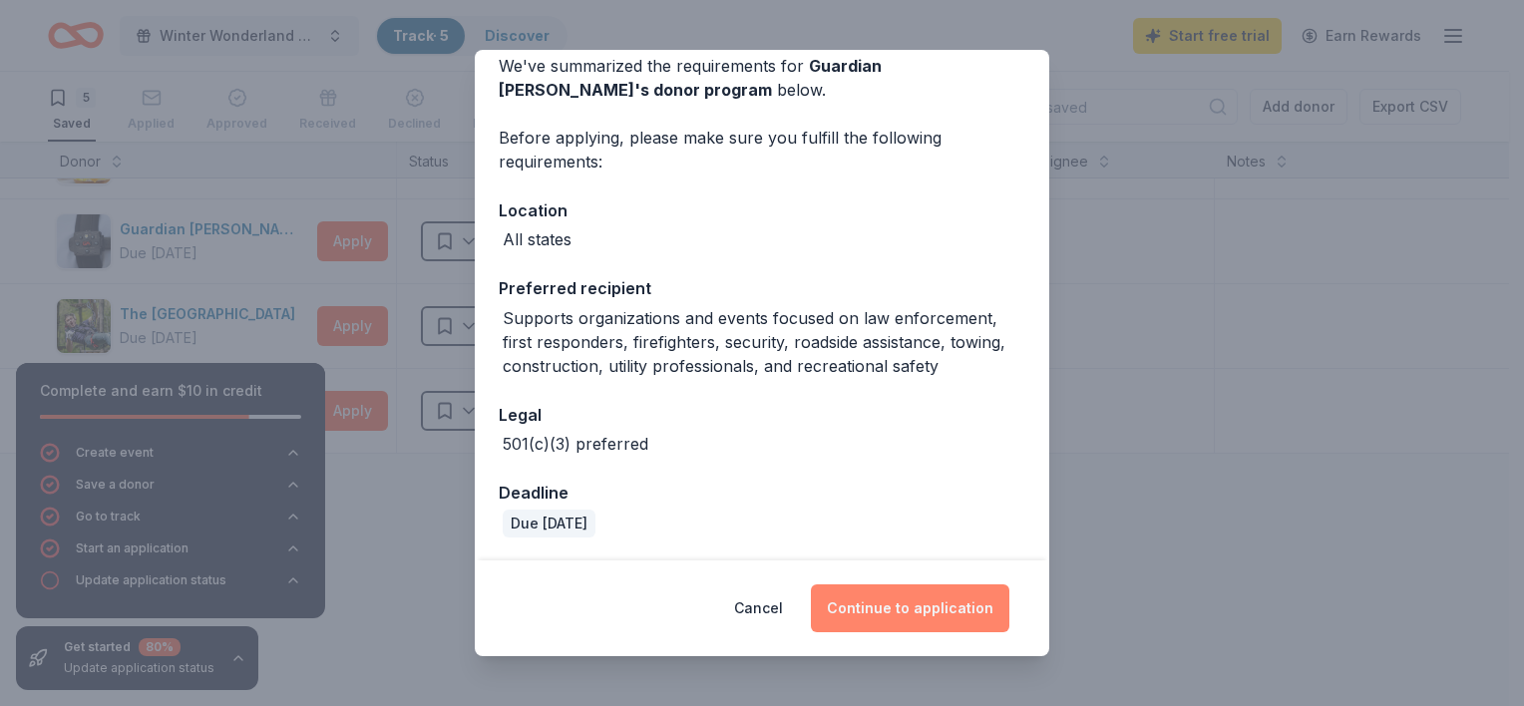
click at [855, 610] on button "Continue to application" at bounding box center [910, 608] width 198 height 48
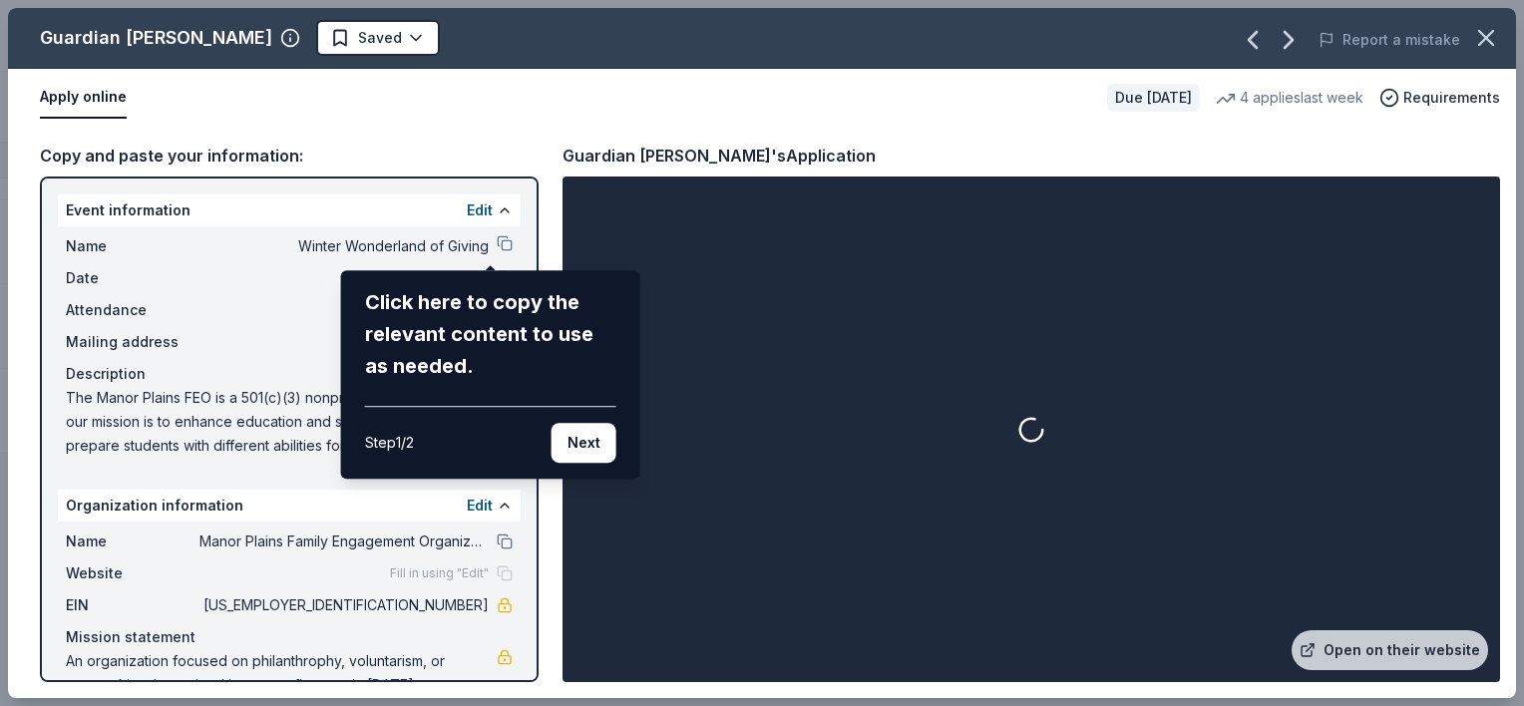
click at [493, 243] on div "Guardian Angel Device Saved Report a mistake Apply online Due [DATE] 4 applies …" at bounding box center [762, 353] width 1508 height 690
click at [574, 434] on button "Next" at bounding box center [584, 443] width 65 height 40
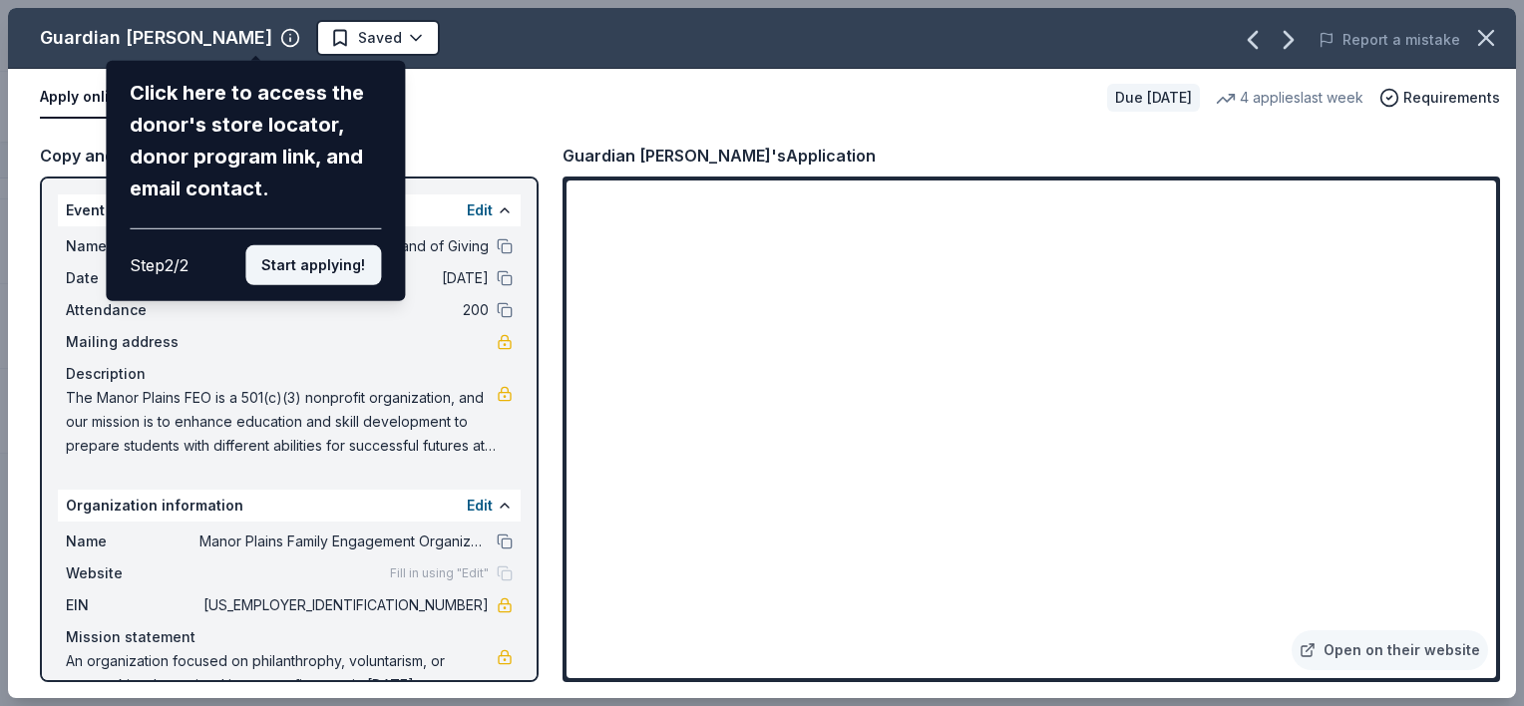
click at [343, 276] on button "Start applying!" at bounding box center [313, 265] width 136 height 40
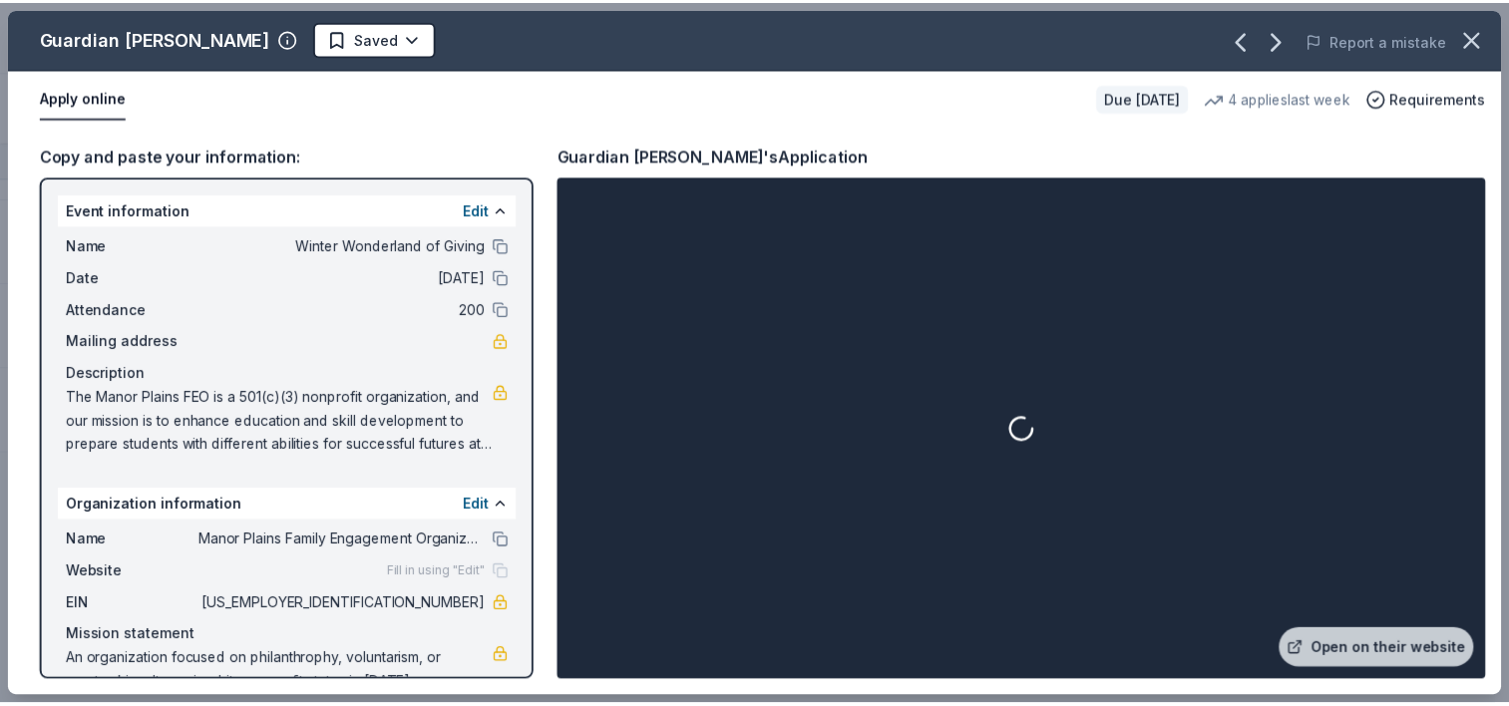
scroll to position [40, 0]
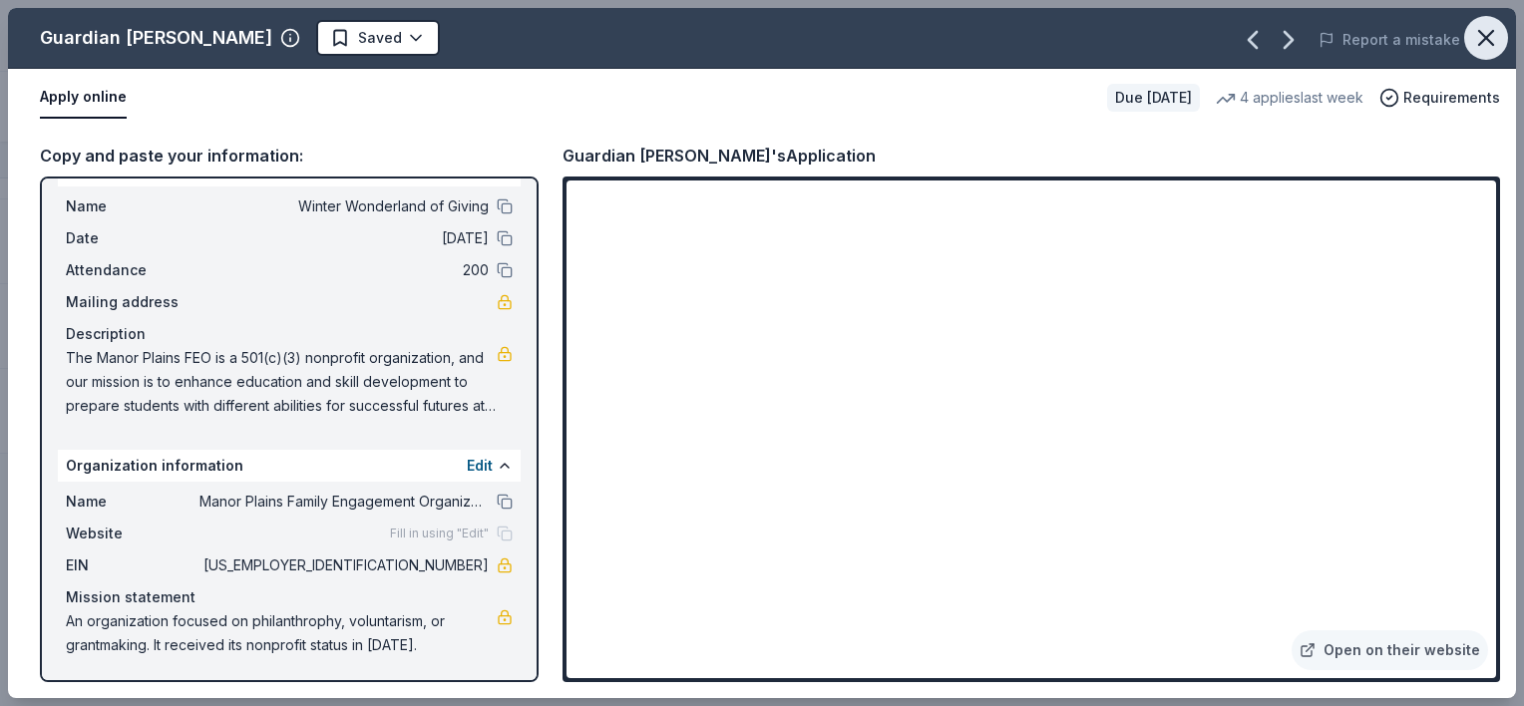
click at [1489, 32] on icon "button" at bounding box center [1486, 38] width 14 height 14
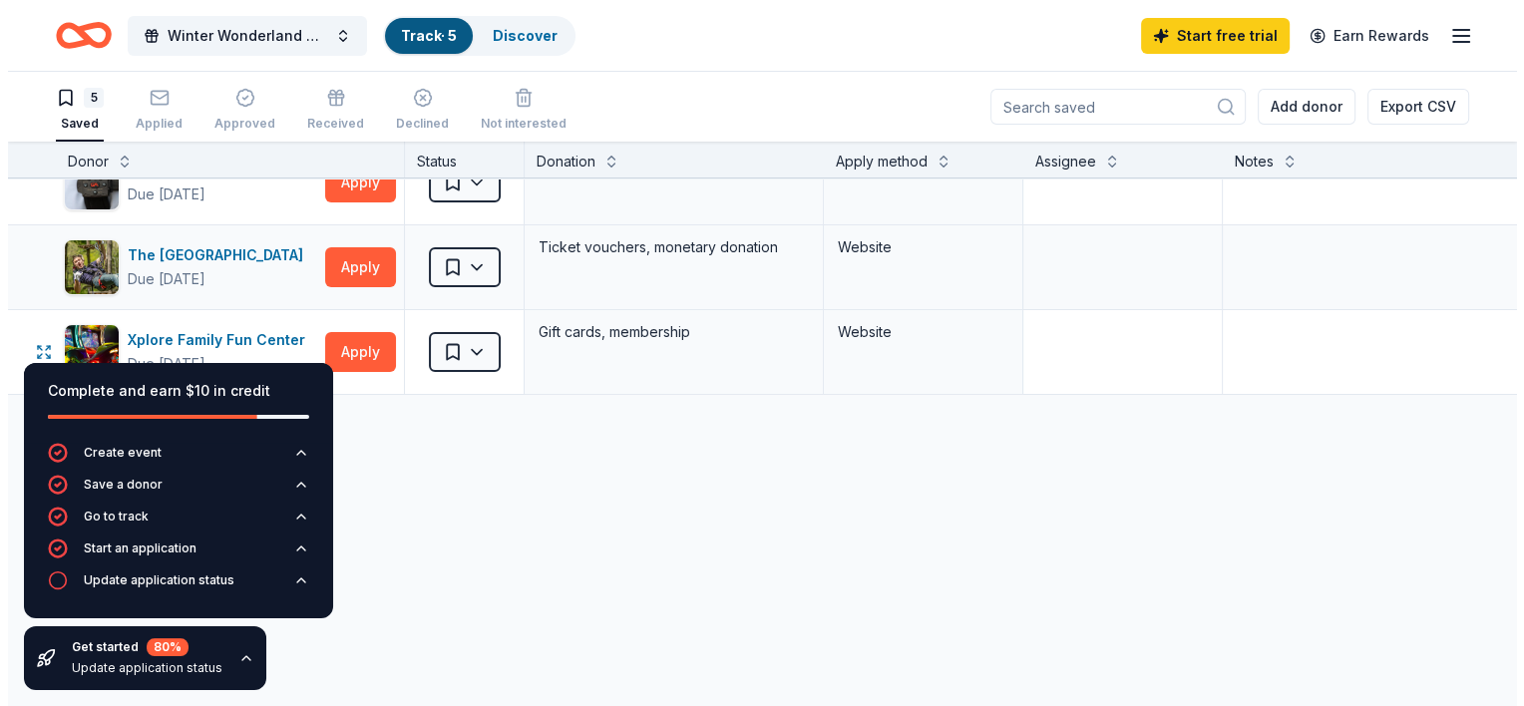
scroll to position [203, 0]
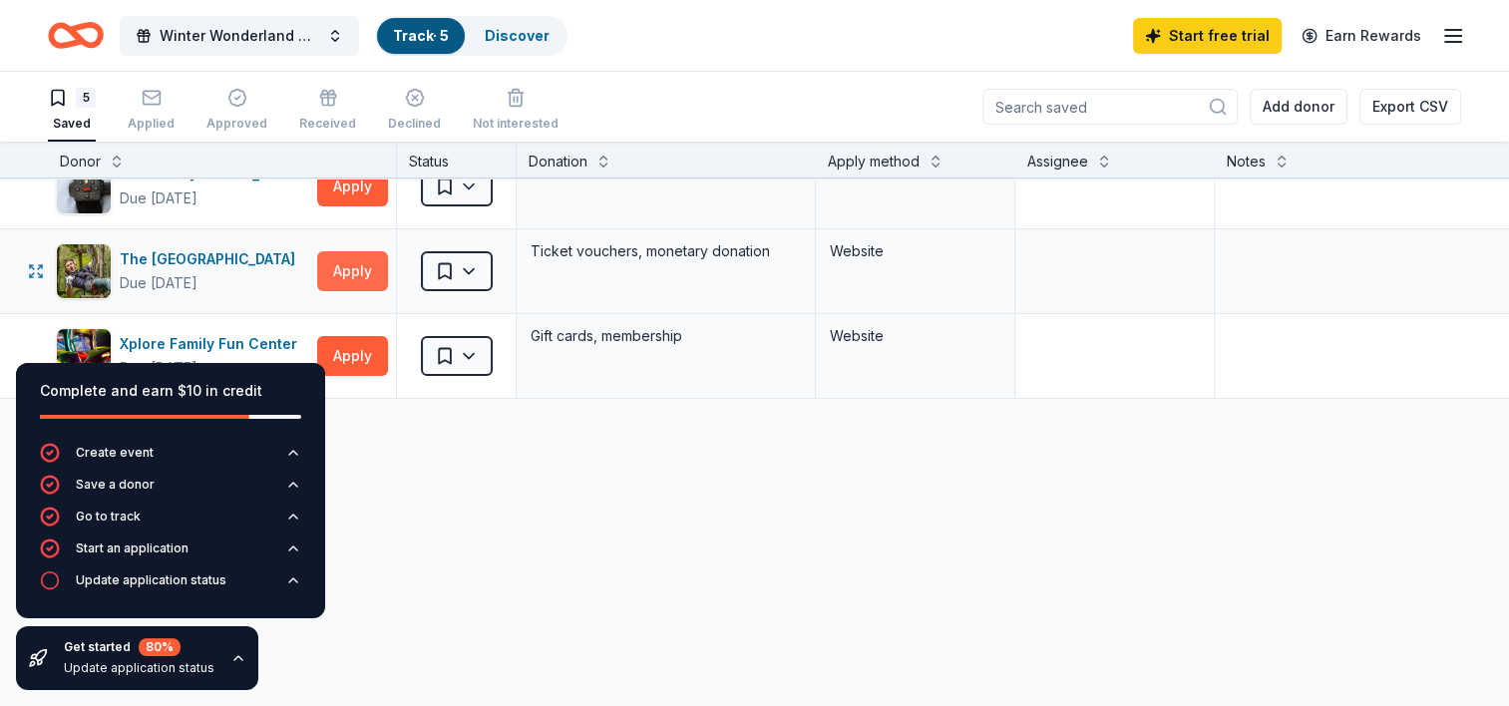
click at [355, 279] on button "Apply" at bounding box center [352, 271] width 71 height 40
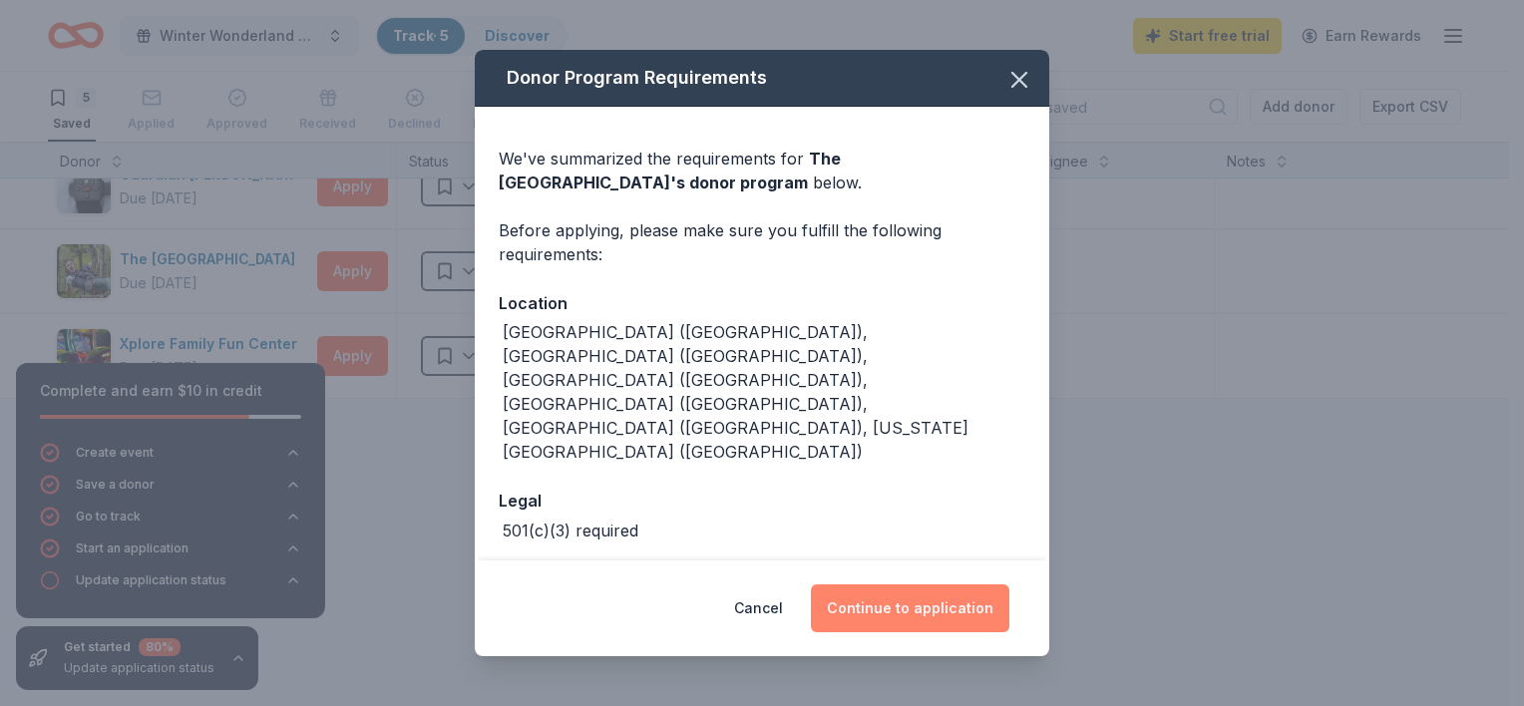
click at [861, 602] on button "Continue to application" at bounding box center [910, 608] width 198 height 48
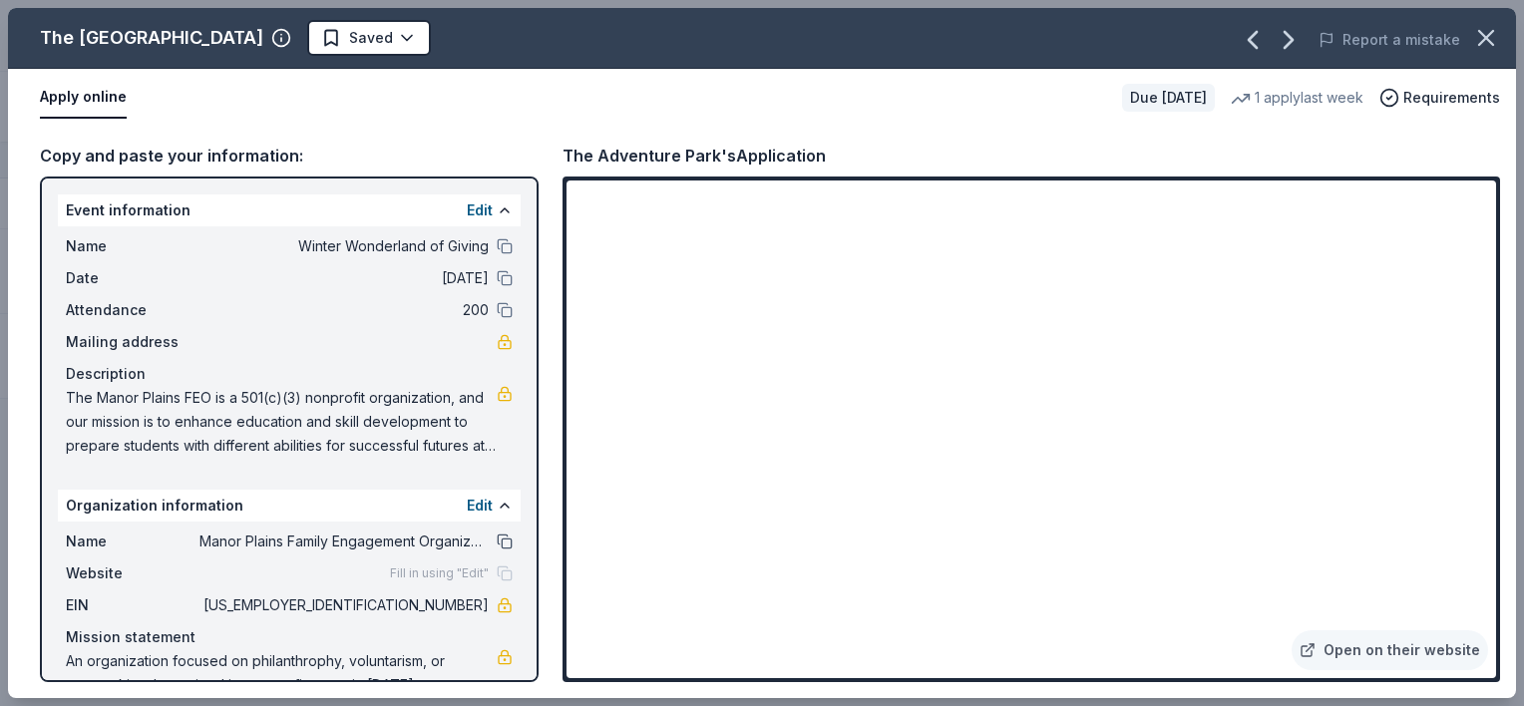
click at [497, 542] on button at bounding box center [505, 542] width 16 height 16
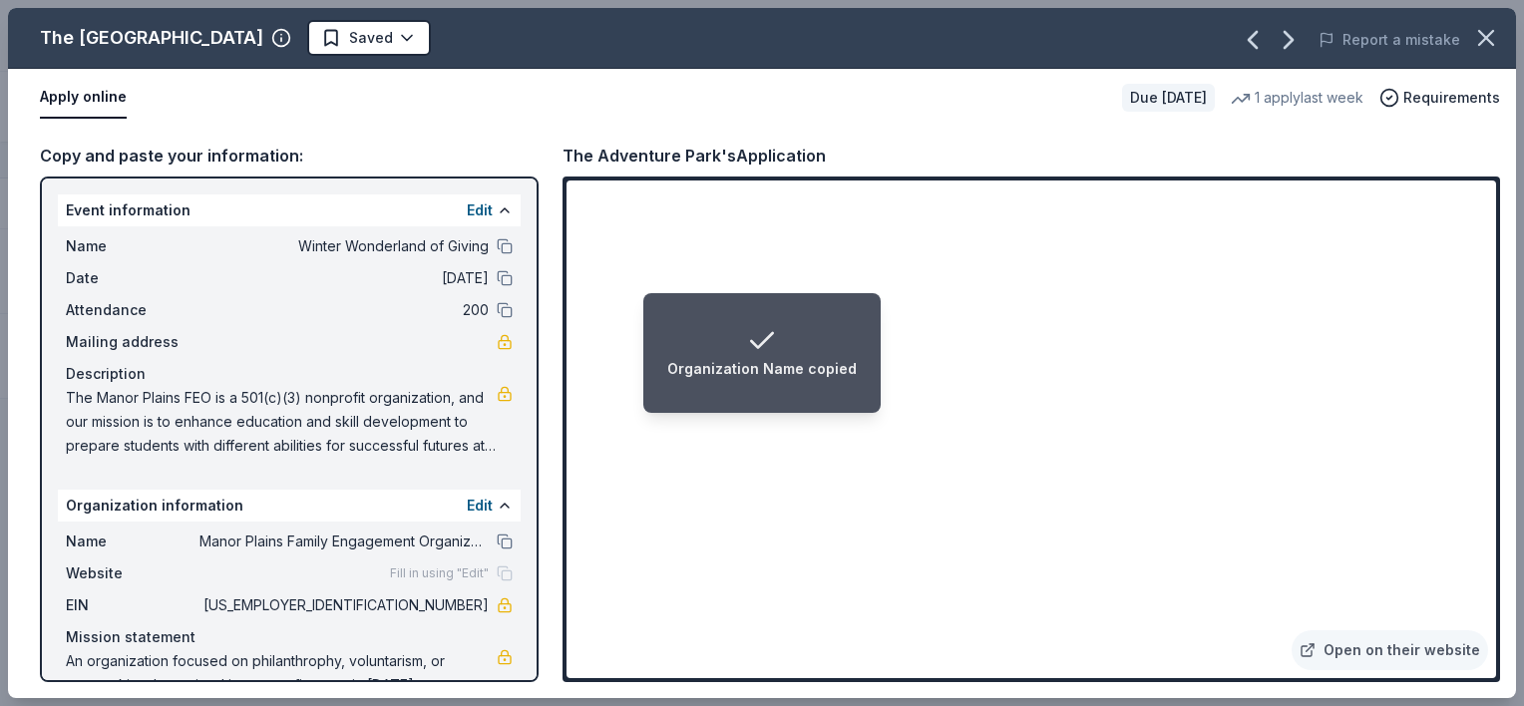
click at [455, 571] on span "Fill in using "Edit"" at bounding box center [439, 573] width 99 height 16
click at [487, 571] on div "Fill in using "Edit"" at bounding box center [451, 573] width 123 height 16
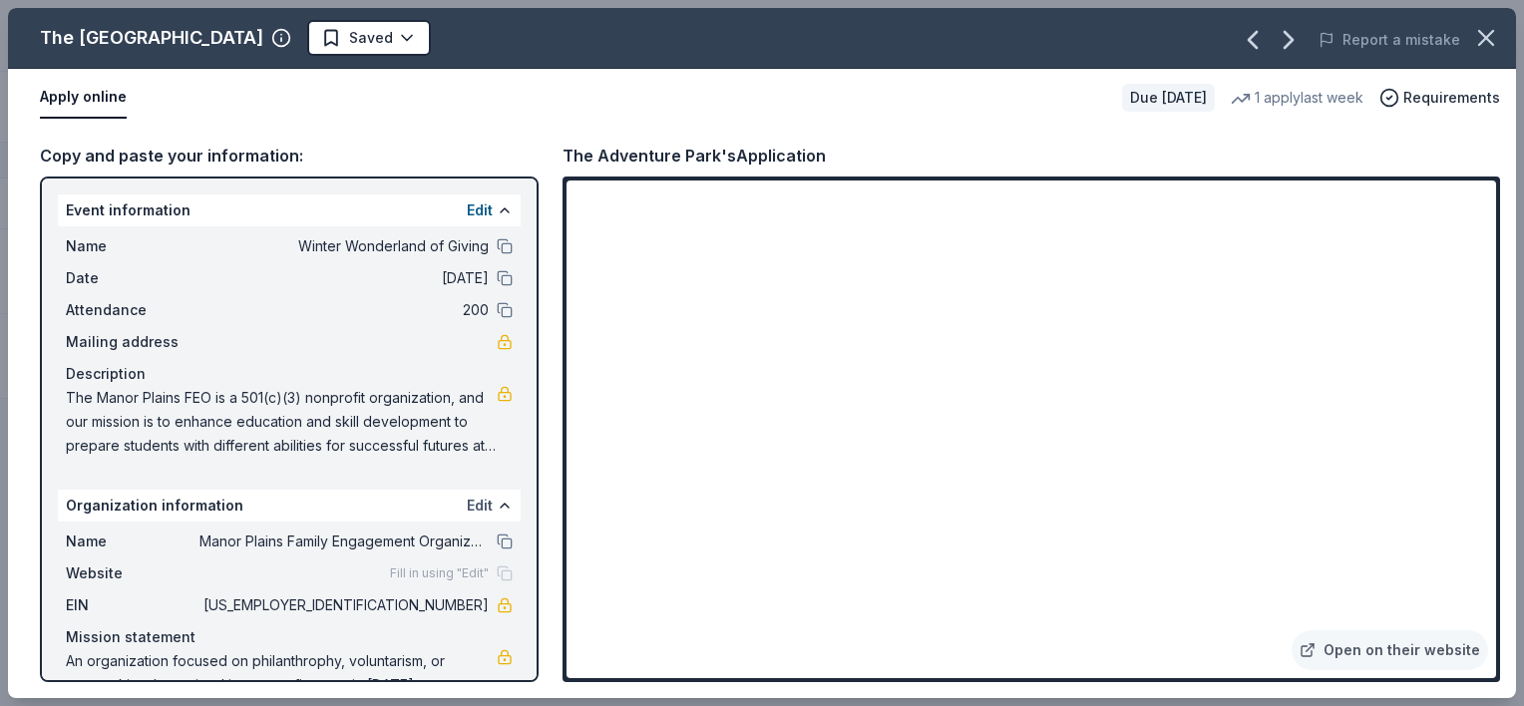
click at [471, 499] on button "Edit" at bounding box center [480, 506] width 26 height 24
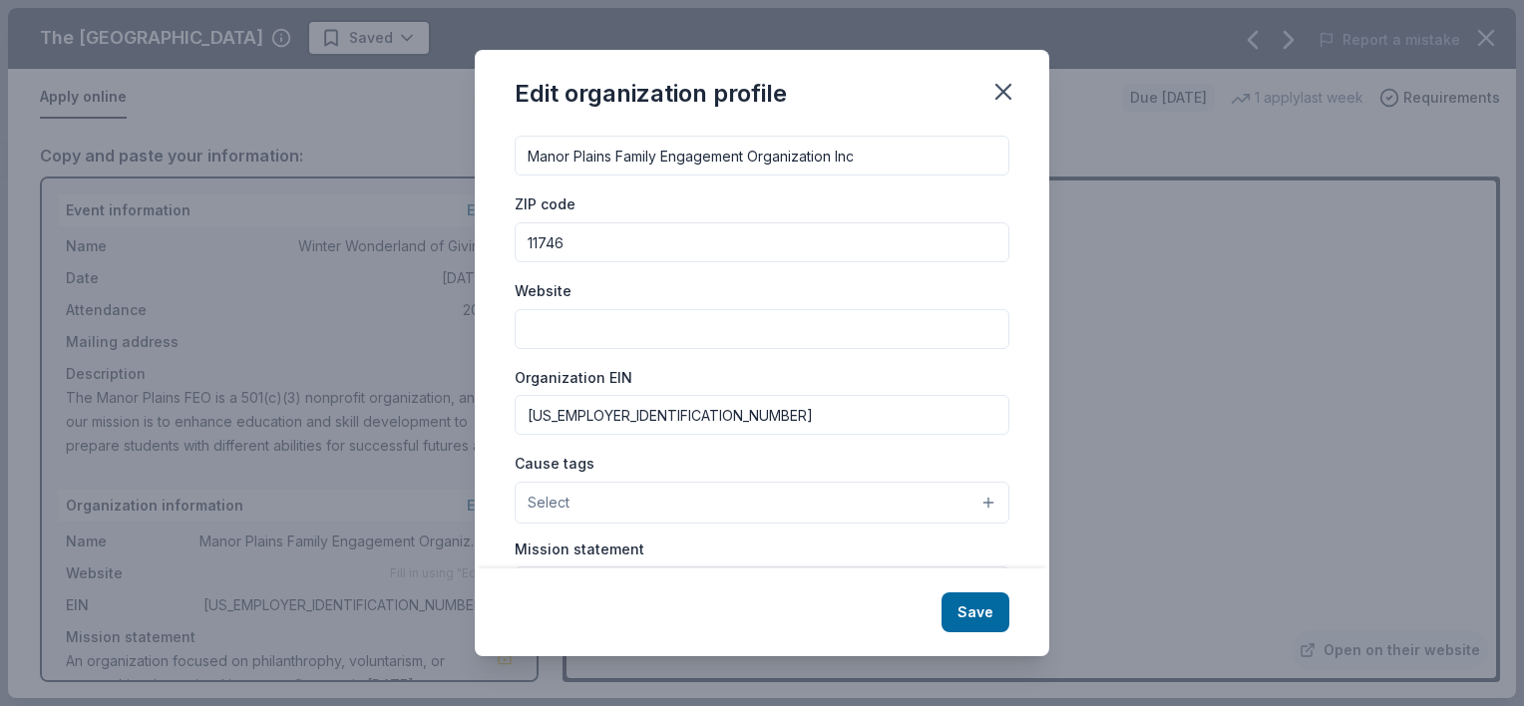
scroll to position [31, 0]
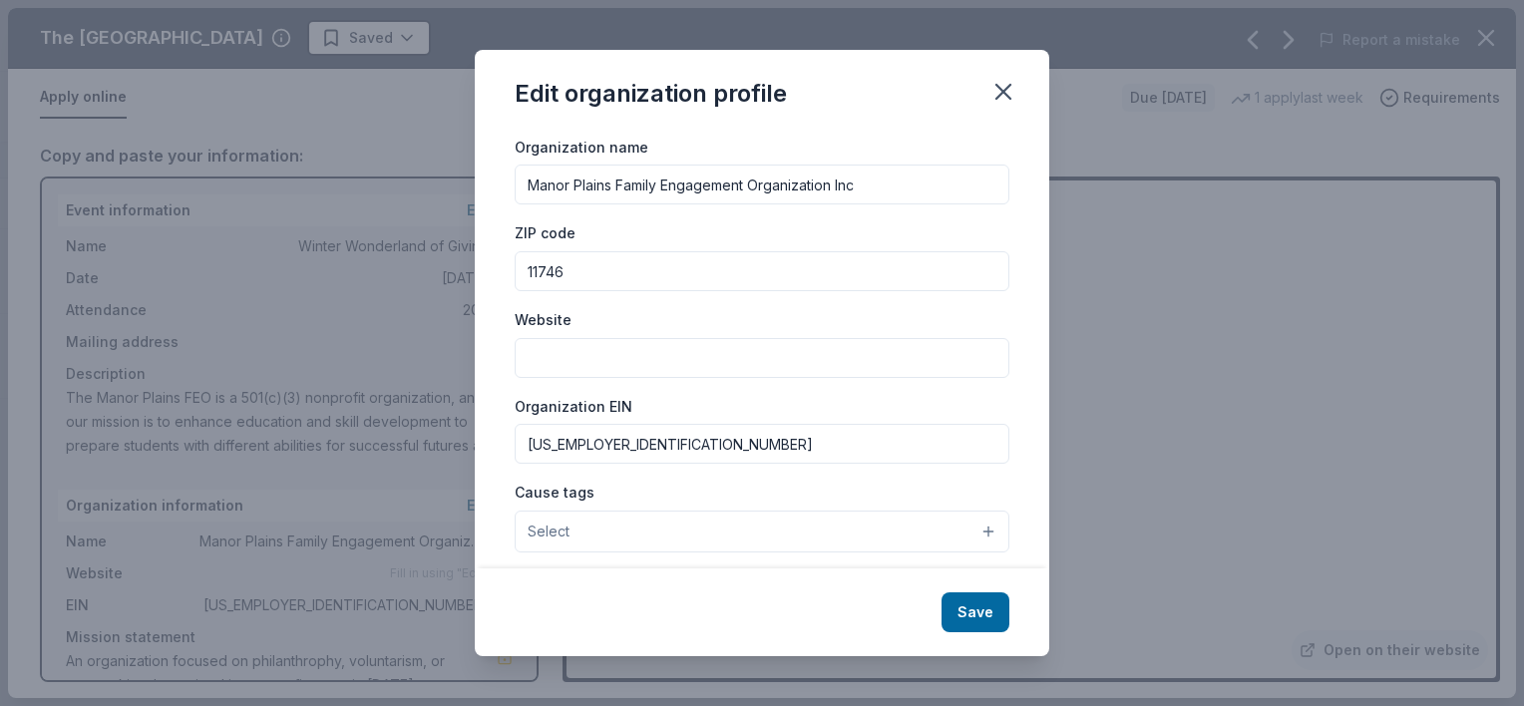
click at [588, 351] on input "Website" at bounding box center [762, 358] width 495 height 40
paste input "[URL][DOMAIN_NAME]"
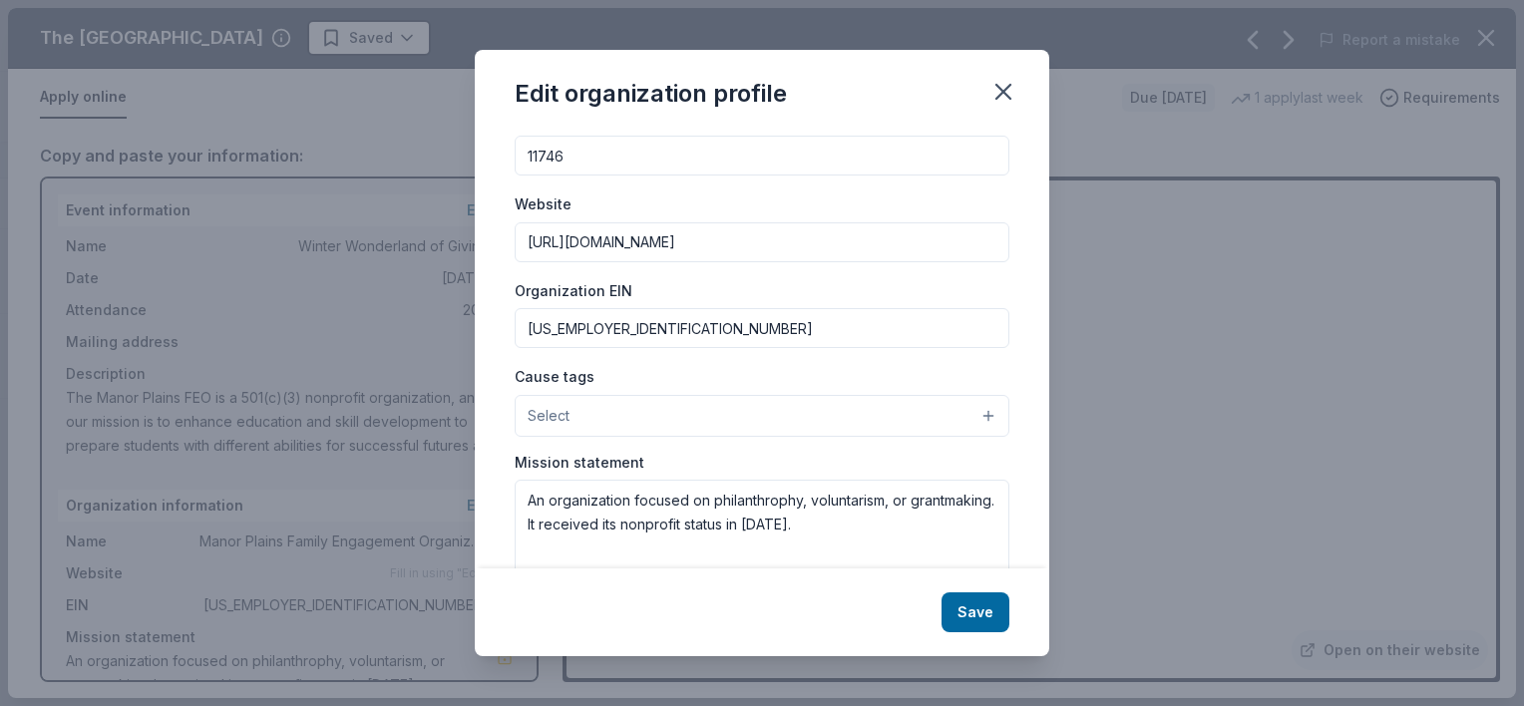
scroll to position [199, 0]
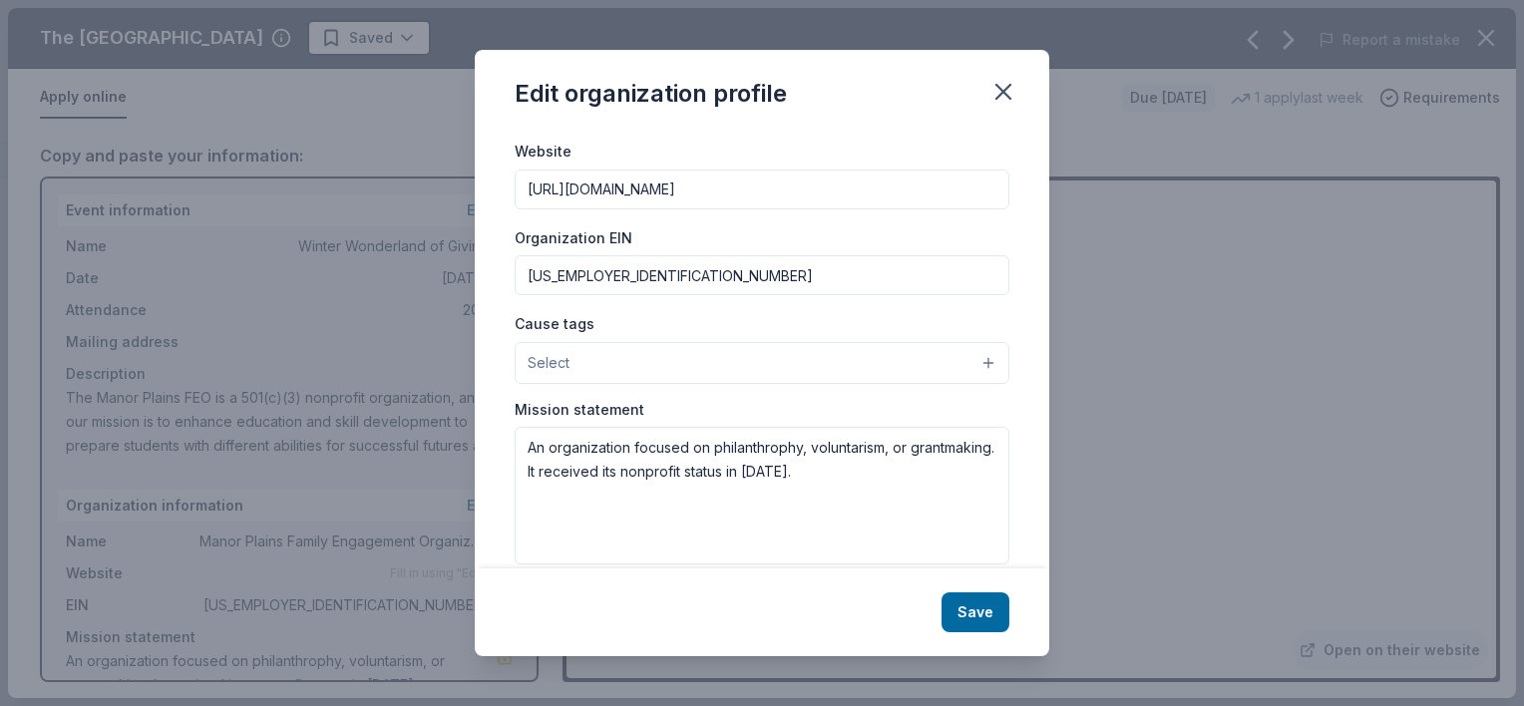
type input "[URL][DOMAIN_NAME]"
drag, startPoint x: 907, startPoint y: 474, endPoint x: 523, endPoint y: 447, distance: 384.9
click at [523, 447] on textarea "An organization focused on philanthrophy, voluntarism, or grantmaking. It recei…" at bounding box center [762, 496] width 495 height 138
paste textarea "t Manor Plains Family Engagement Organization, we are dedicated to supporting s…"
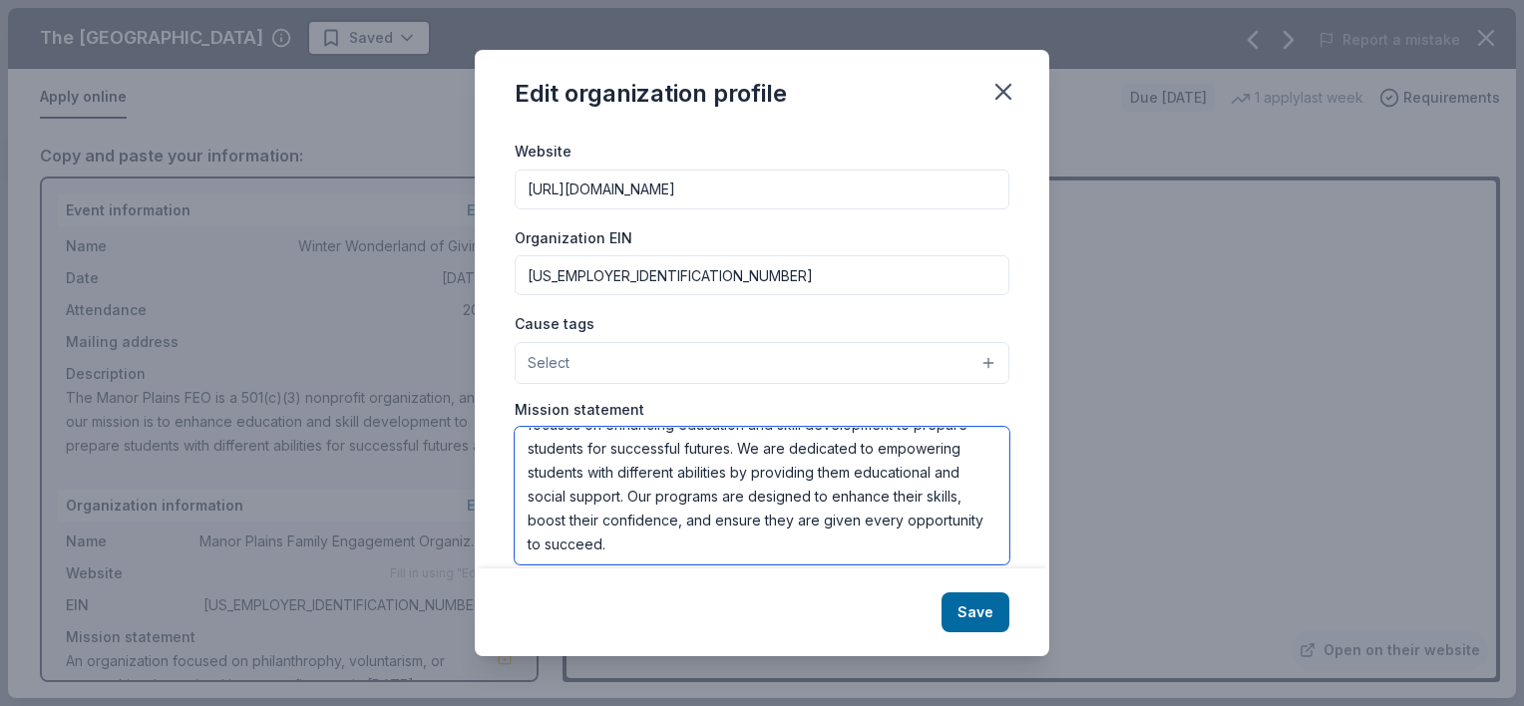
scroll to position [72, 0]
type textarea "At [GEOGRAPHIC_DATA] Family Engagement Organization, we are dedicated to suppor…"
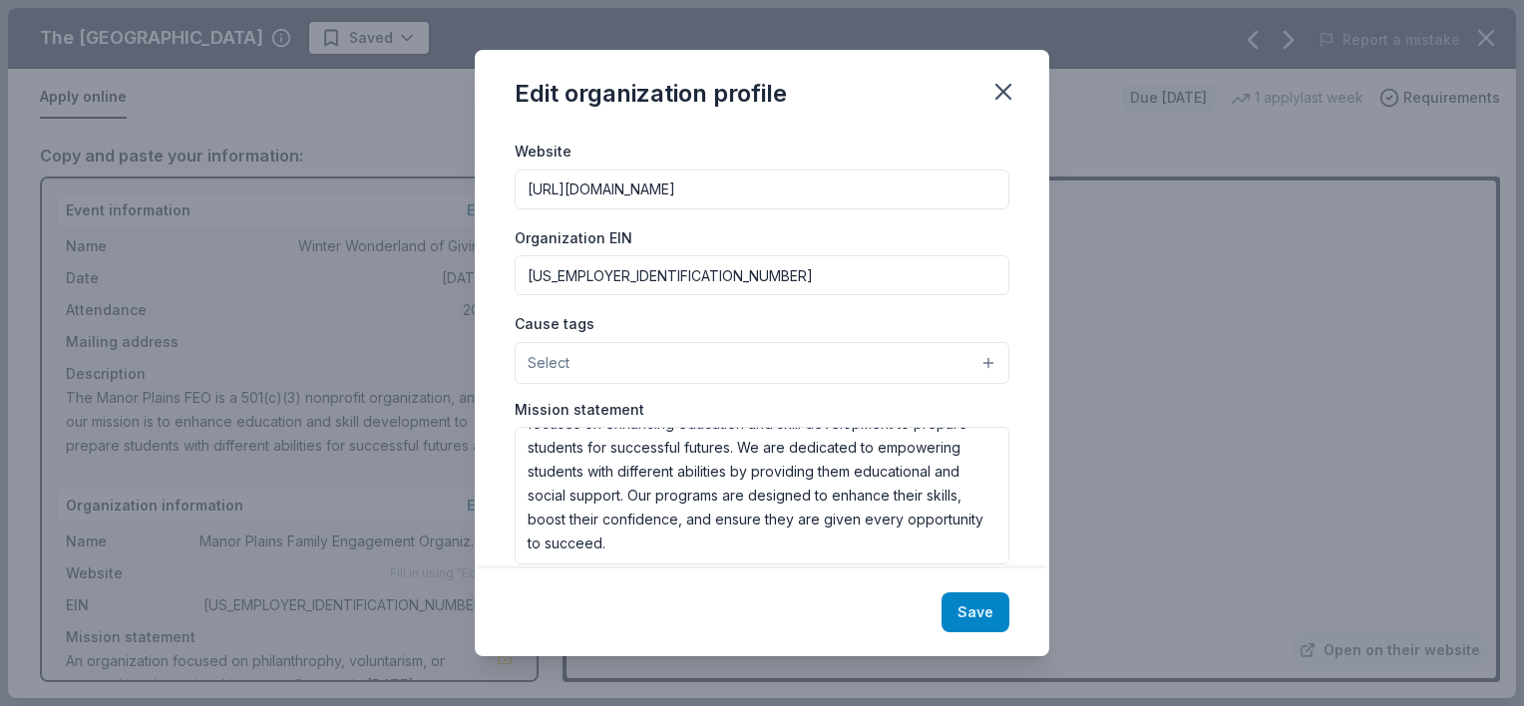
click at [984, 618] on button "Save" at bounding box center [975, 612] width 68 height 40
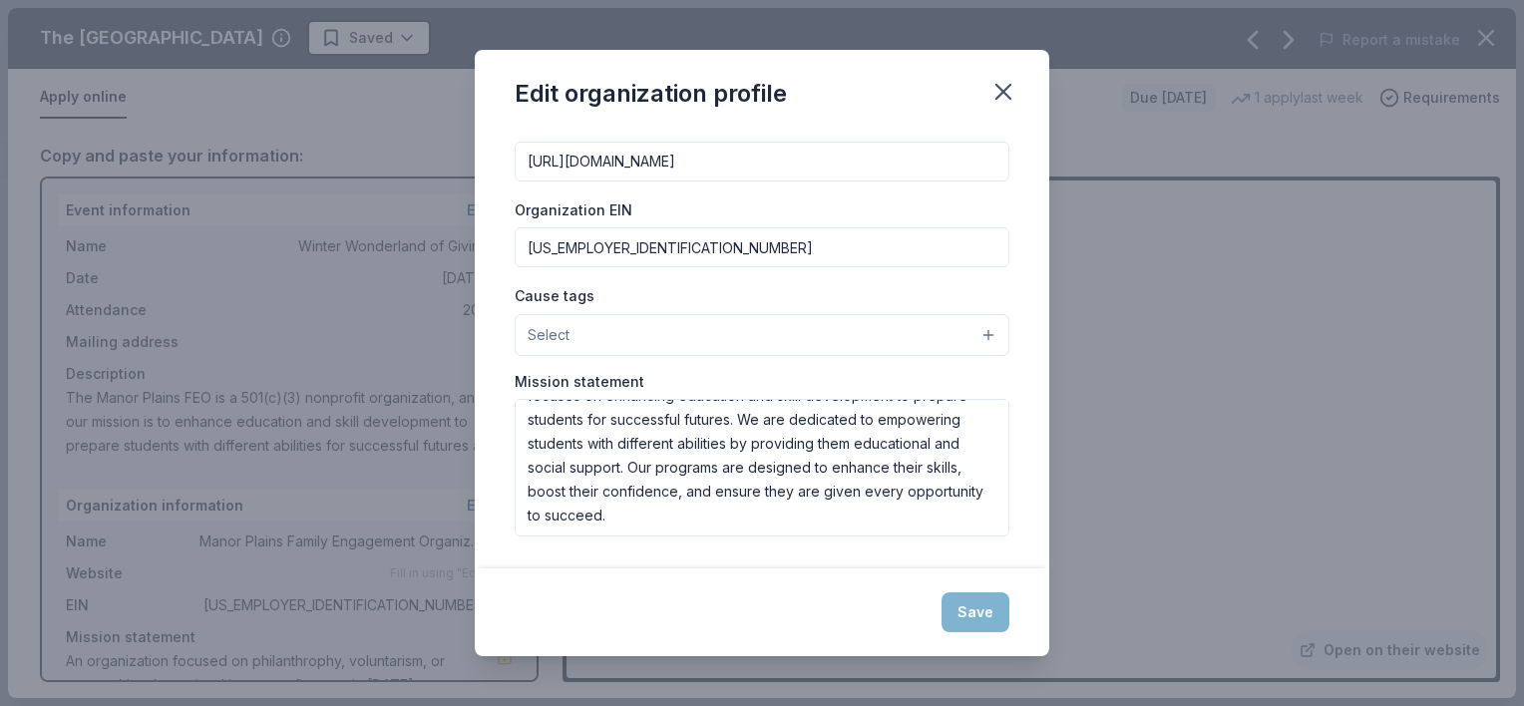
scroll to position [0, 0]
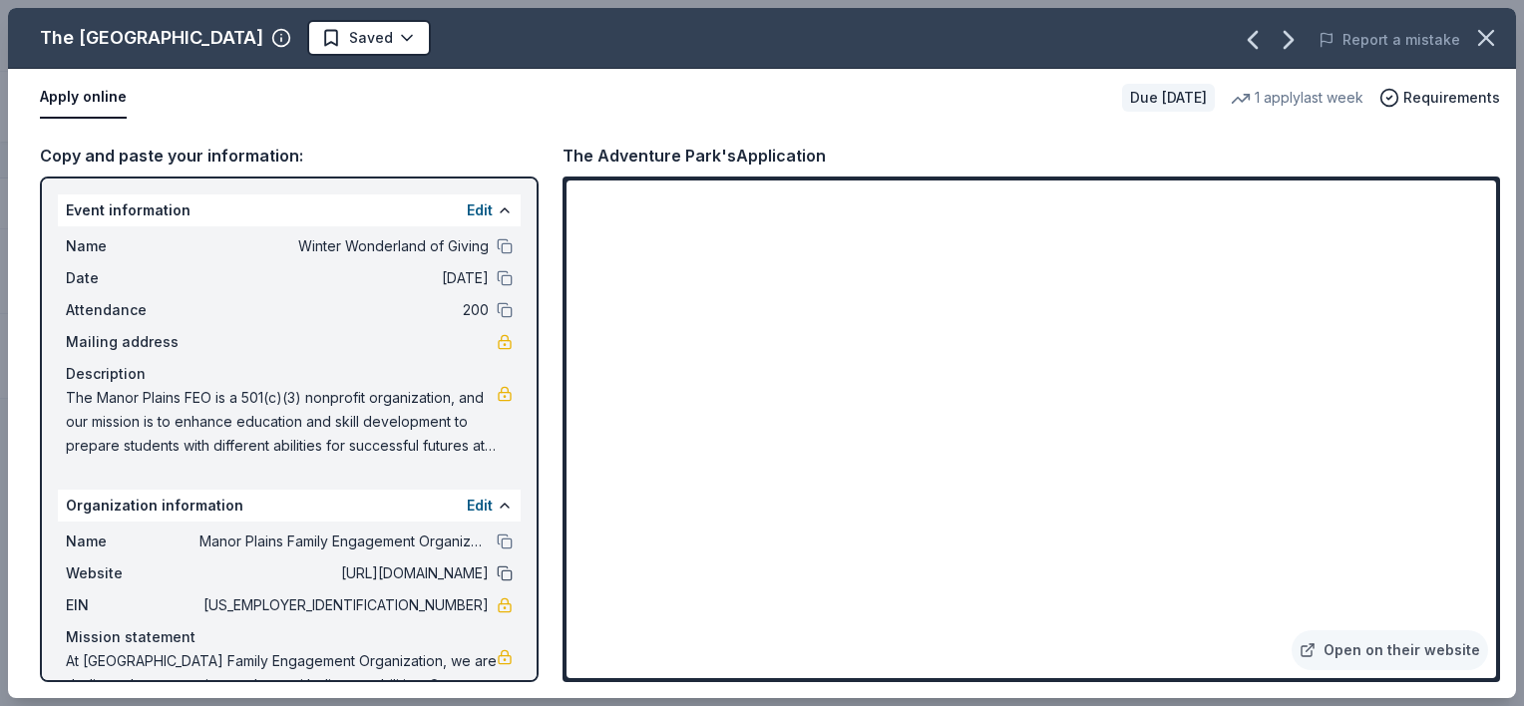
click at [497, 572] on button at bounding box center [505, 573] width 16 height 16
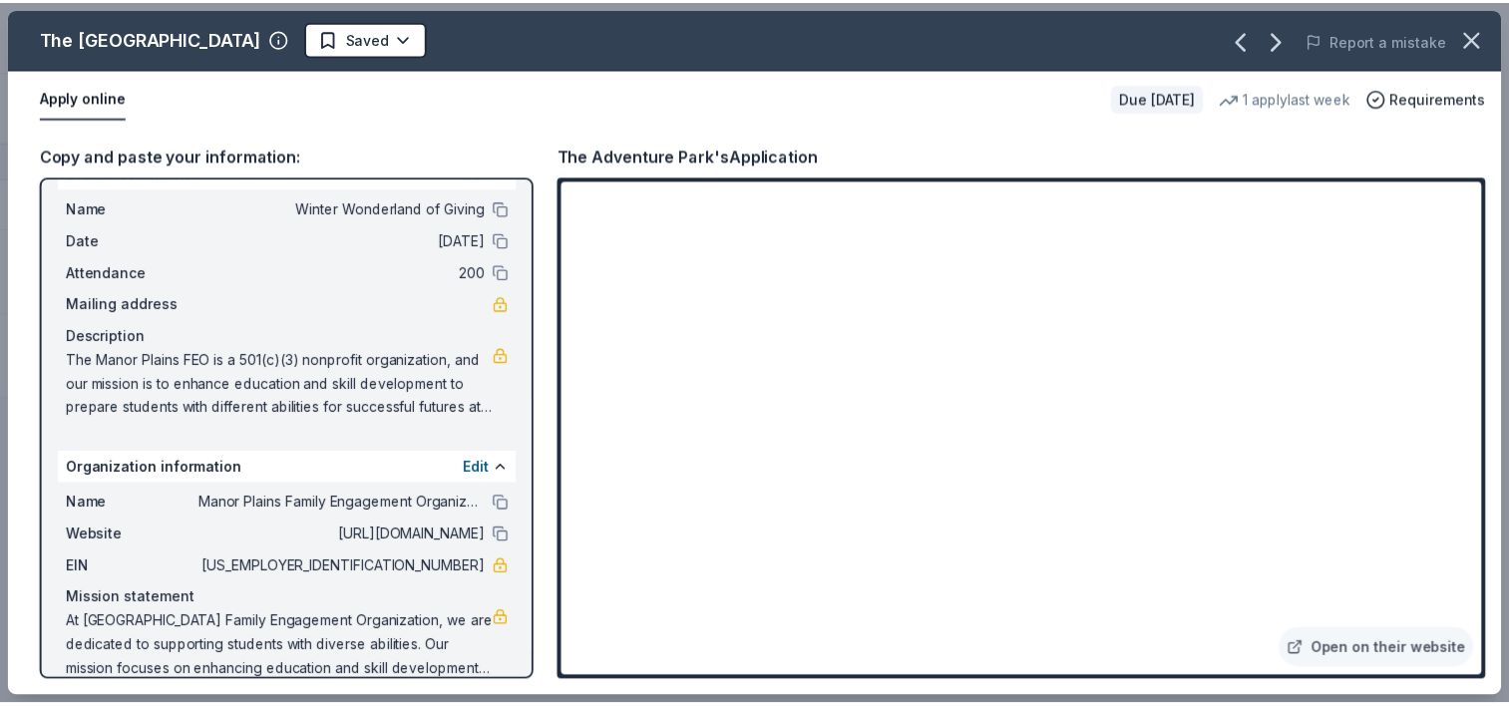
scroll to position [40, 0]
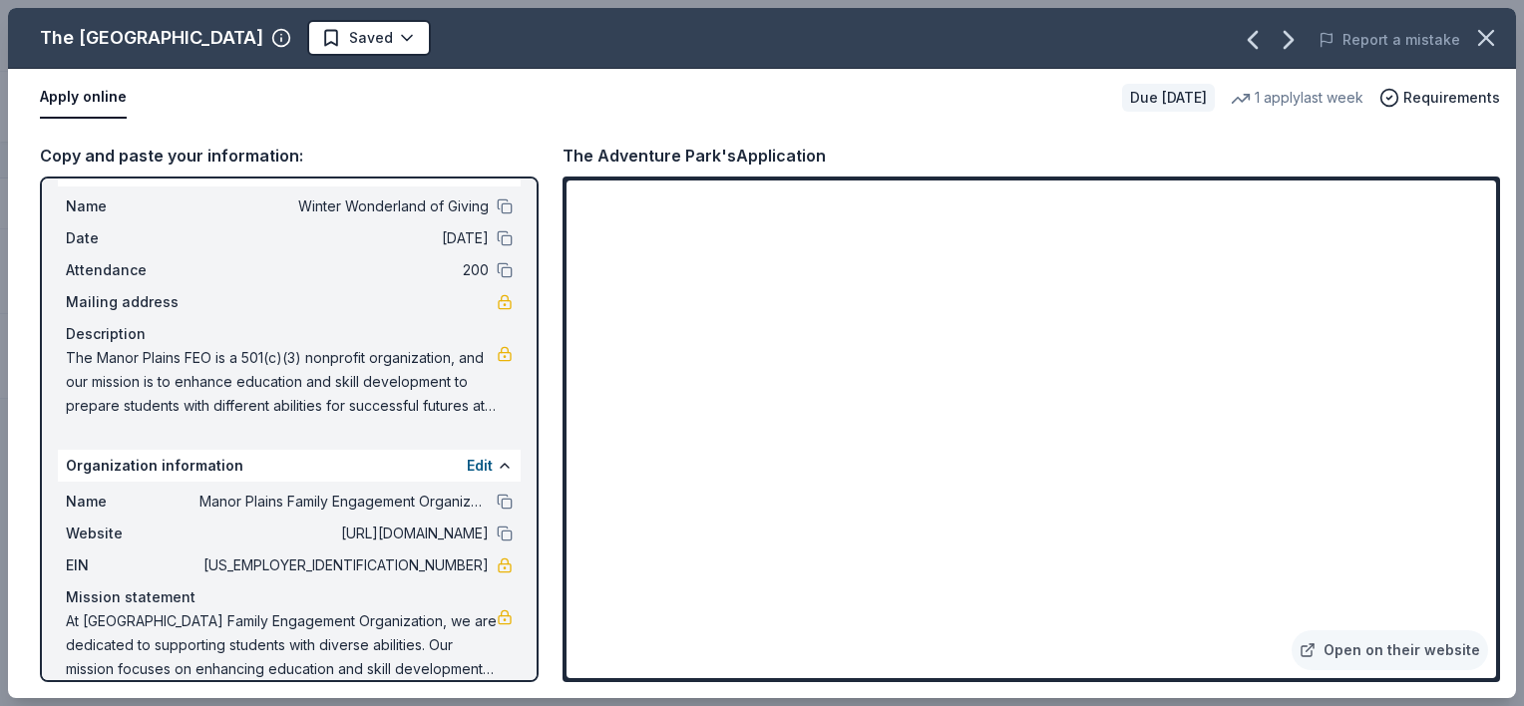
click at [132, 367] on span "The Manor Plains FEO is a 501(c)(3) nonprofit organization, and our mission is …" at bounding box center [281, 382] width 431 height 72
click at [497, 206] on button at bounding box center [505, 206] width 16 height 16
drag, startPoint x: 383, startPoint y: 562, endPoint x: 460, endPoint y: 563, distance: 76.8
click at [460, 563] on span "[US_EMPLOYER_IDENTIFICATION_NUMBER]" at bounding box center [343, 566] width 289 height 24
click at [1473, 35] on icon "button" at bounding box center [1486, 38] width 28 height 28
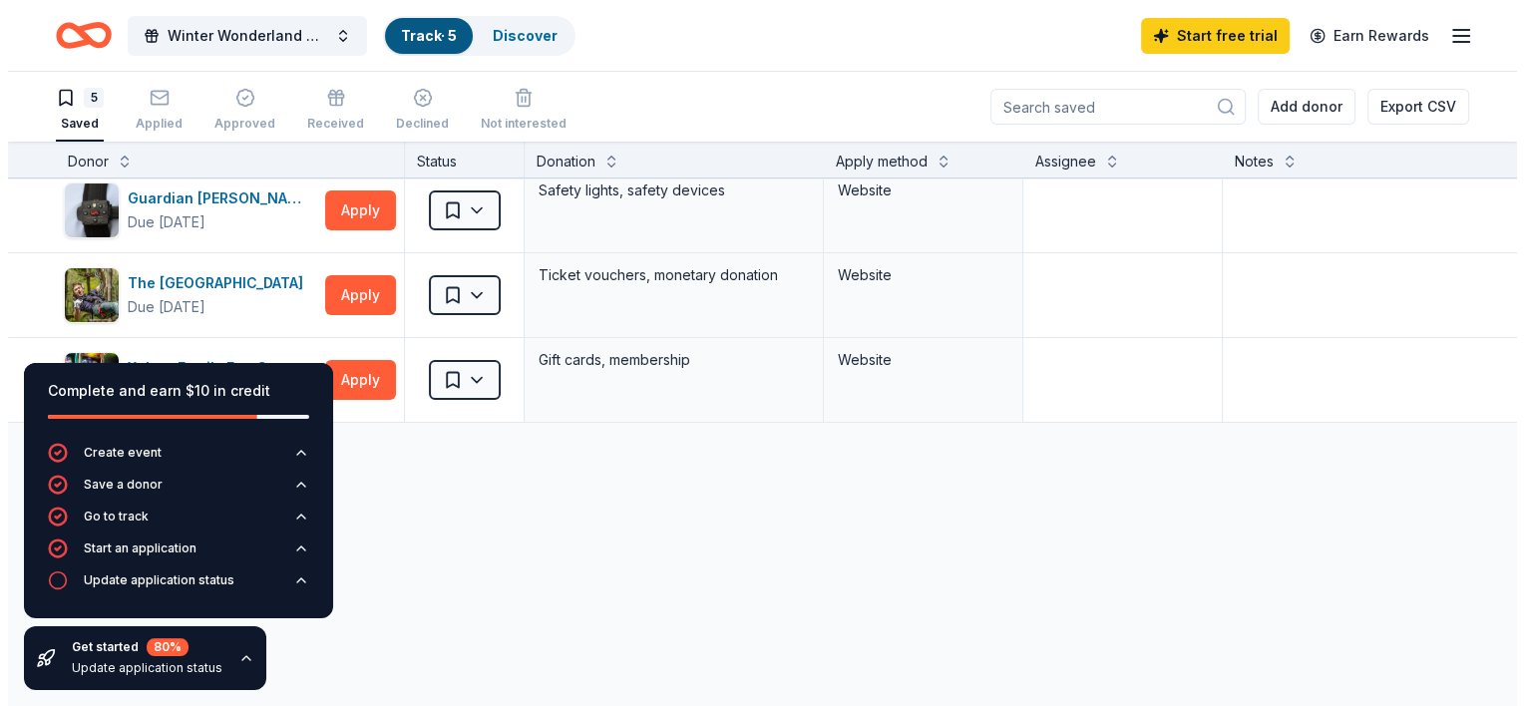
scroll to position [185, 0]
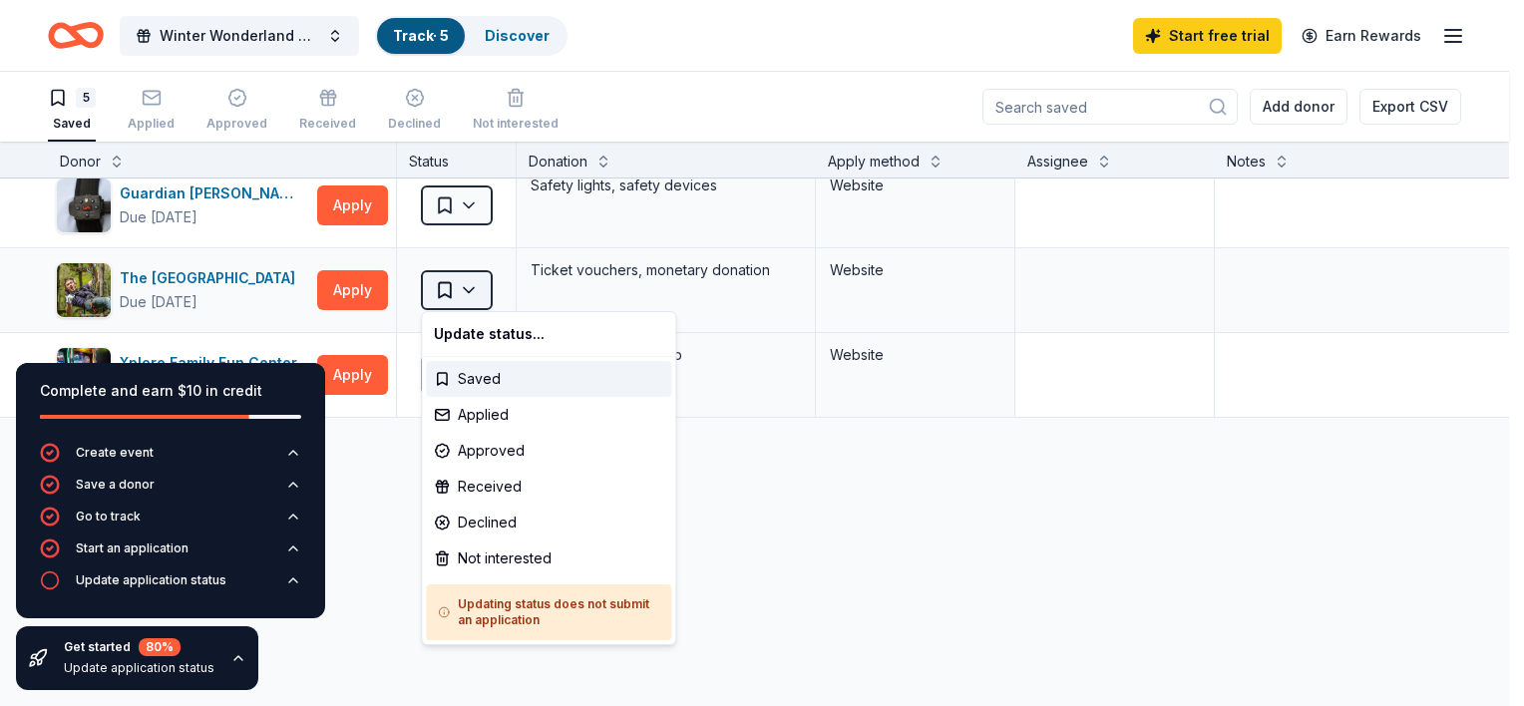
click at [478, 285] on html "Winter Wonderland of Giving Track · 5 Discover Start free trial Earn Rewards 5 …" at bounding box center [762, 353] width 1524 height 706
click at [503, 407] on div "Applied" at bounding box center [548, 415] width 245 height 36
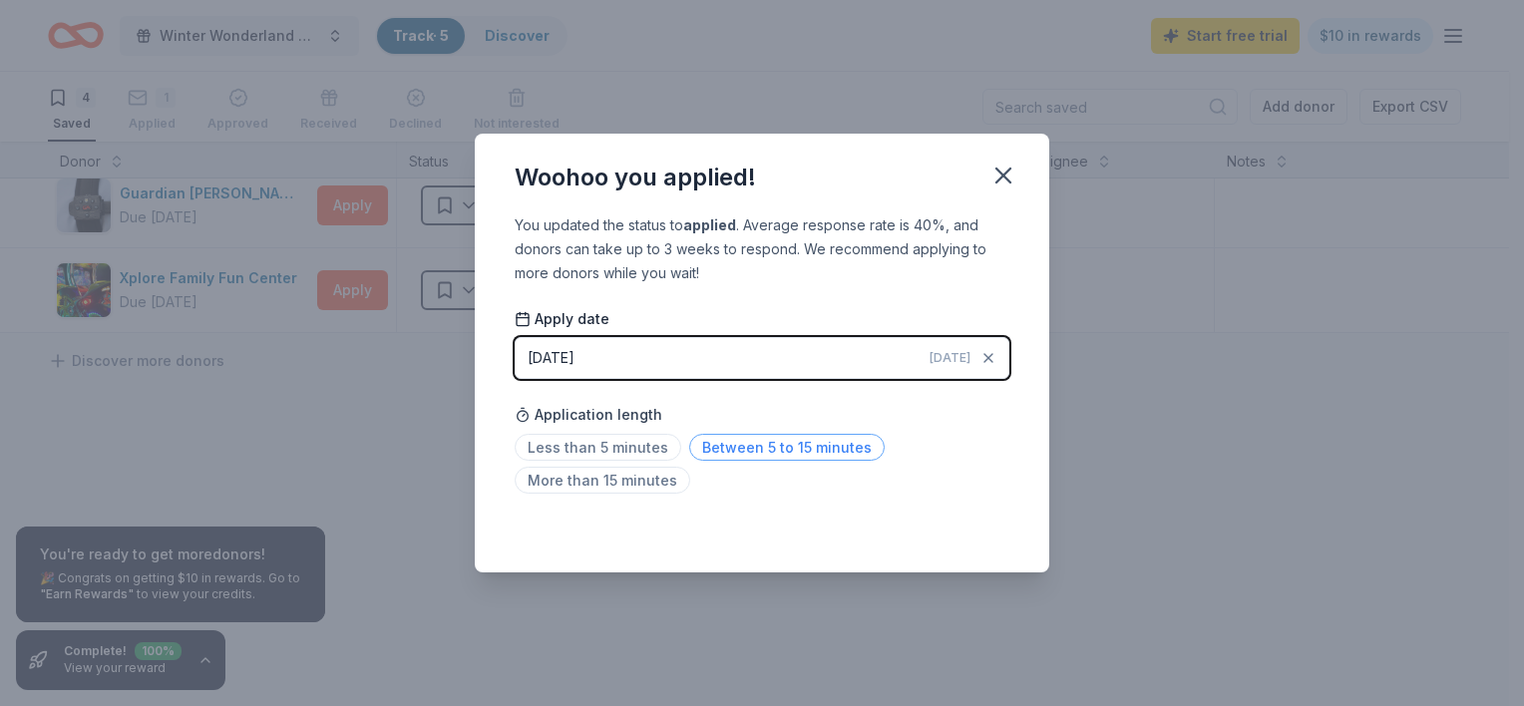
click at [708, 450] on span "Between 5 to 15 minutes" at bounding box center [786, 447] width 195 height 27
click at [1009, 176] on icon "button" at bounding box center [1003, 176] width 28 height 28
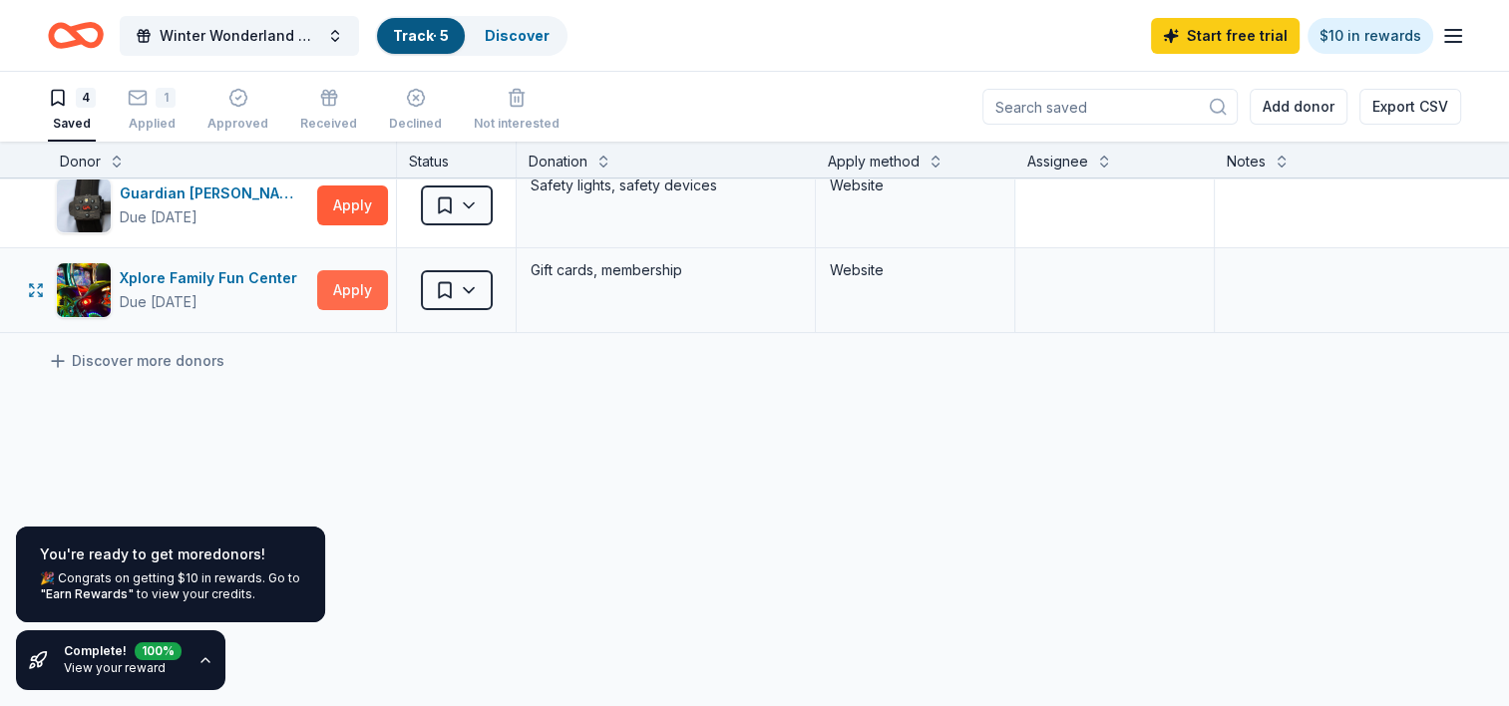
click at [358, 291] on button "Apply" at bounding box center [352, 290] width 71 height 40
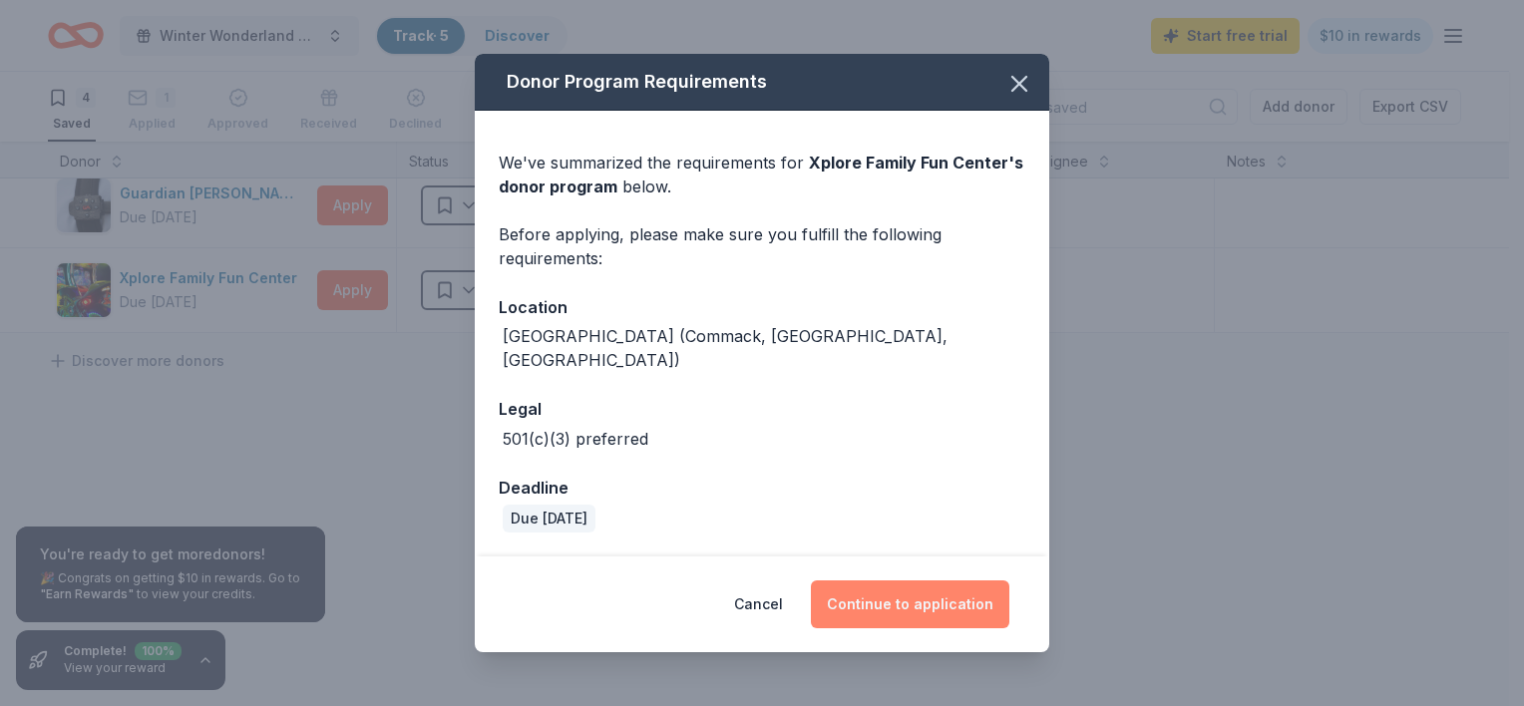
click at [875, 594] on button "Continue to application" at bounding box center [910, 604] width 198 height 48
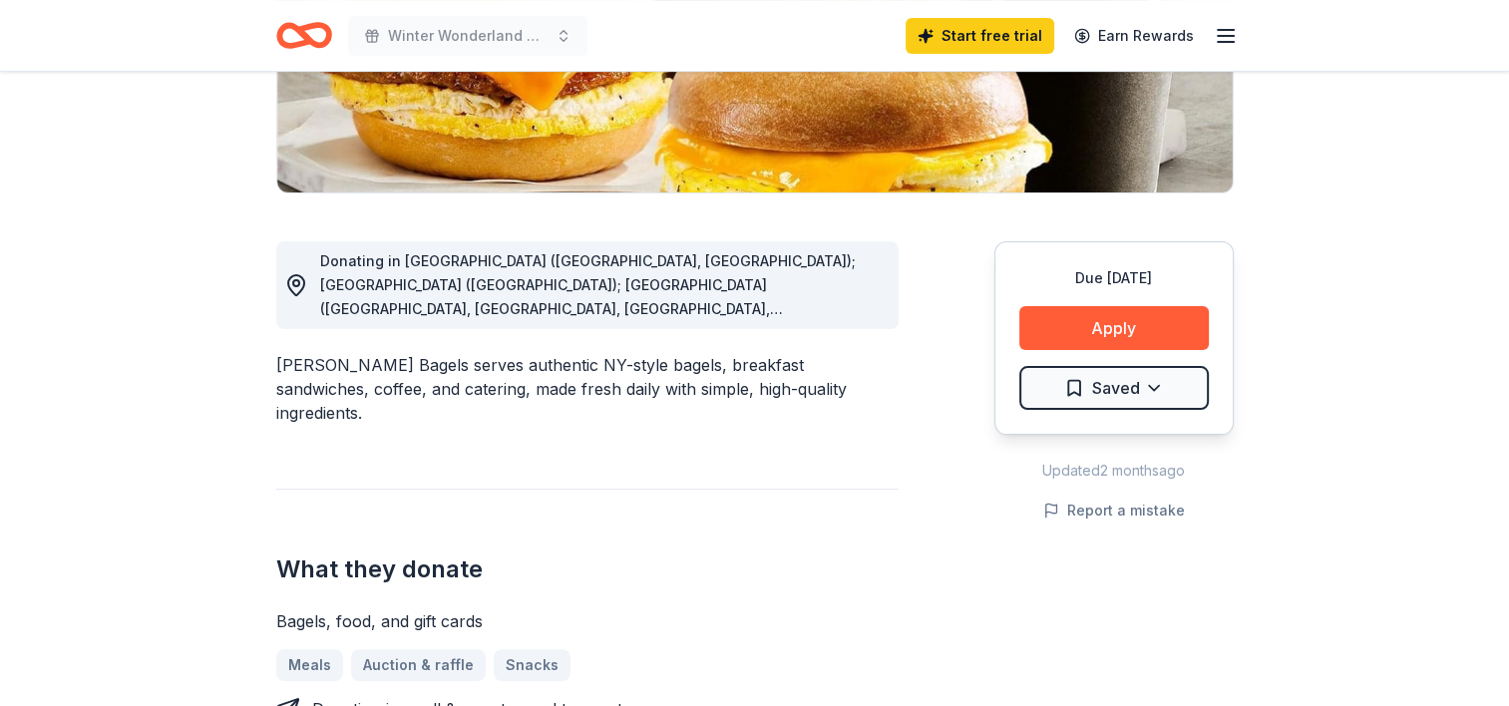
scroll to position [383, 0]
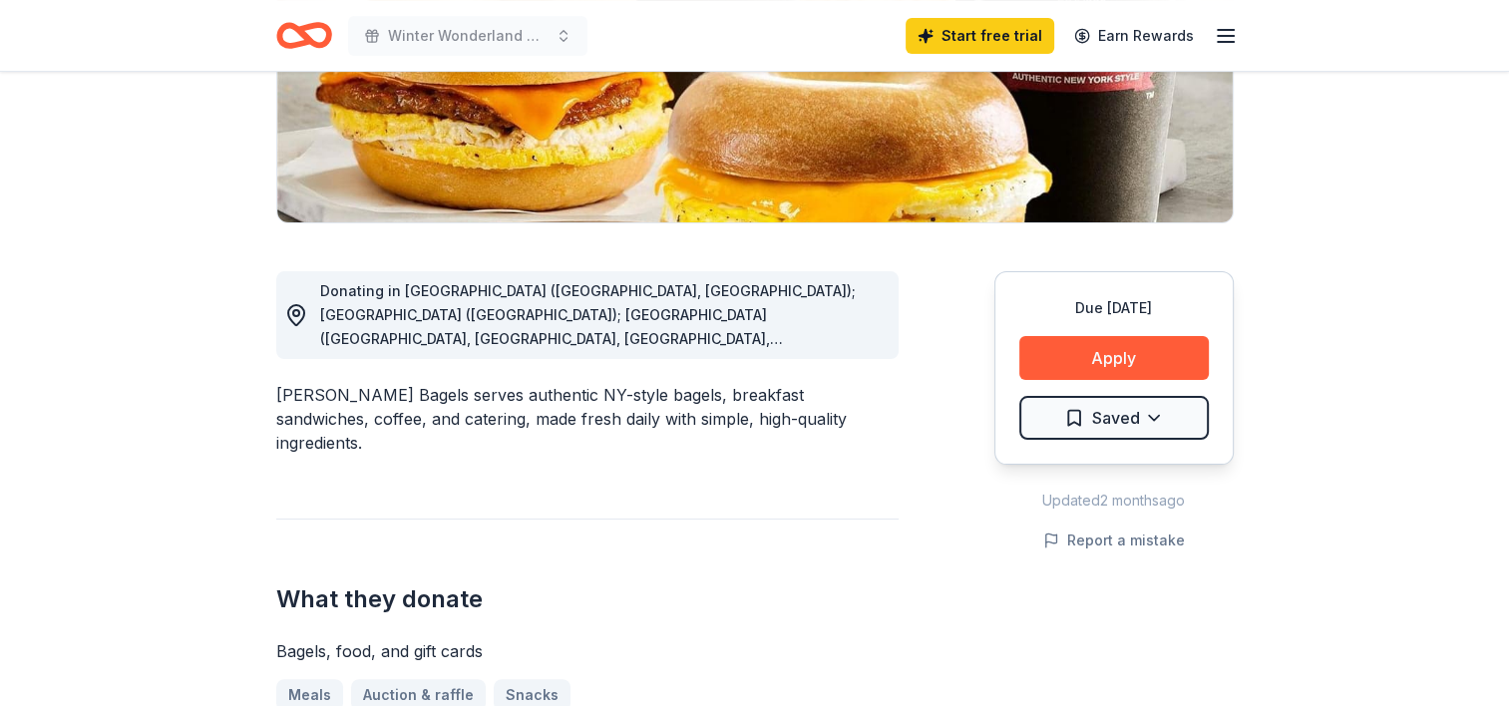
click at [568, 318] on span "Donating in [GEOGRAPHIC_DATA] ([GEOGRAPHIC_DATA], [GEOGRAPHIC_DATA]); [GEOGRAPH…" at bounding box center [600, 649] width 560 height 735
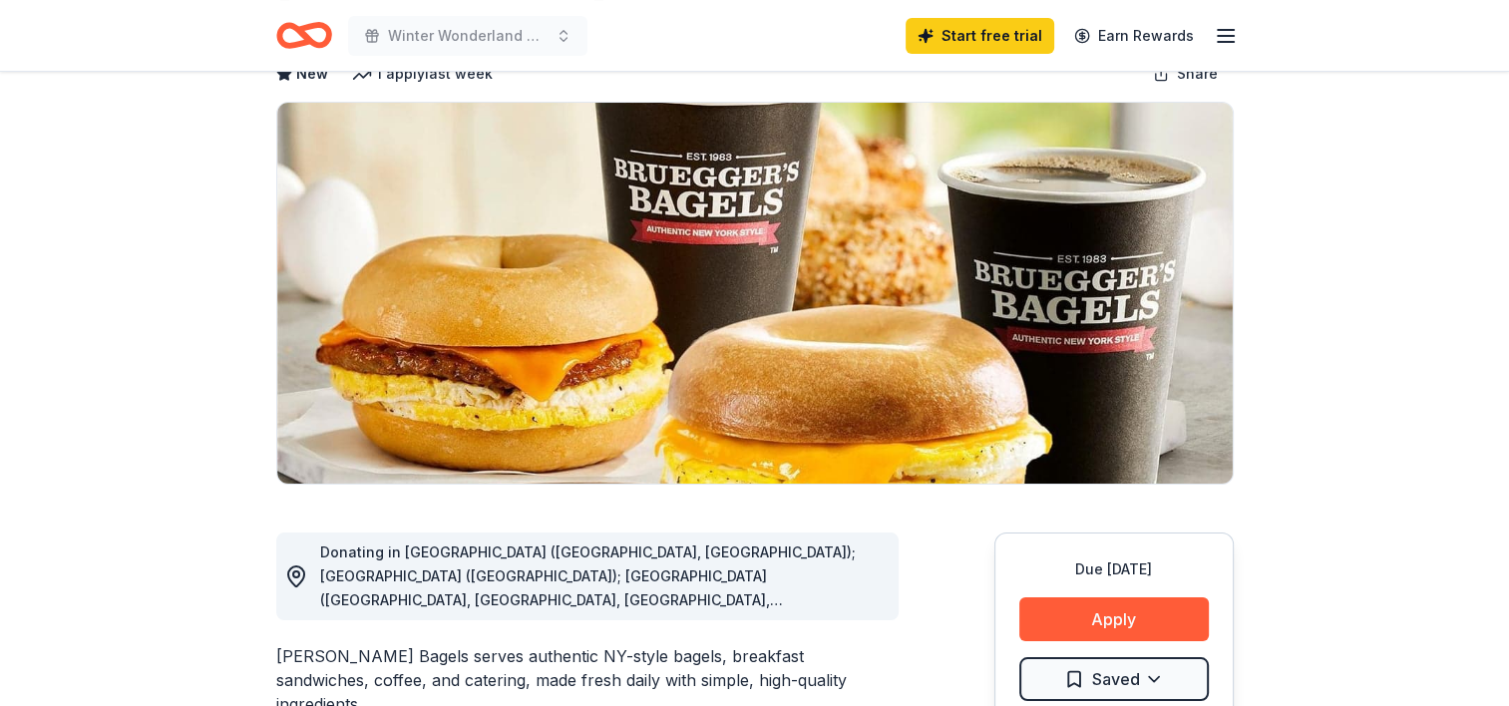
scroll to position [0, 0]
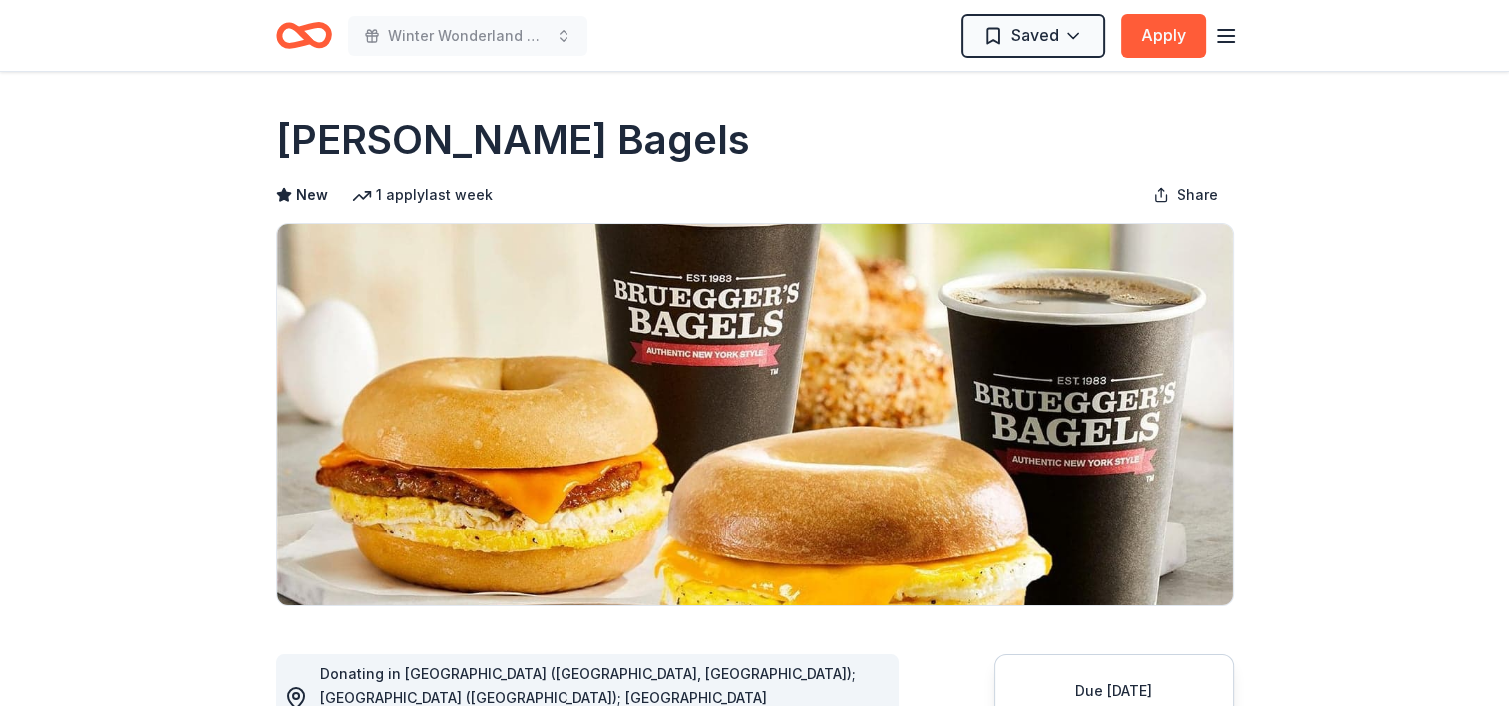
drag, startPoint x: 252, startPoint y: 130, endPoint x: 606, endPoint y: 140, distance: 354.2
